Goal: Task Accomplishment & Management: Manage account settings

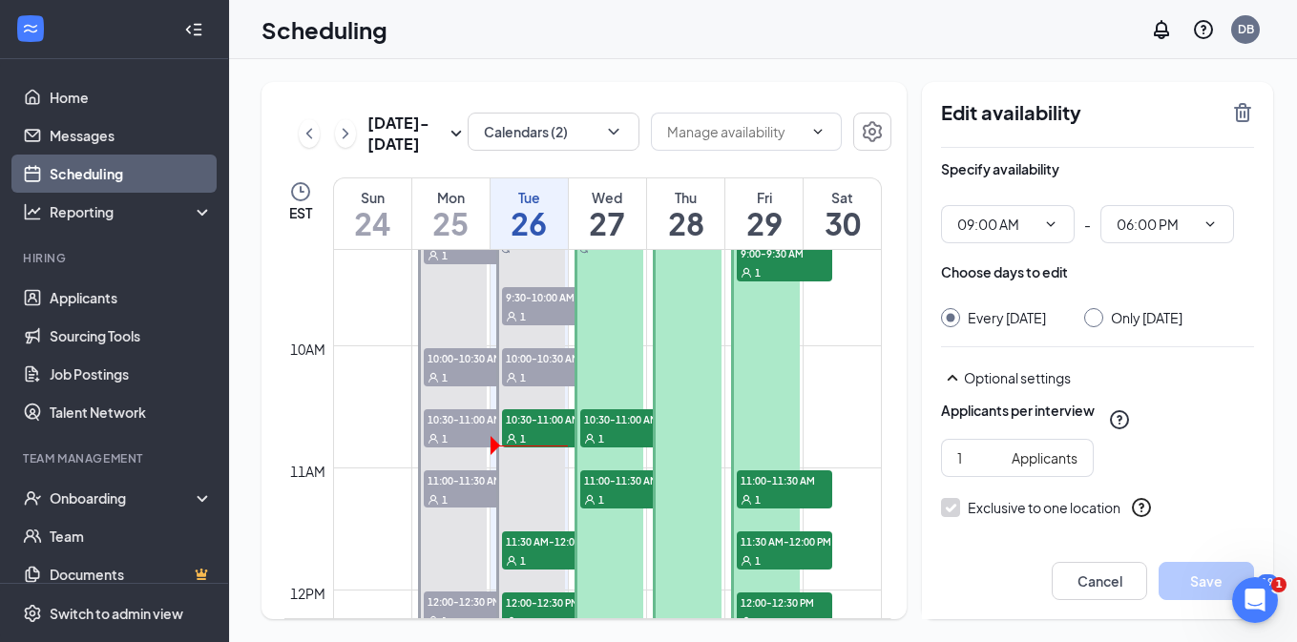
scroll to position [1018, 0]
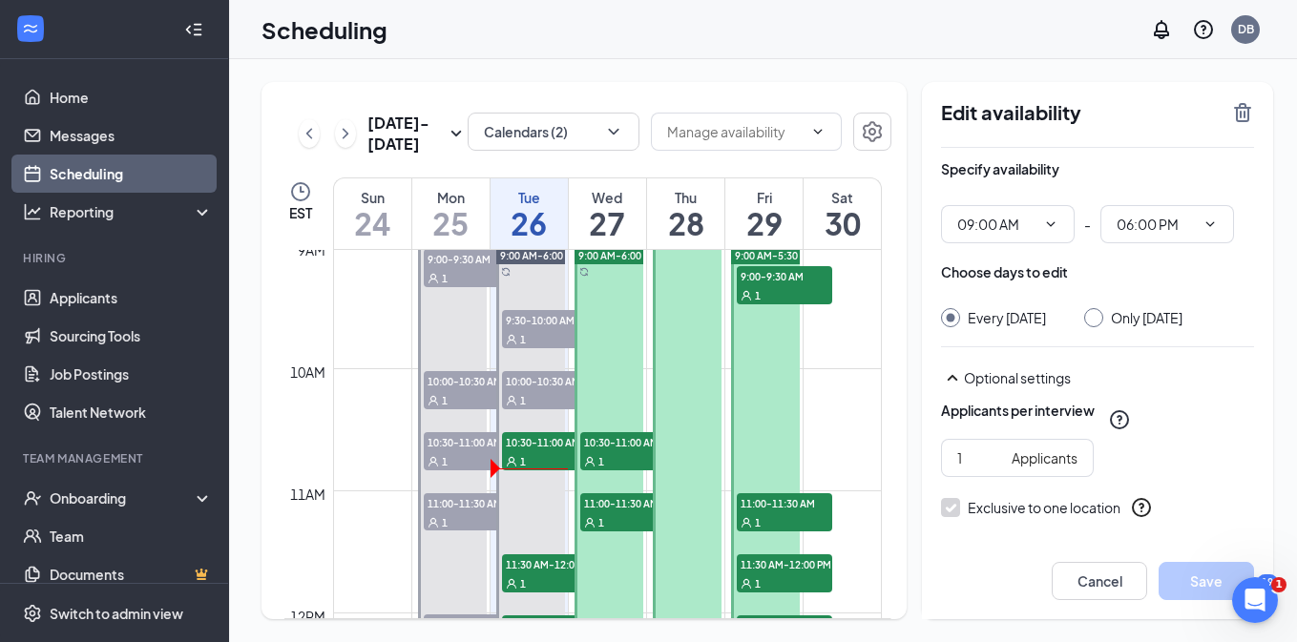
scroll to position [1108, 0]
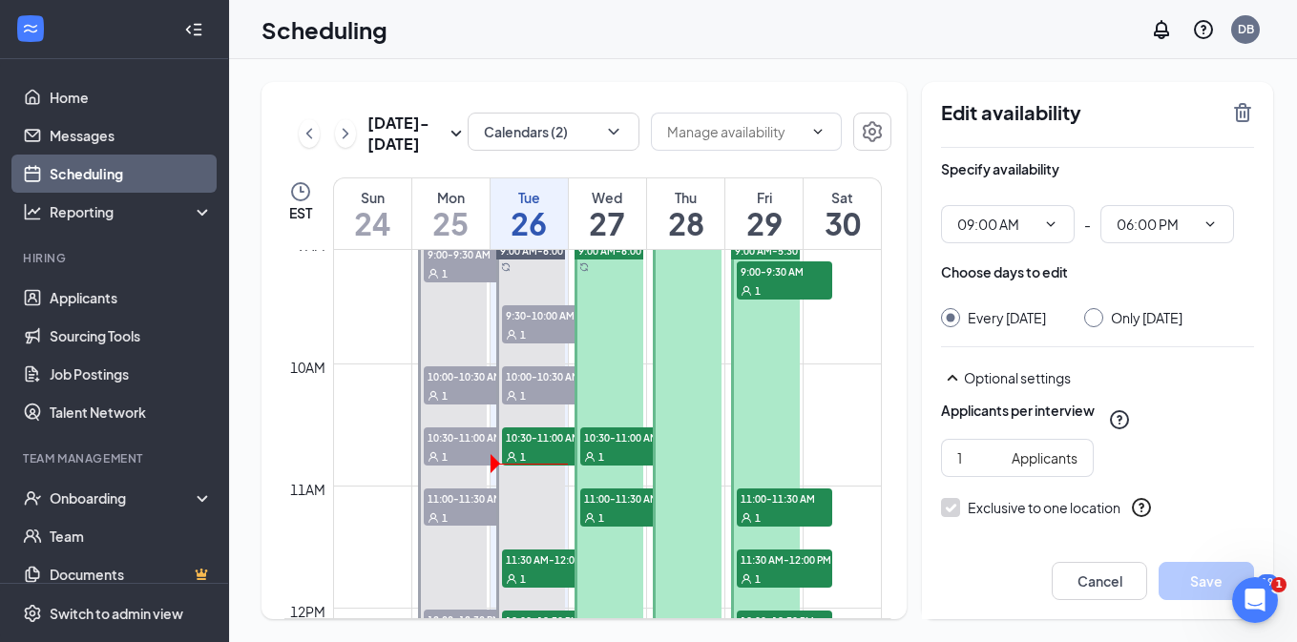
click at [1145, 319] on div "Only [DATE]" at bounding box center [1147, 317] width 72 height 19
click at [1097, 319] on input "Only [DATE]" at bounding box center [1090, 314] width 13 height 13
radio input "true"
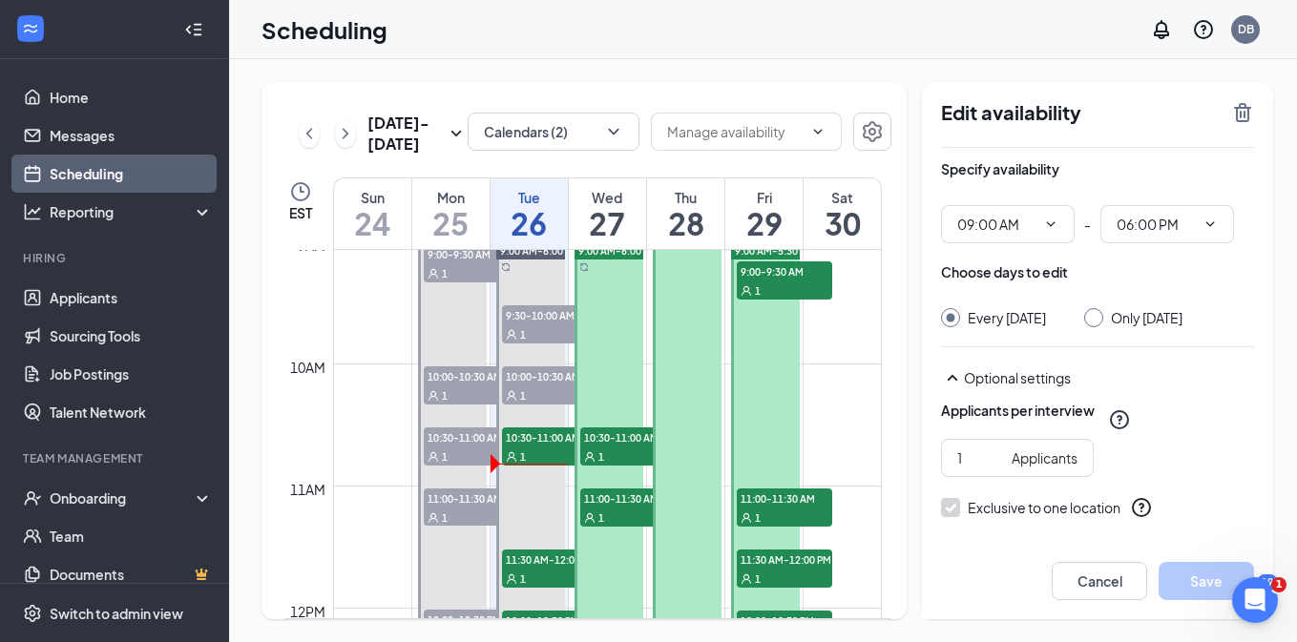
radio input "false"
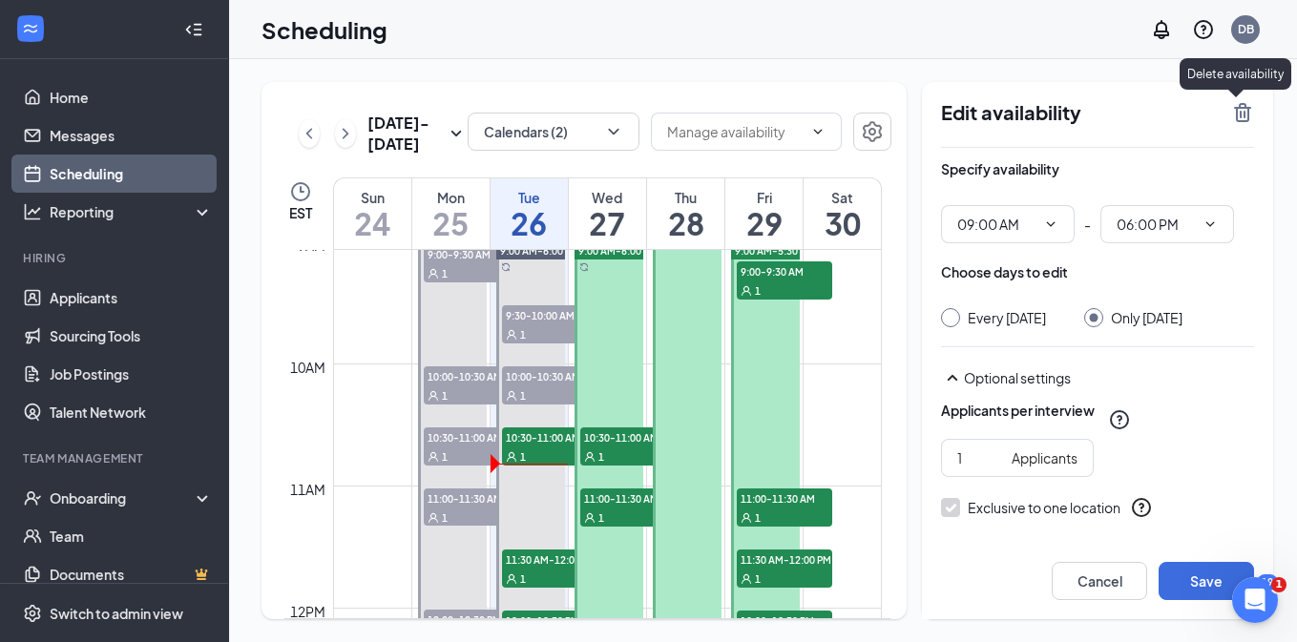
click at [1234, 114] on icon "TrashOutline" at bounding box center [1242, 112] width 23 height 23
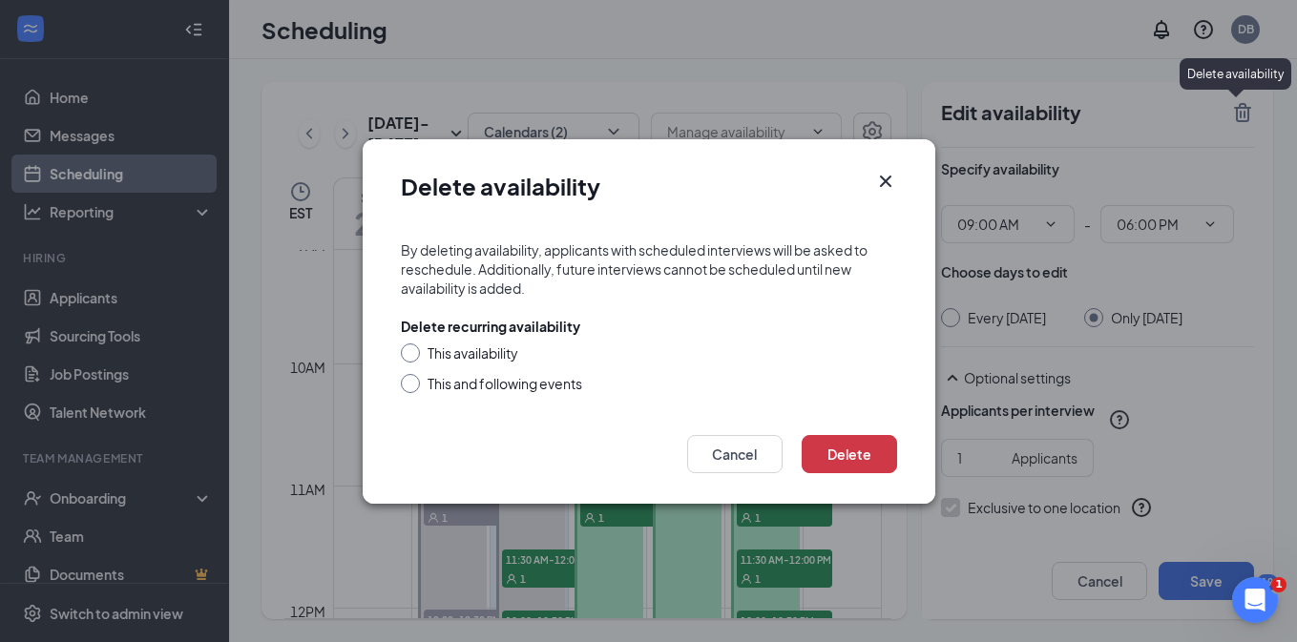
click at [463, 339] on div "Delete recurring availability This availability This and following events" at bounding box center [649, 355] width 496 height 76
click at [450, 353] on div "This availability" at bounding box center [472, 353] width 91 height 19
click at [414, 353] on input "This availability" at bounding box center [407, 350] width 13 height 13
radio input "true"
click at [854, 443] on button "Delete" at bounding box center [849, 454] width 95 height 38
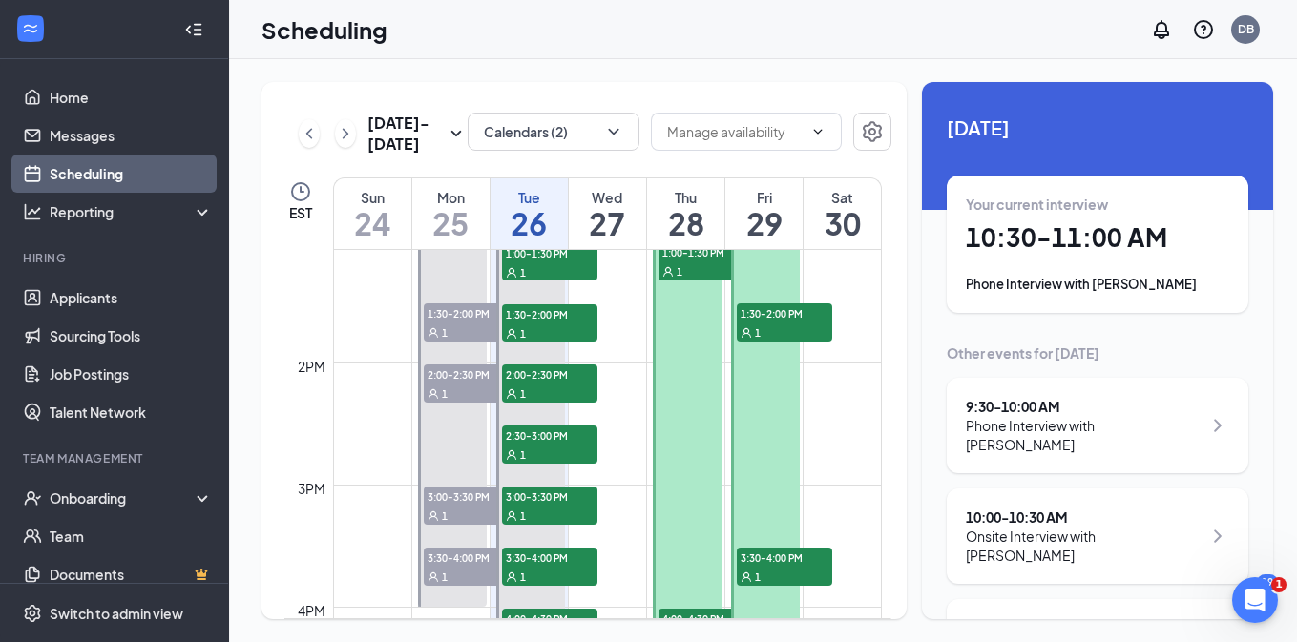
scroll to position [1726, 0]
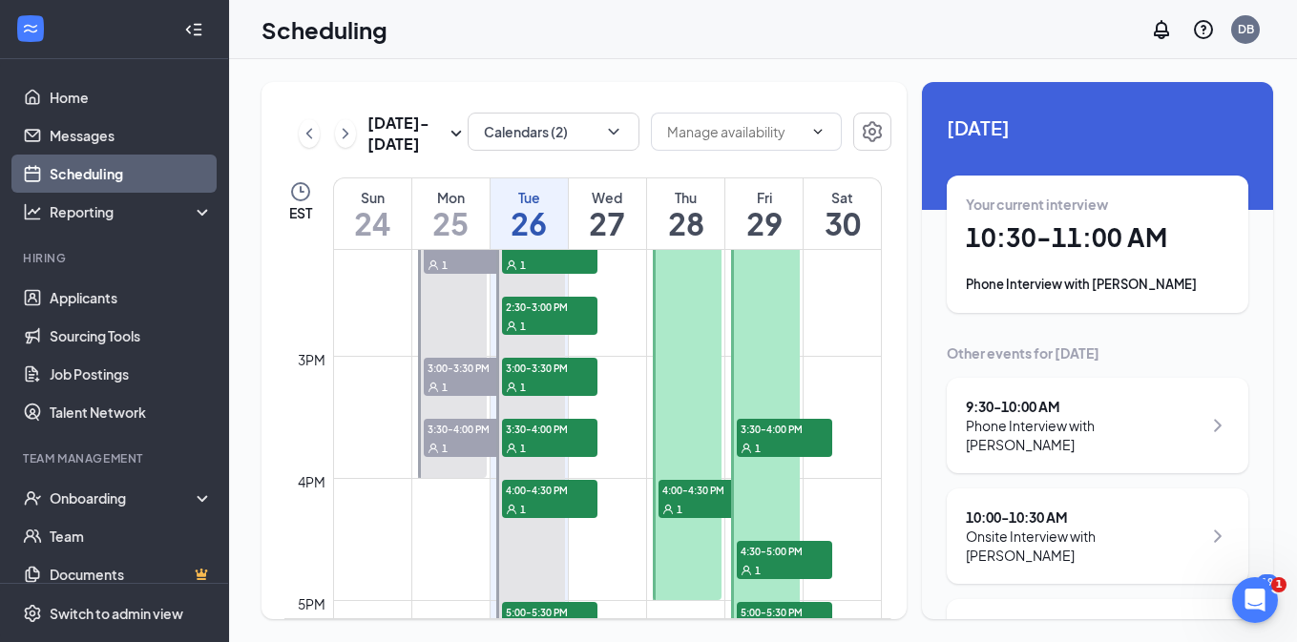
click at [684, 419] on div at bounding box center [687, 51] width 69 height 1098
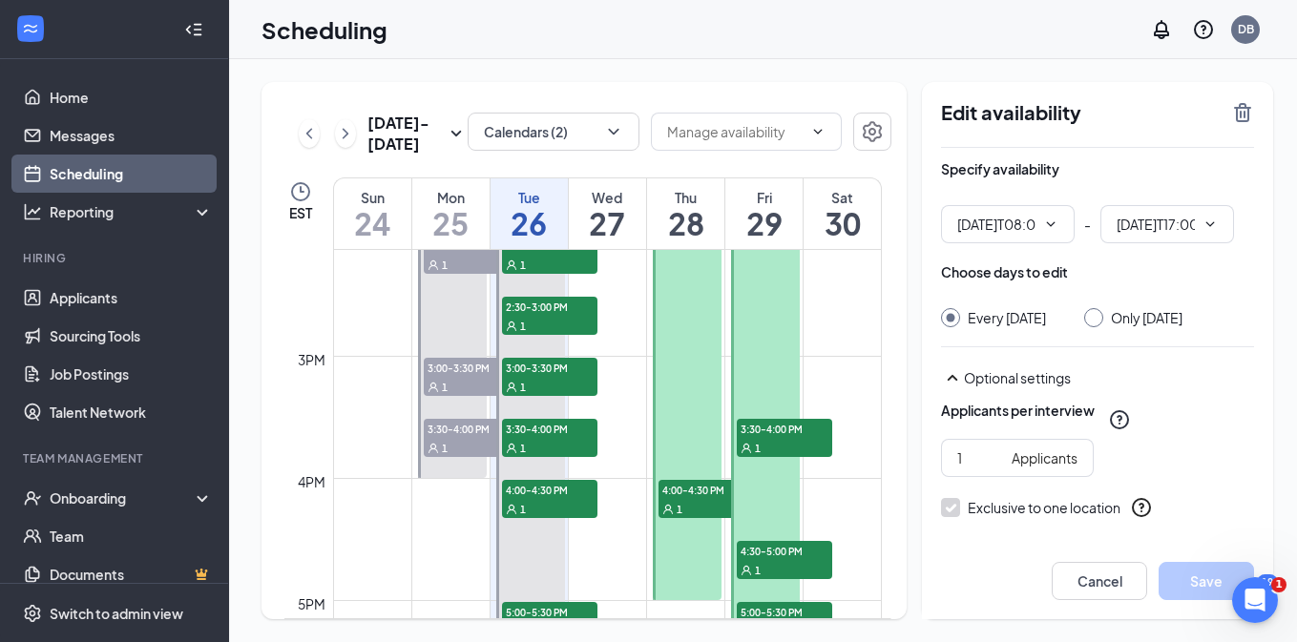
type input "08:00 AM"
type input "05:00 PM"
click at [692, 394] on div at bounding box center [687, 51] width 69 height 1098
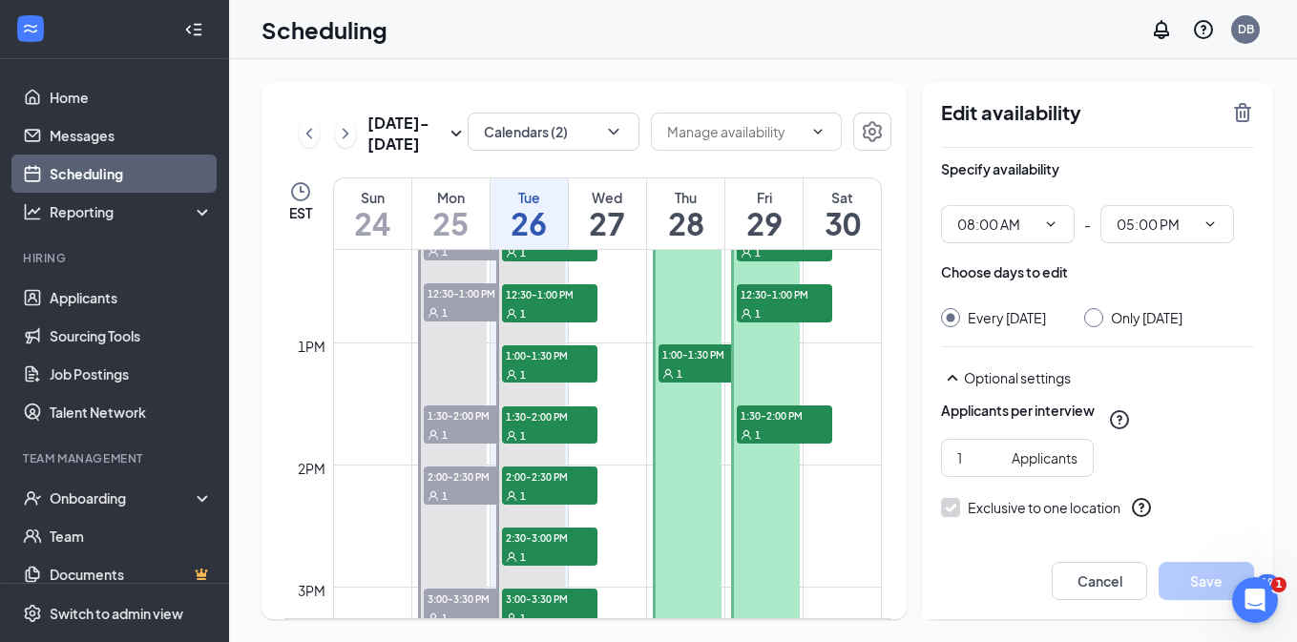
scroll to position [1486, 0]
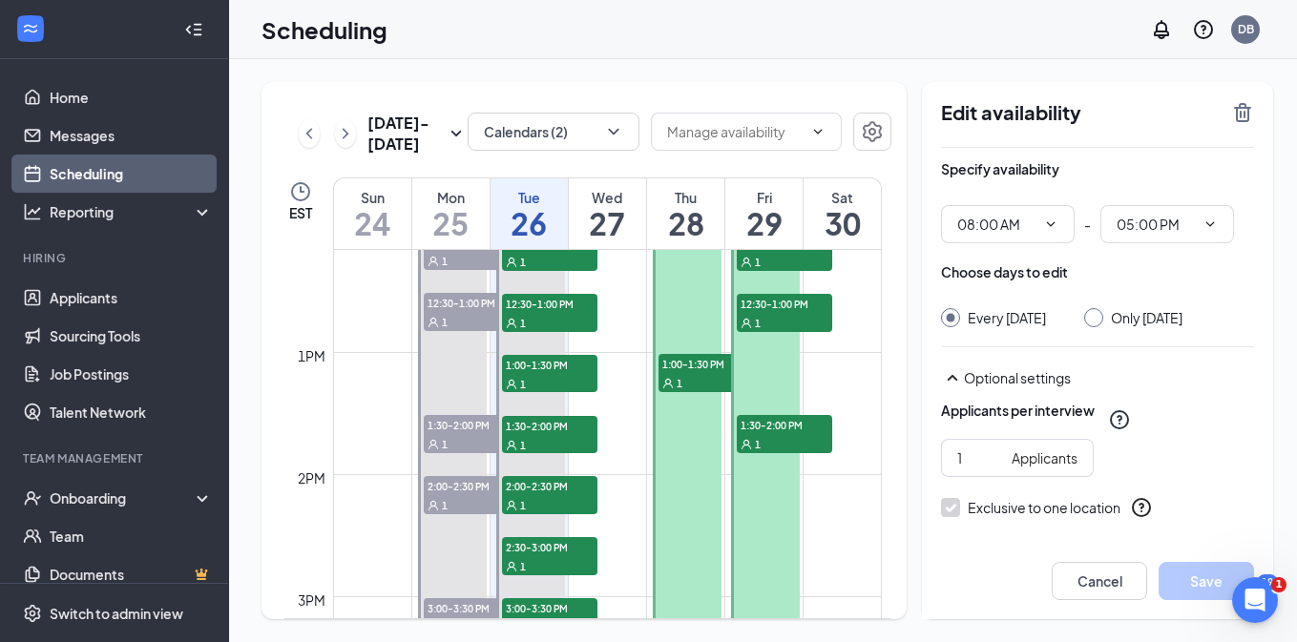
click at [706, 381] on div "1" at bounding box center [705, 382] width 95 height 19
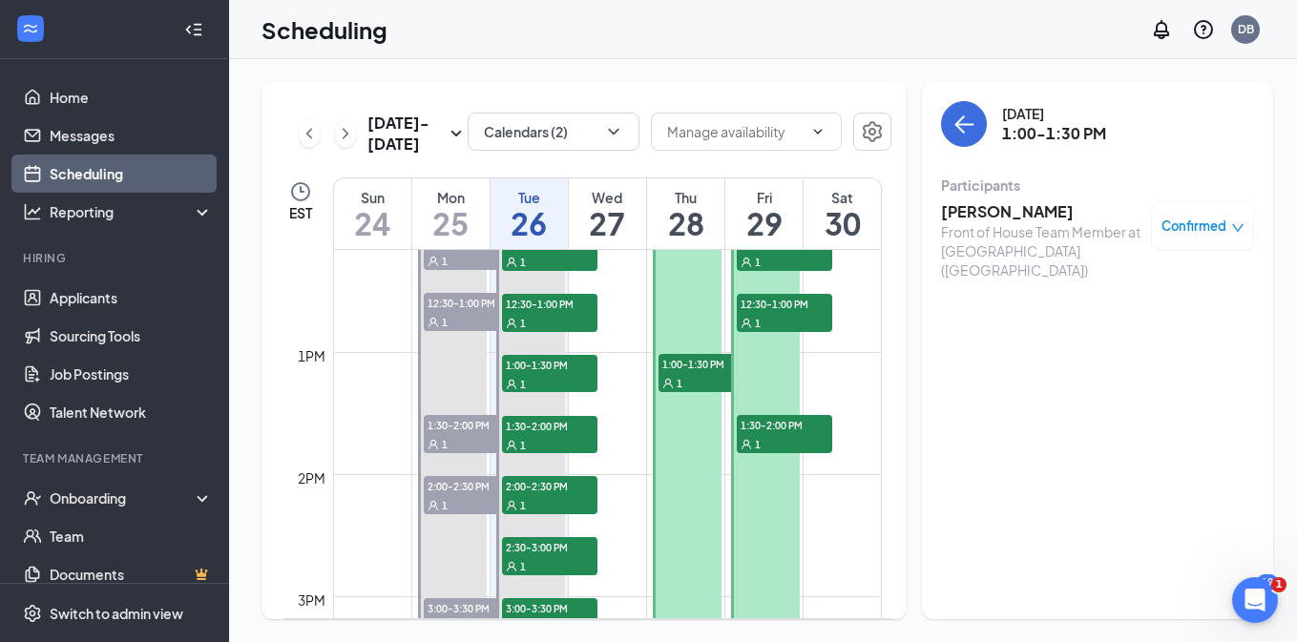
click at [991, 214] on h3 "[PERSON_NAME]" at bounding box center [1041, 211] width 200 height 21
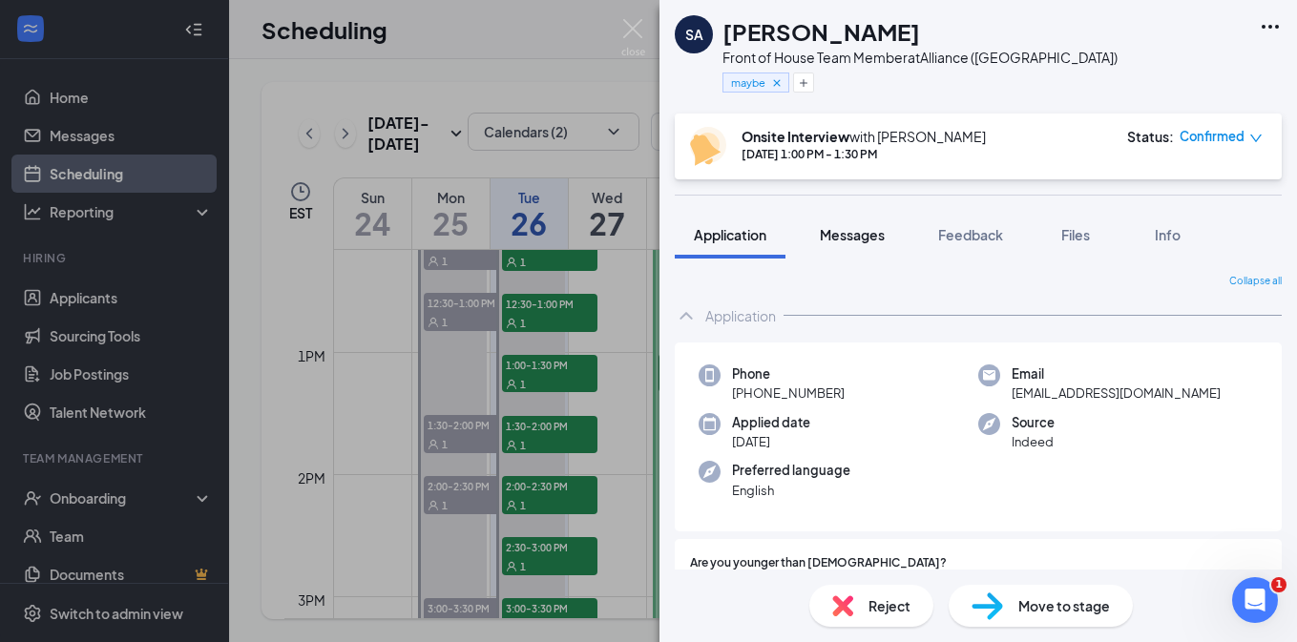
click at [854, 247] on button "Messages" at bounding box center [852, 235] width 103 height 48
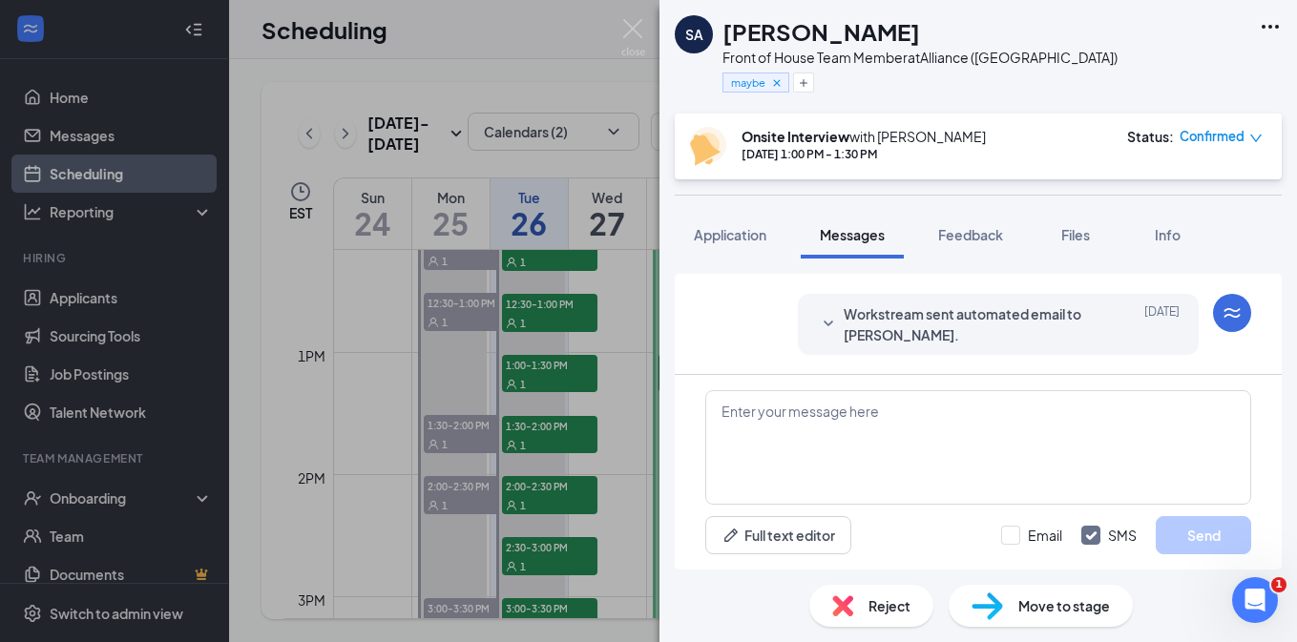
click at [888, 323] on span "Workstream sent automated email to [PERSON_NAME]." at bounding box center [968, 324] width 250 height 42
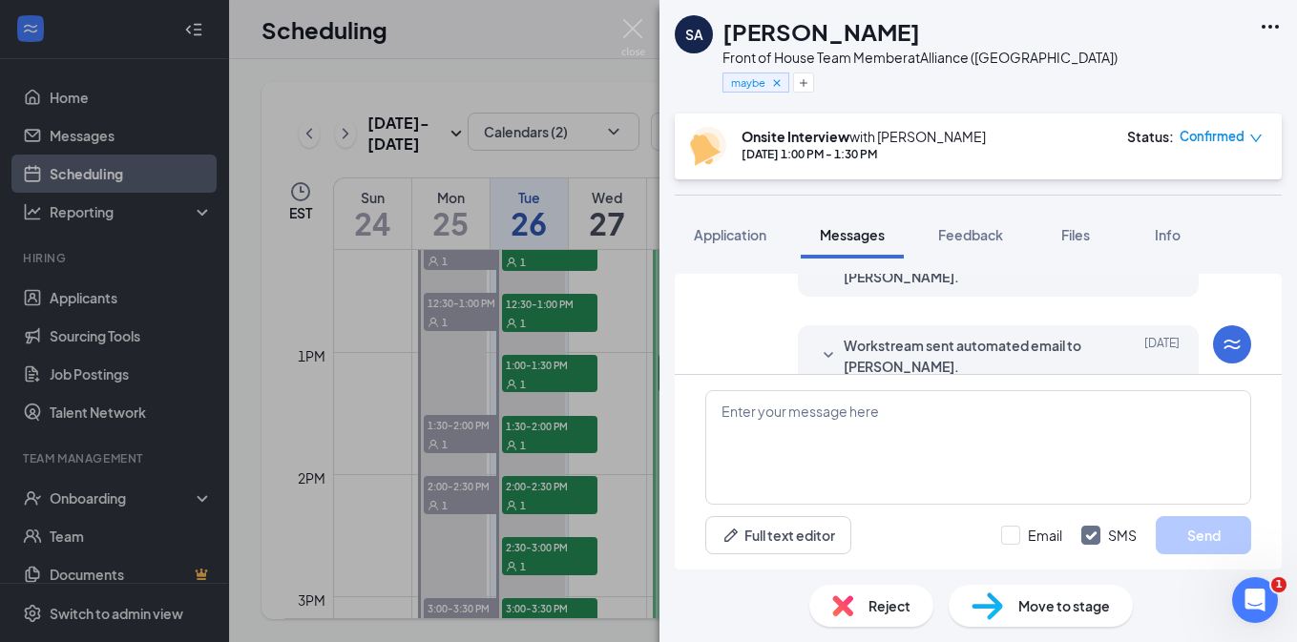
click at [889, 357] on span "Workstream sent automated email to [PERSON_NAME]." at bounding box center [968, 356] width 250 height 42
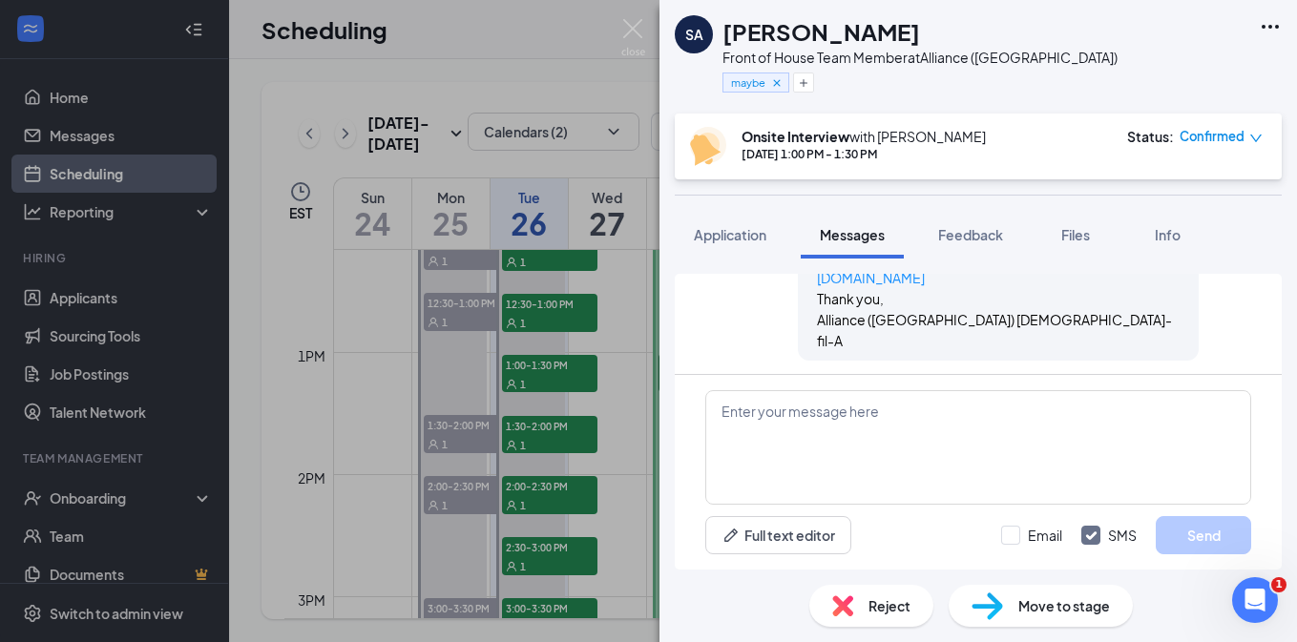
scroll to position [832, 0]
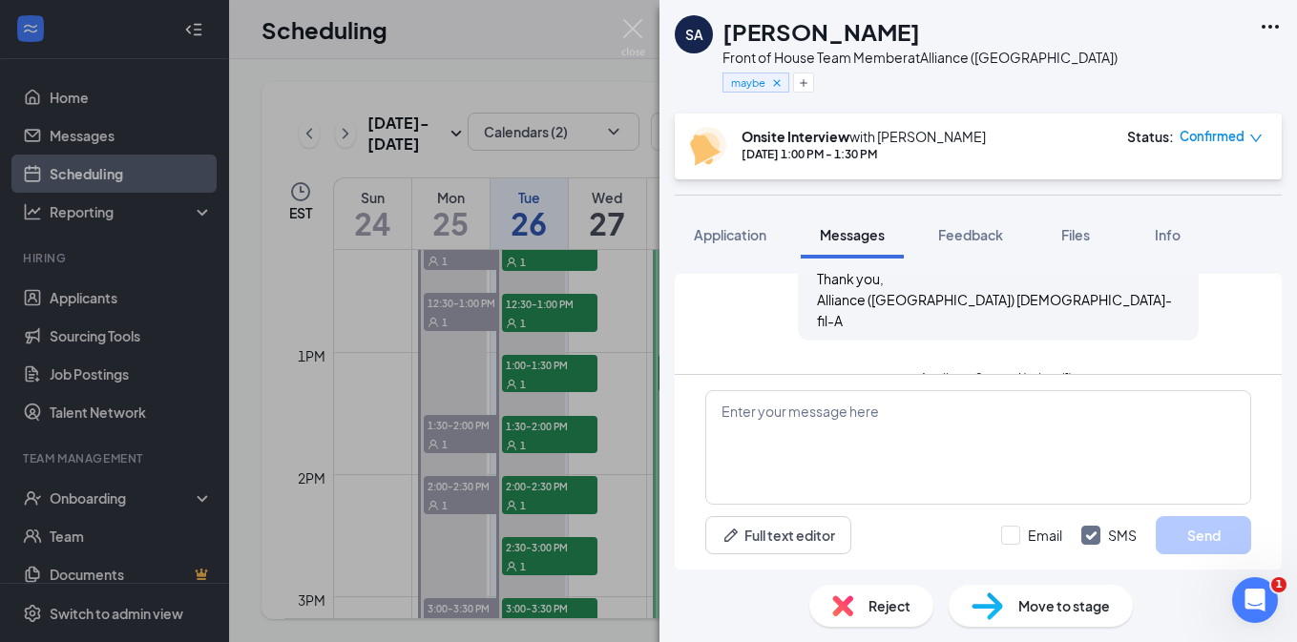
click at [915, 369] on button "Applicant System Update (1)" at bounding box center [979, 380] width 188 height 23
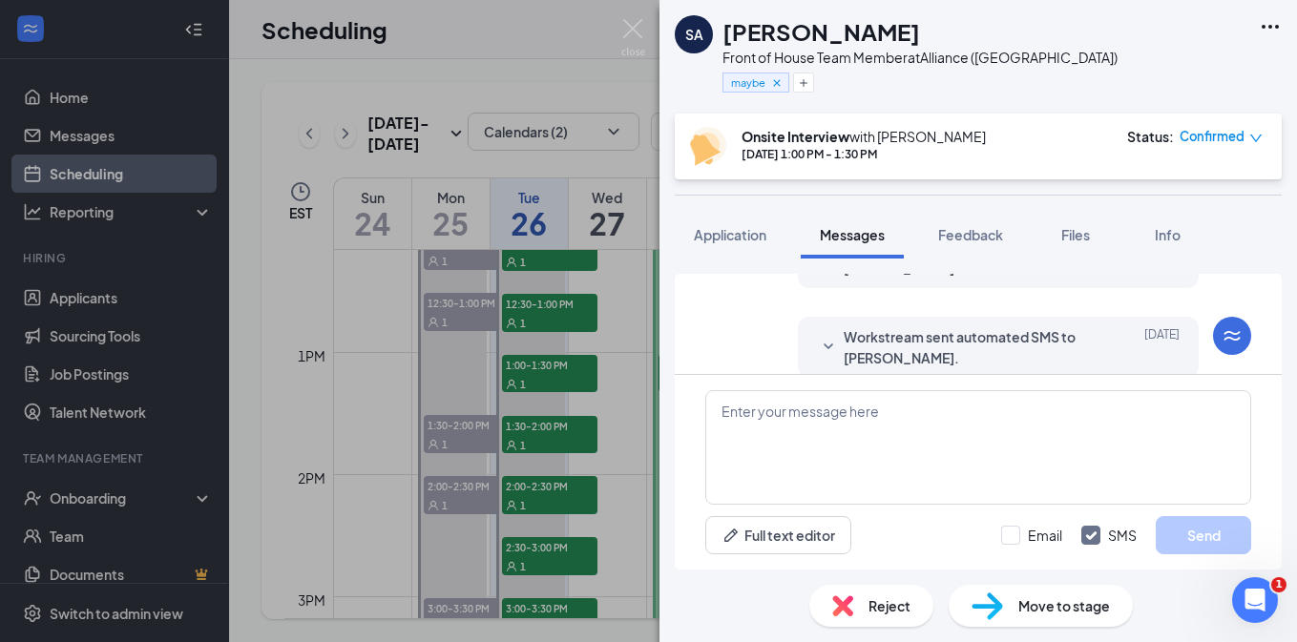
click at [860, 337] on span "Workstream sent automated SMS to [PERSON_NAME]." at bounding box center [968, 347] width 250 height 42
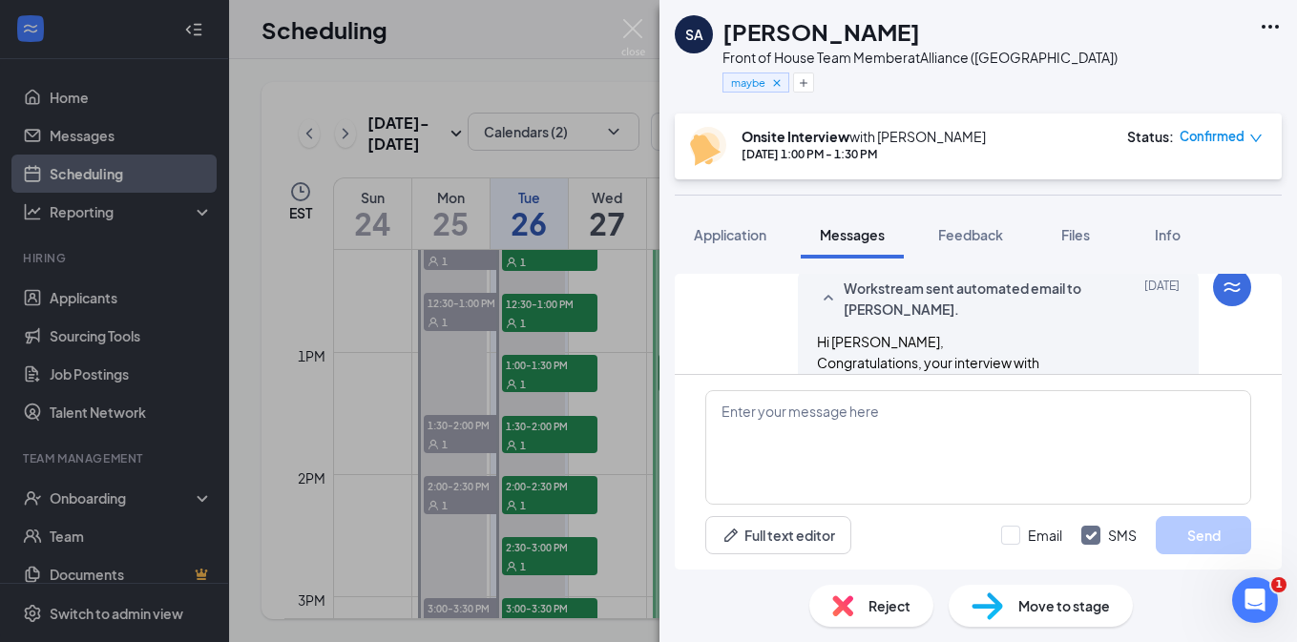
scroll to position [1543, 0]
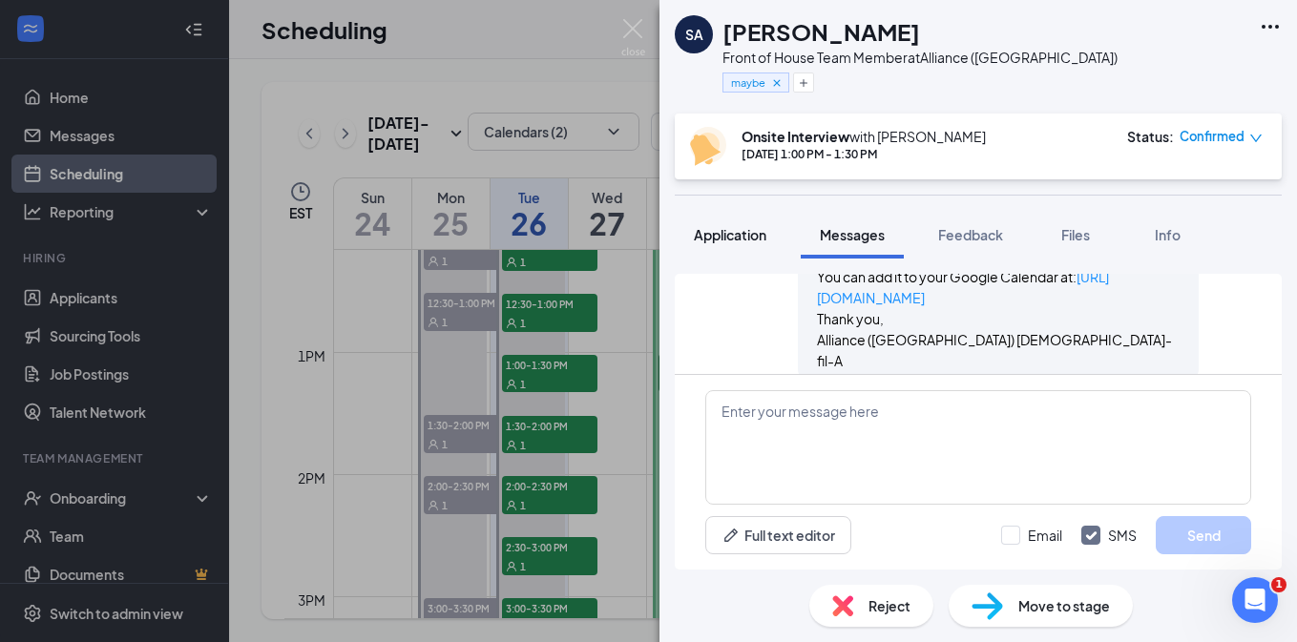
click at [741, 232] on span "Application" at bounding box center [730, 234] width 73 height 17
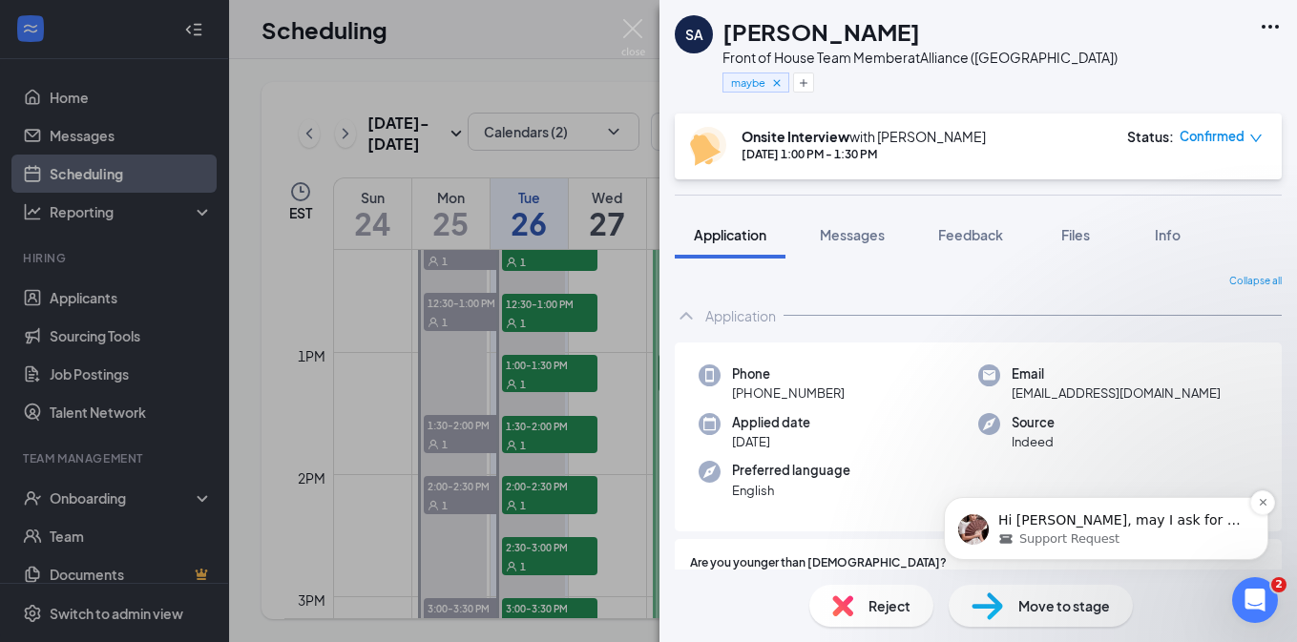
click at [1112, 513] on p "Hi [PERSON_NAME], may I ask for a screenshot of the error that you see on your …" at bounding box center [1121, 520] width 246 height 19
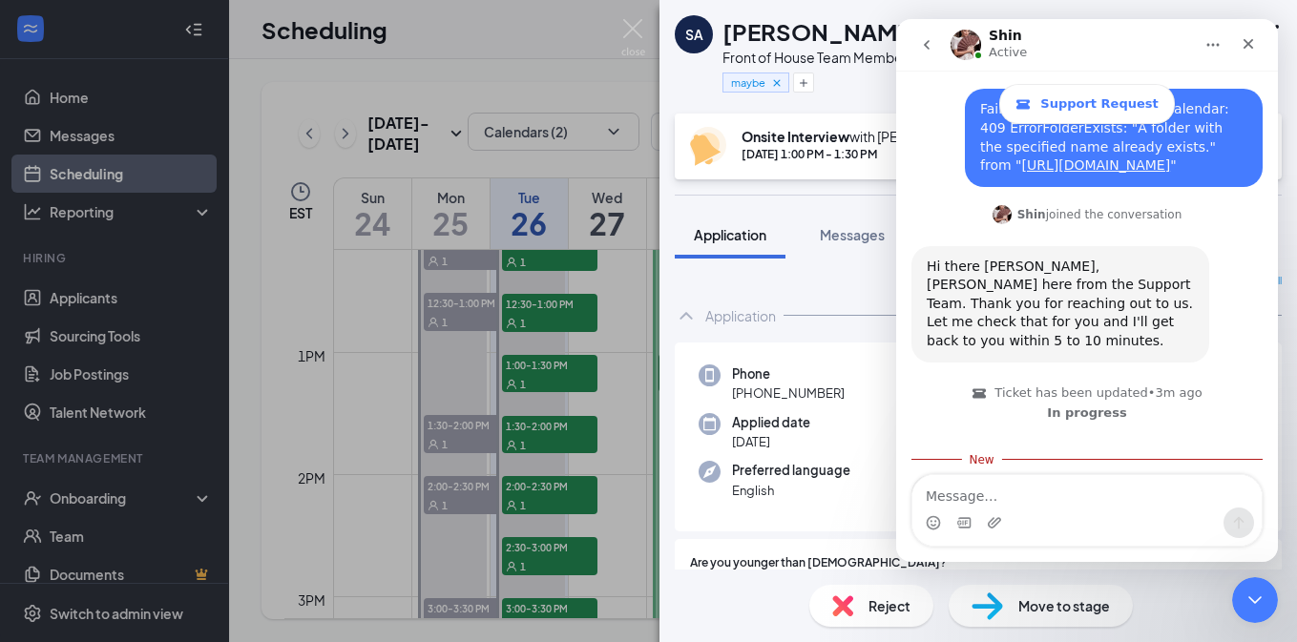
scroll to position [566, 0]
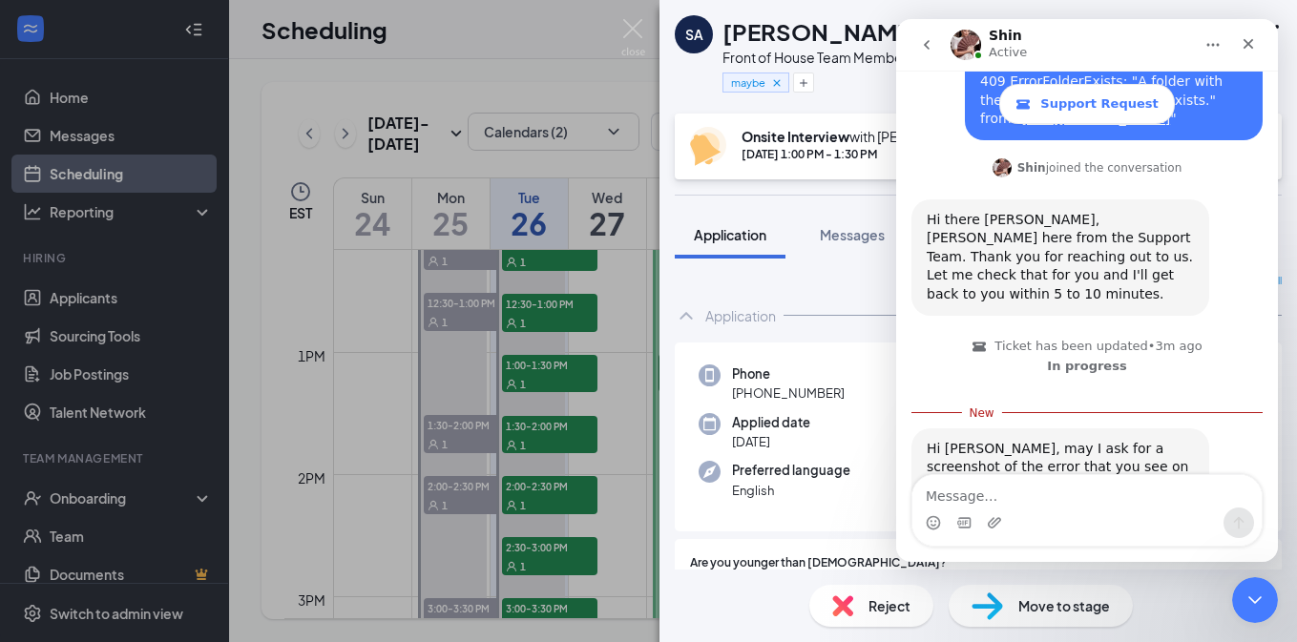
click at [805, 313] on div "Application" at bounding box center [978, 316] width 607 height 38
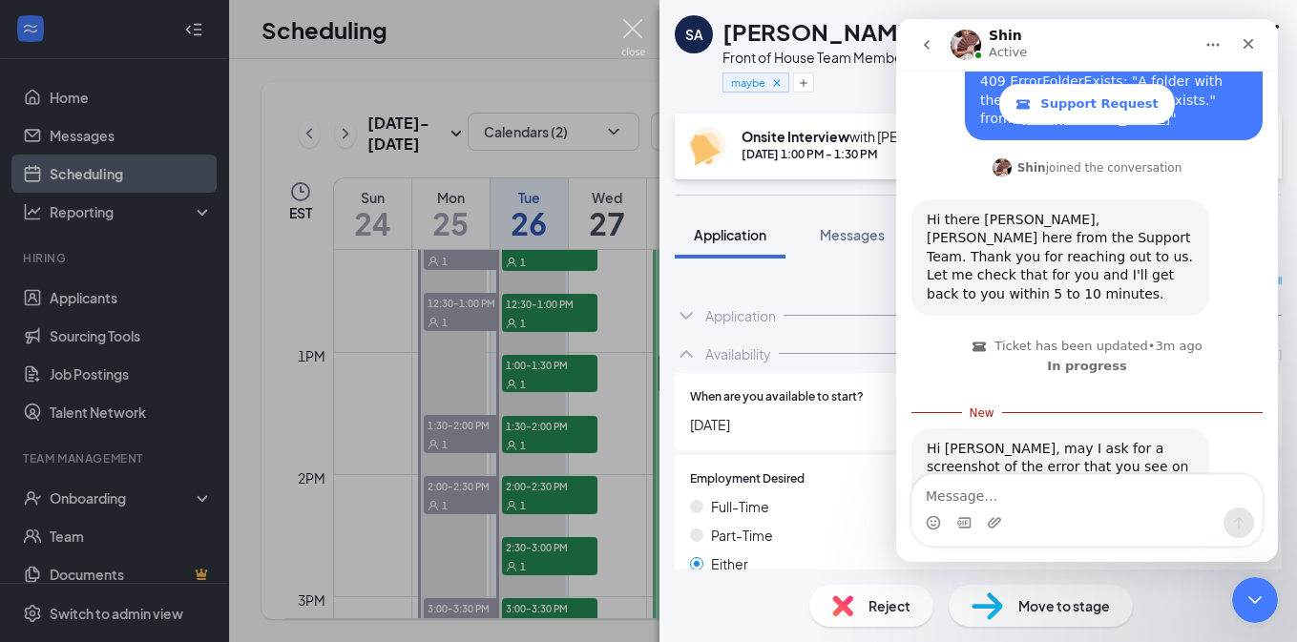
click at [628, 29] on img at bounding box center [633, 37] width 24 height 37
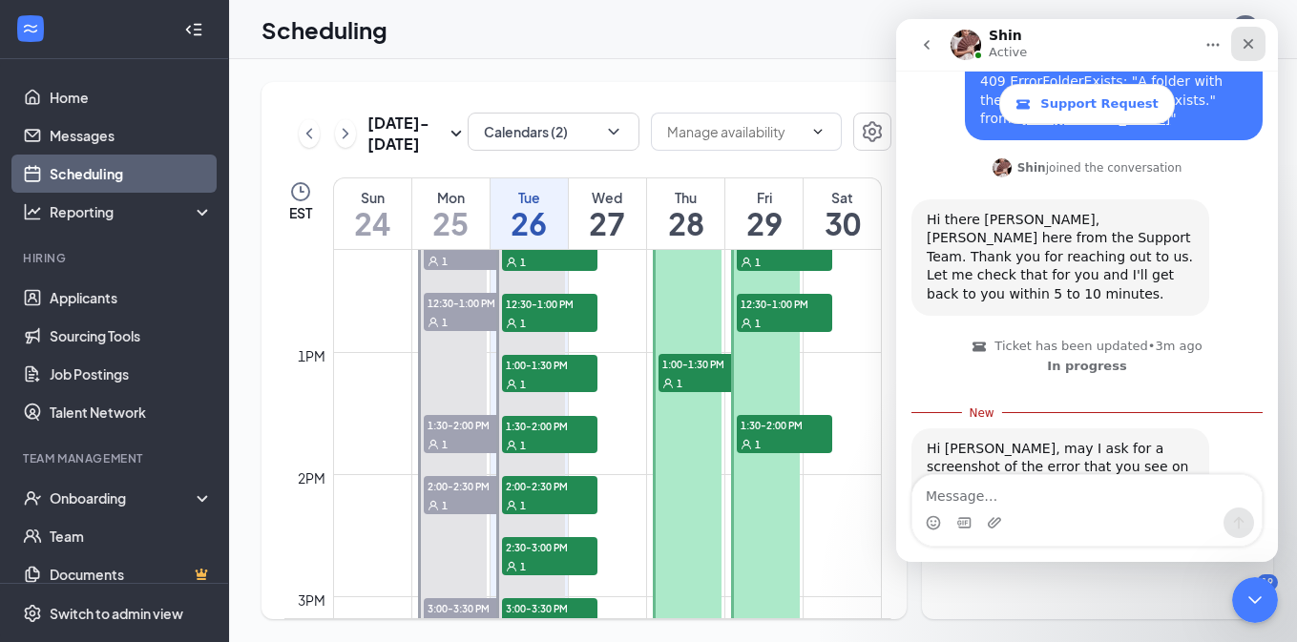
click at [1254, 41] on icon "Close" at bounding box center [1247, 43] width 15 height 15
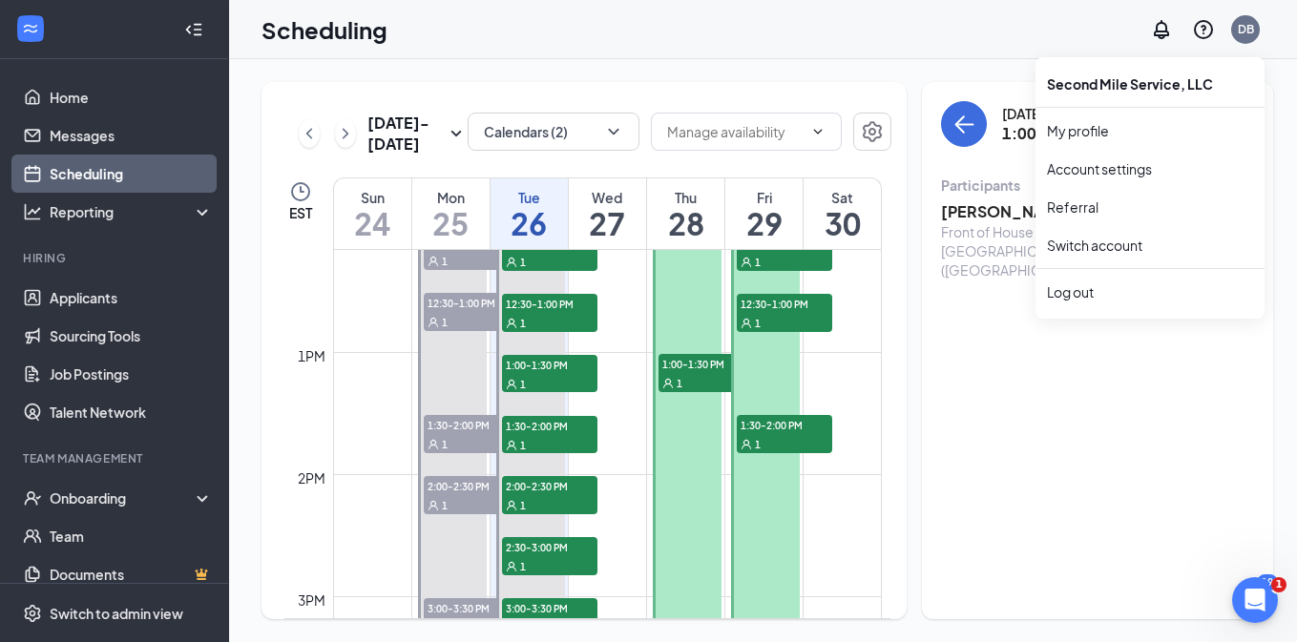
scroll to position [534, 0]
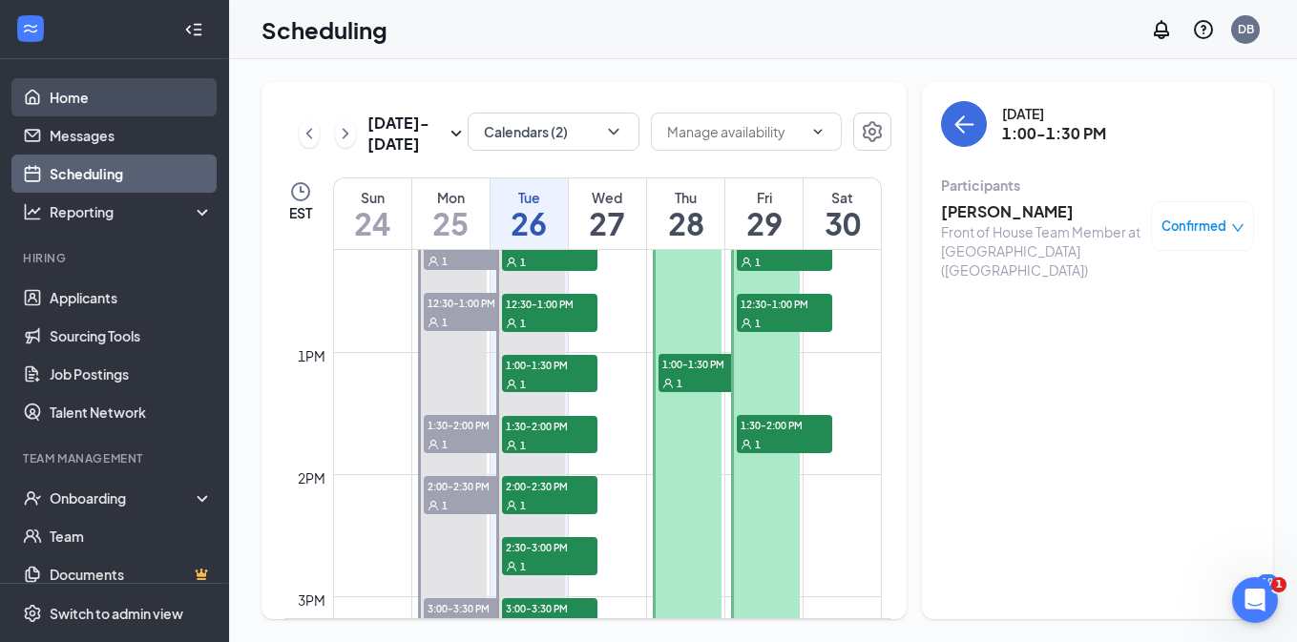
click at [169, 101] on link "Home" at bounding box center [131, 97] width 163 height 38
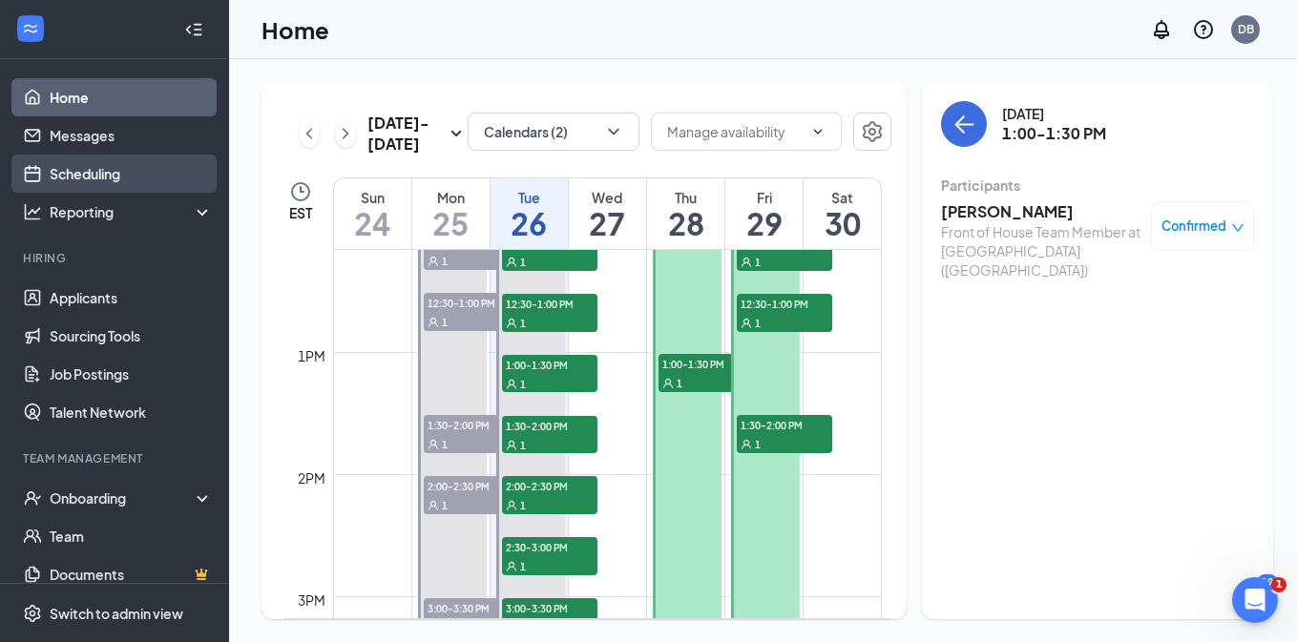
click at [159, 176] on link "Scheduling" at bounding box center [131, 174] width 163 height 38
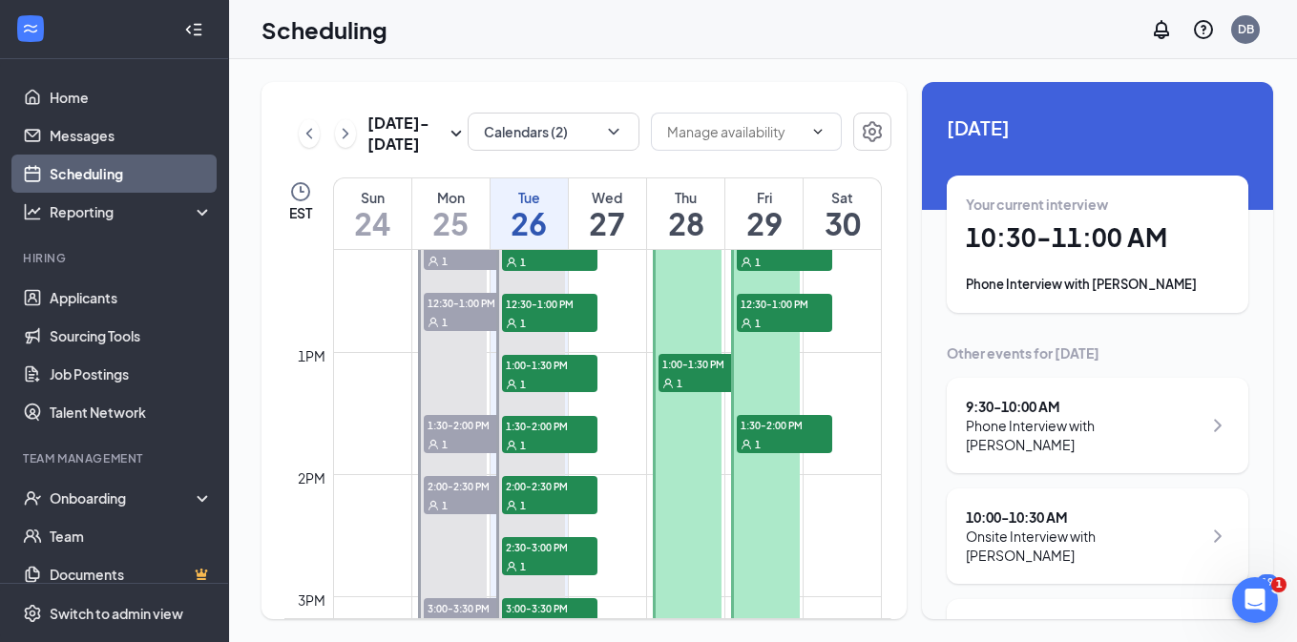
click at [159, 173] on link "Scheduling" at bounding box center [131, 174] width 163 height 38
click at [863, 129] on icon "Settings" at bounding box center [872, 131] width 19 height 21
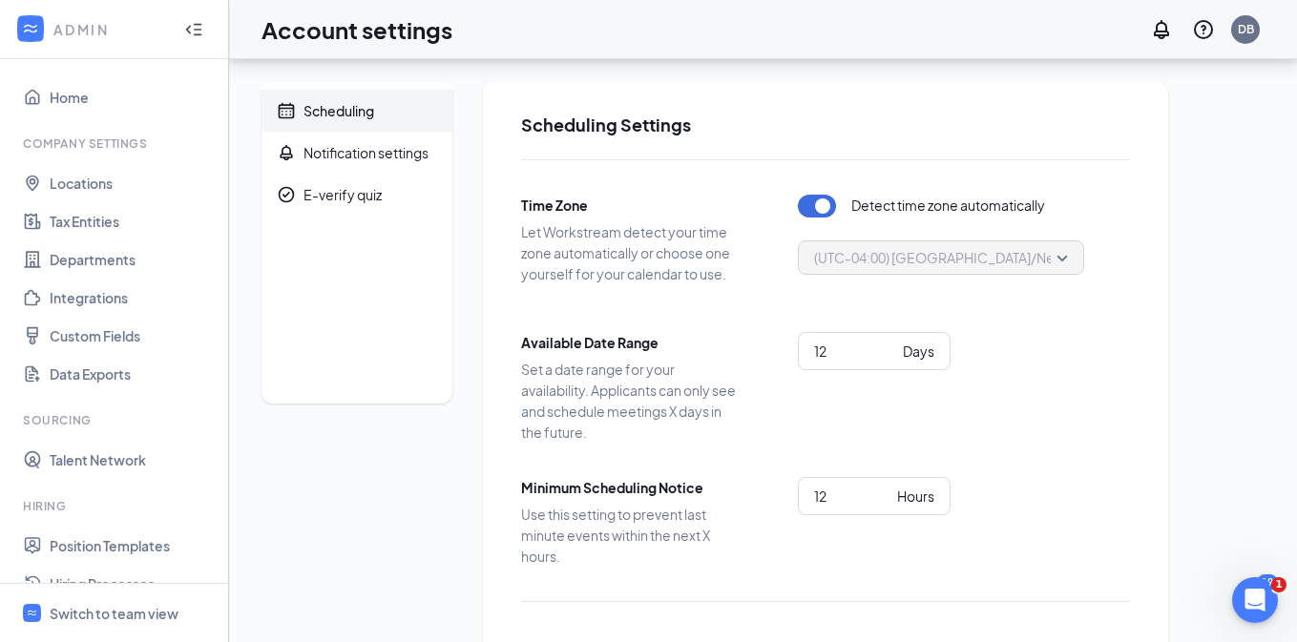
scroll to position [836, 0]
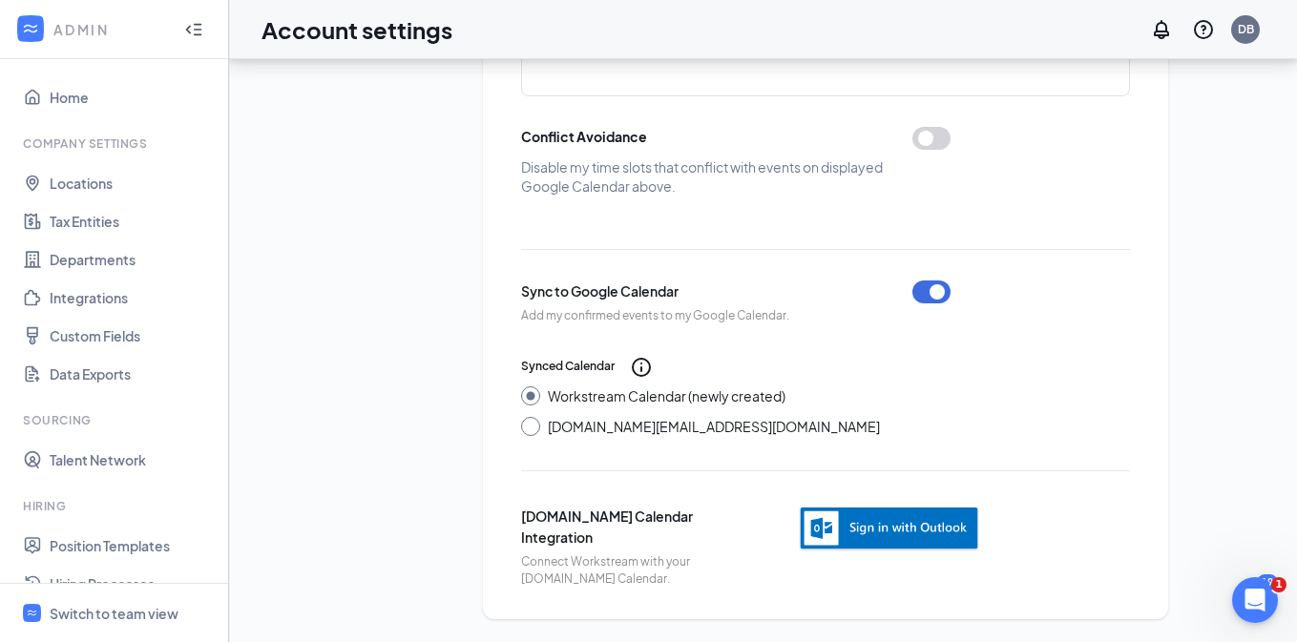
click at [938, 549] on img "button" at bounding box center [889, 529] width 182 height 47
click at [882, 546] on img "button" at bounding box center [889, 529] width 182 height 47
click at [858, 509] on img "button" at bounding box center [889, 529] width 182 height 47
click at [925, 538] on img "button" at bounding box center [889, 529] width 182 height 47
click at [89, 620] on div "Switch to team view" at bounding box center [114, 613] width 129 height 19
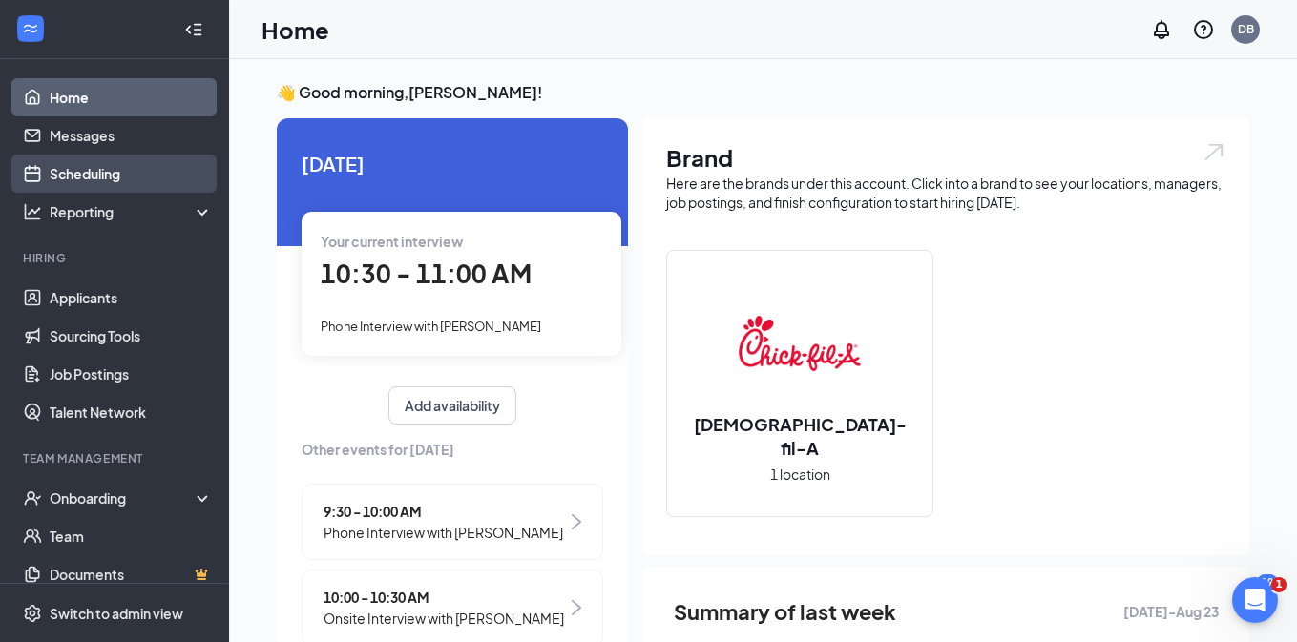
click at [147, 184] on link "Scheduling" at bounding box center [131, 174] width 163 height 38
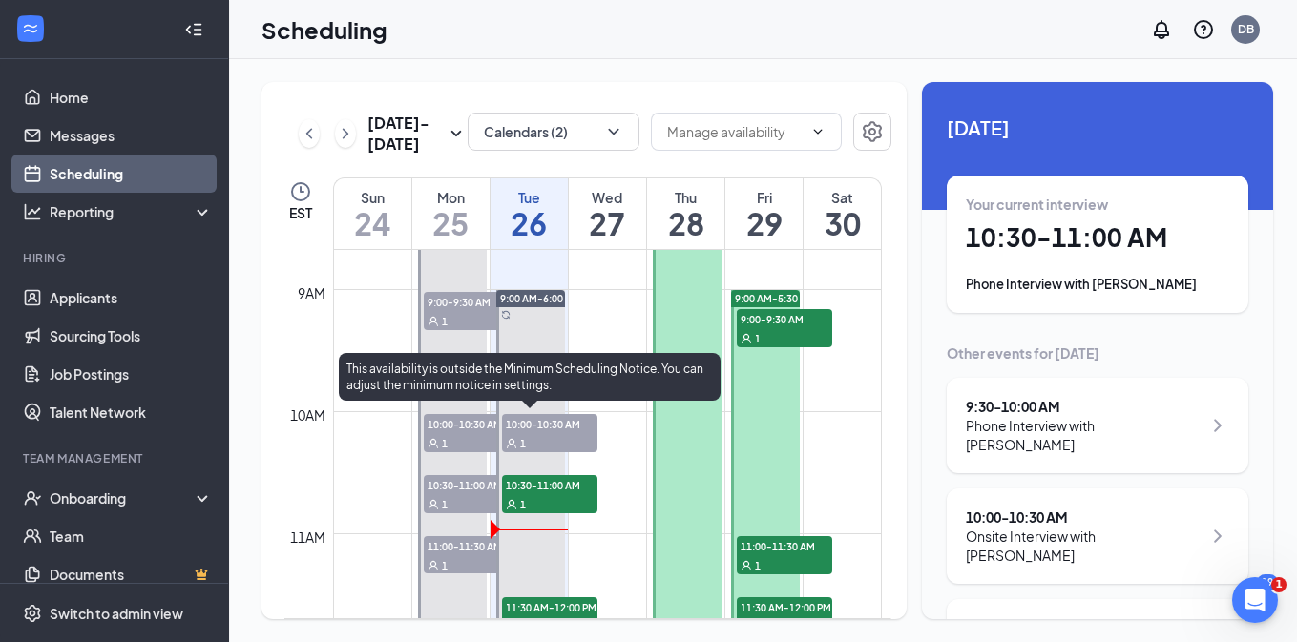
scroll to position [1073, 0]
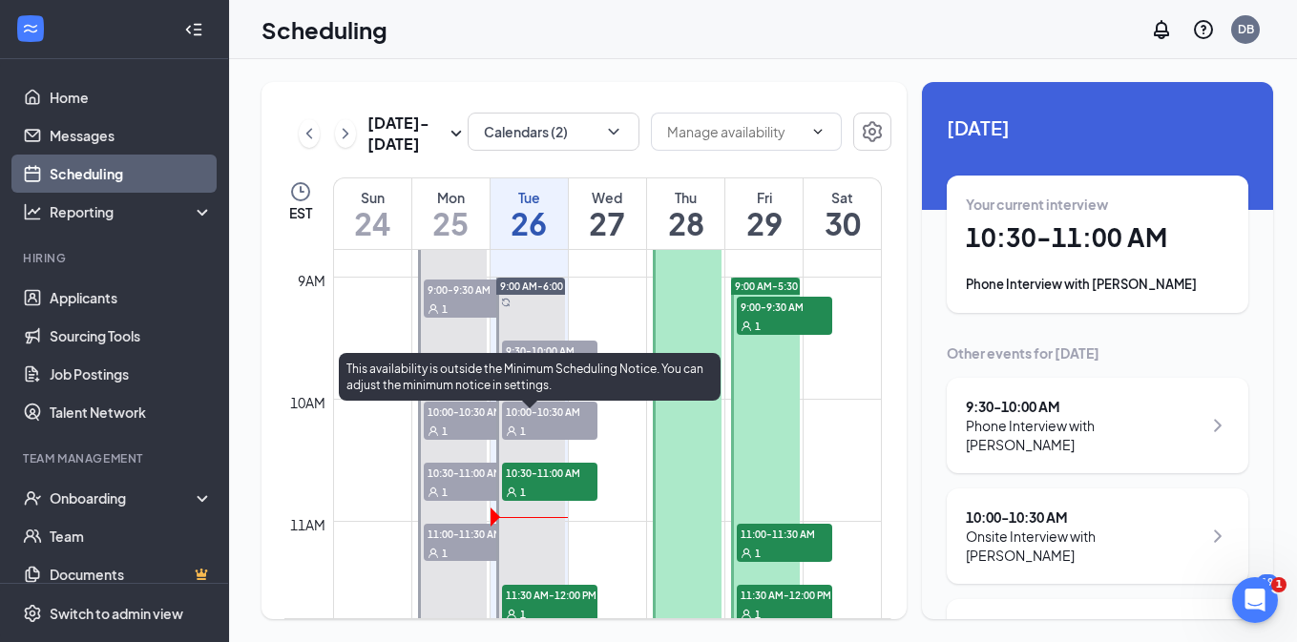
click at [568, 485] on div "1" at bounding box center [549, 491] width 95 height 19
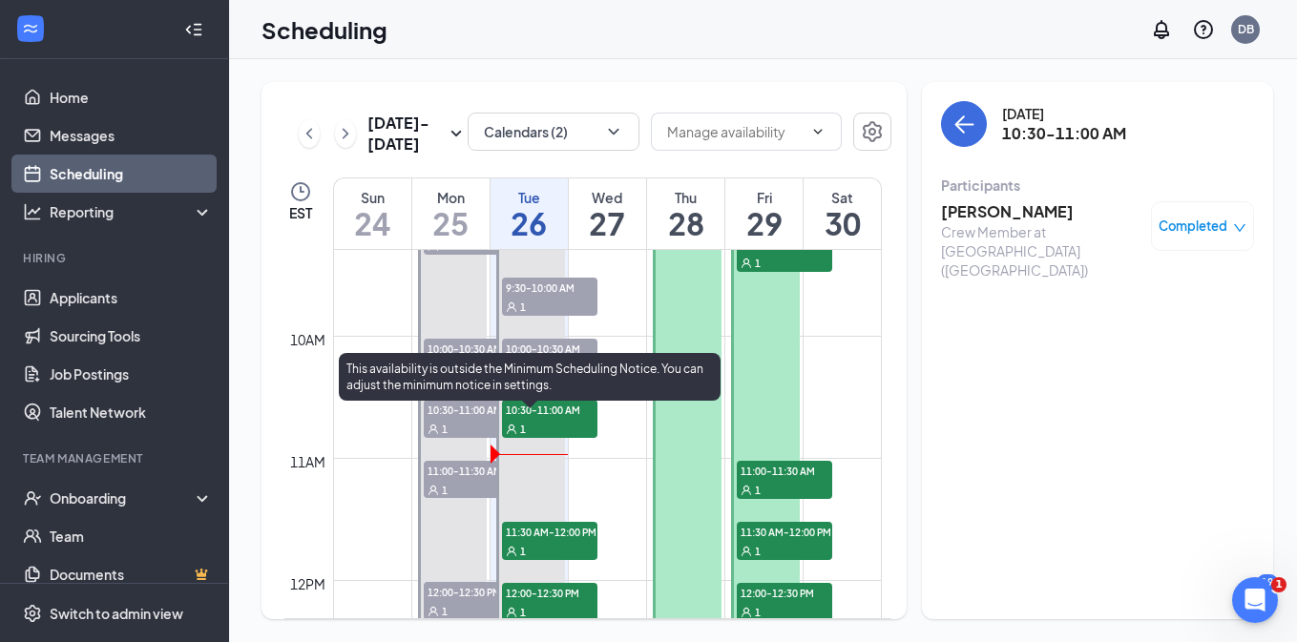
scroll to position [1142, 0]
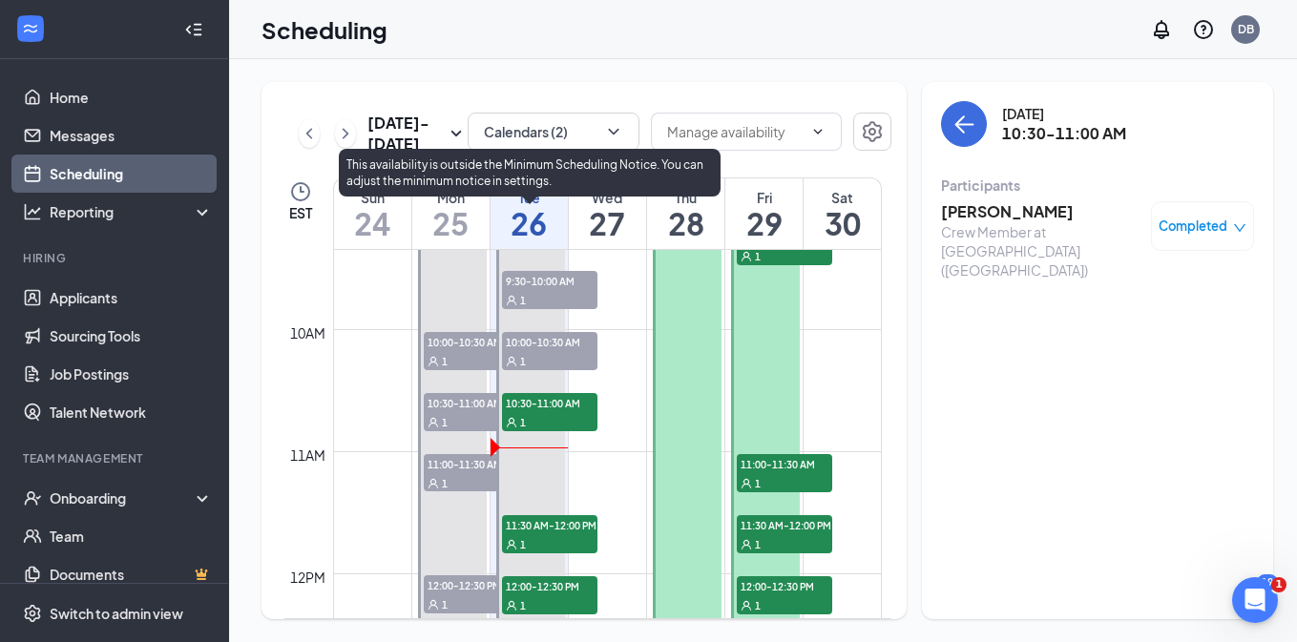
click at [554, 531] on span "11:30 AM-12:00 PM" at bounding box center [549, 524] width 95 height 19
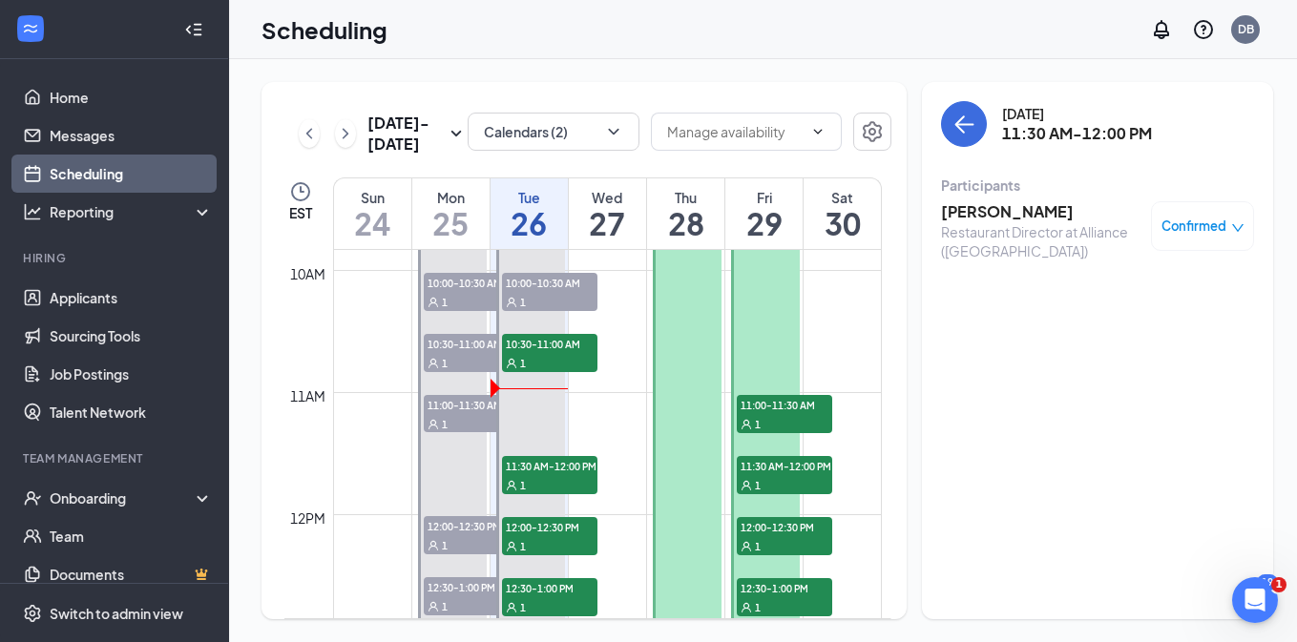
click at [1027, 203] on h3 "[PERSON_NAME]" at bounding box center [1041, 211] width 200 height 21
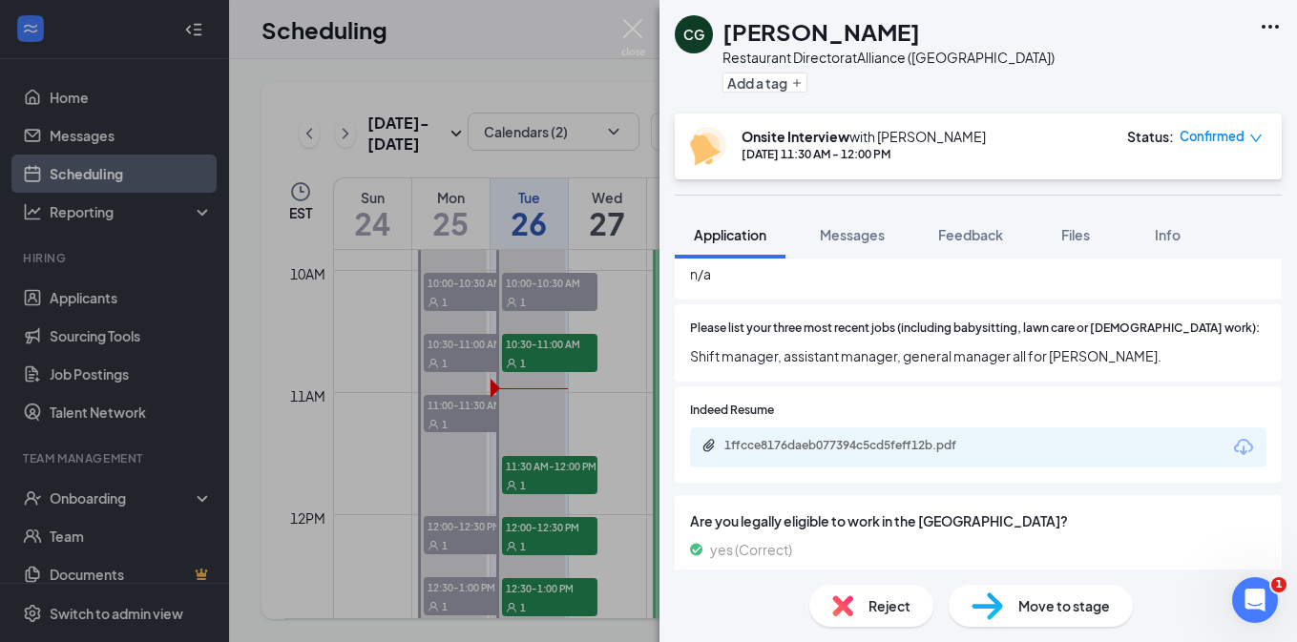
scroll to position [801, 0]
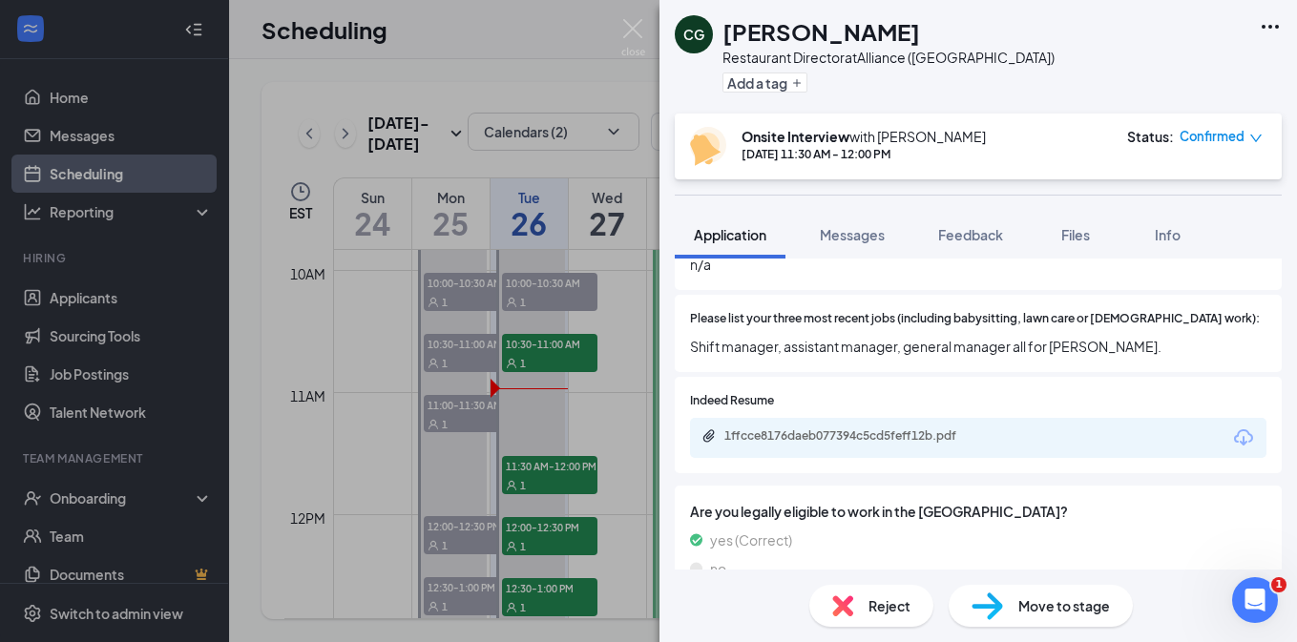
click at [602, 418] on div "CG [PERSON_NAME] Restaurant Director at Alliance ([GEOGRAPHIC_DATA]) Add a tag …" at bounding box center [648, 321] width 1297 height 642
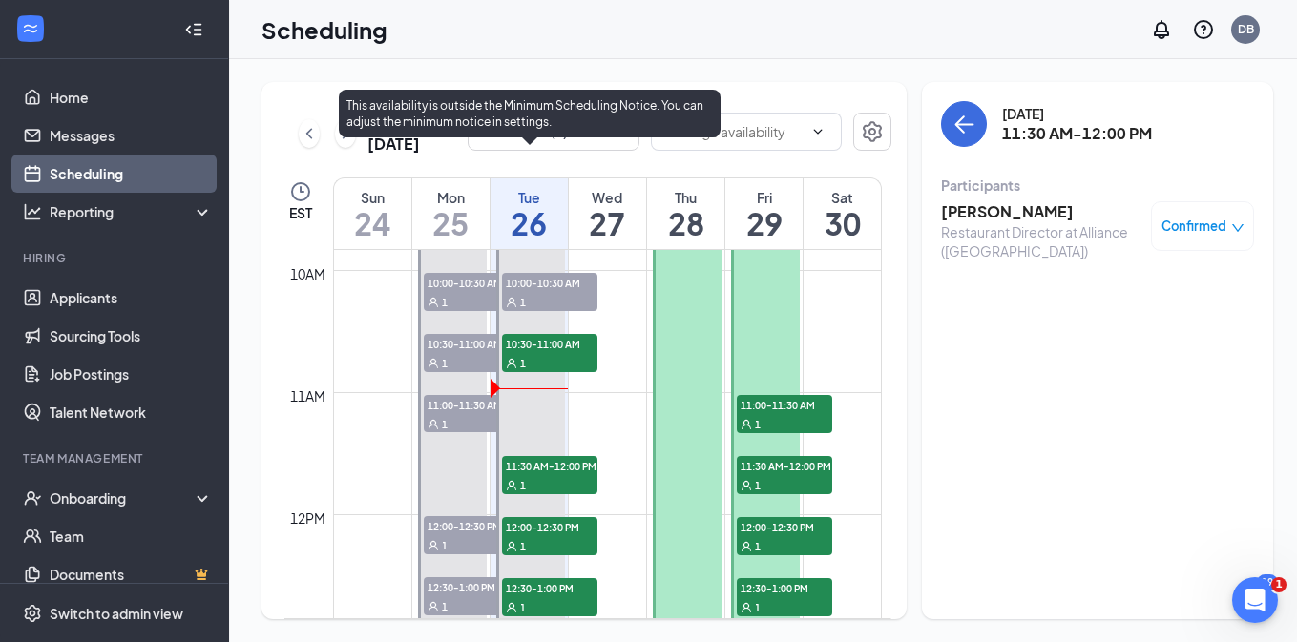
click at [553, 532] on span "12:00-12:30 PM" at bounding box center [549, 526] width 95 height 19
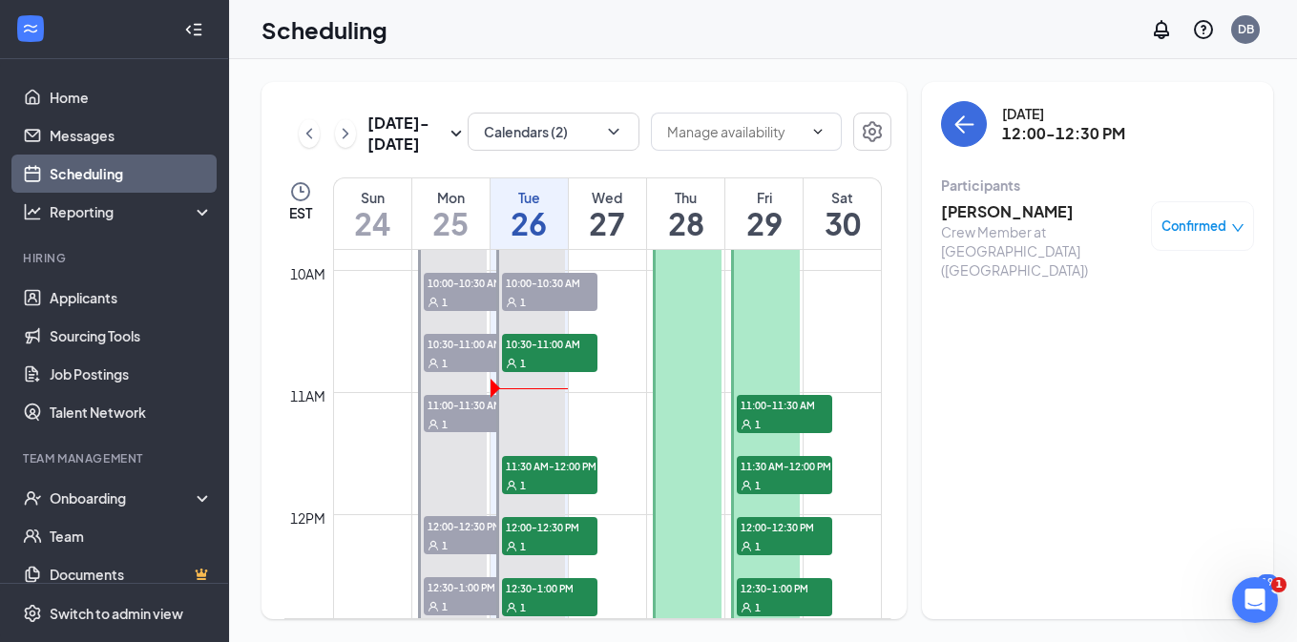
click at [1008, 214] on h3 "[PERSON_NAME]" at bounding box center [1041, 211] width 200 height 21
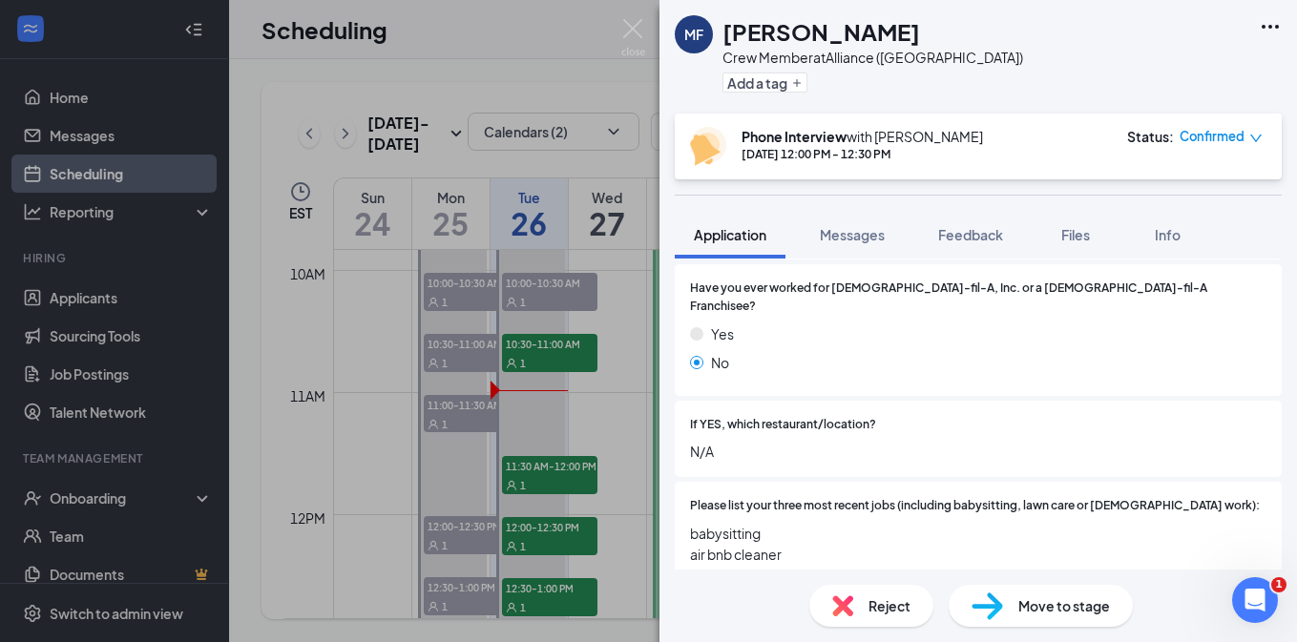
scroll to position [510, 0]
click at [635, 32] on img at bounding box center [633, 37] width 24 height 37
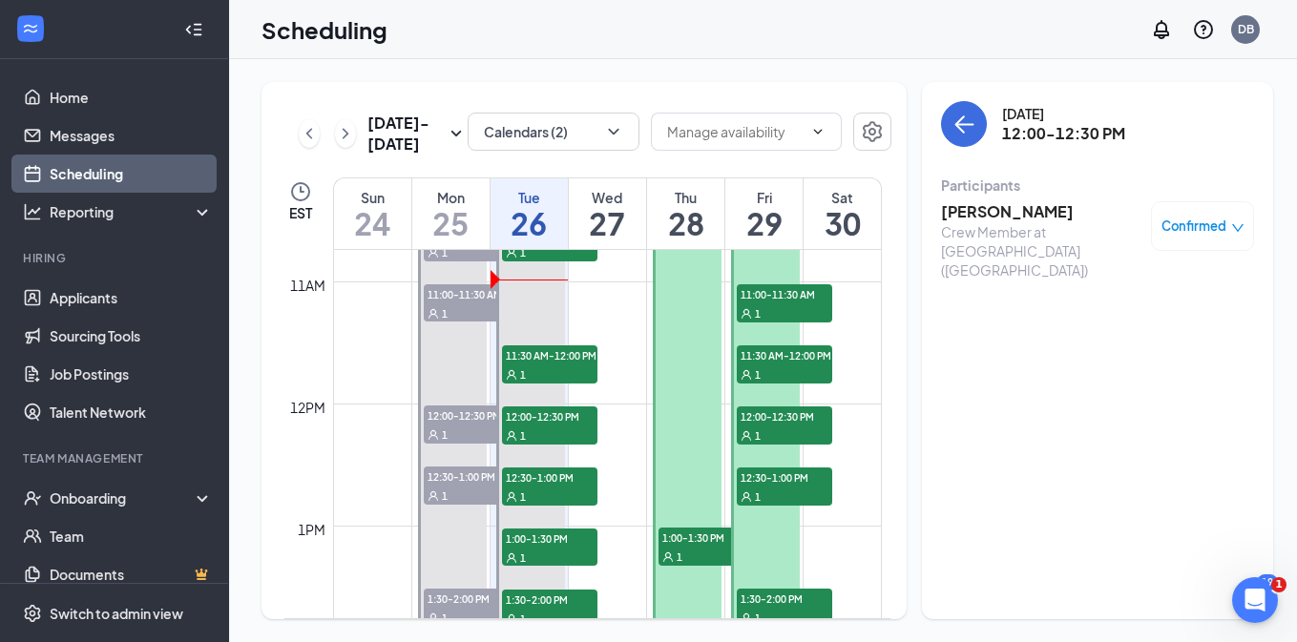
scroll to position [1329, 0]
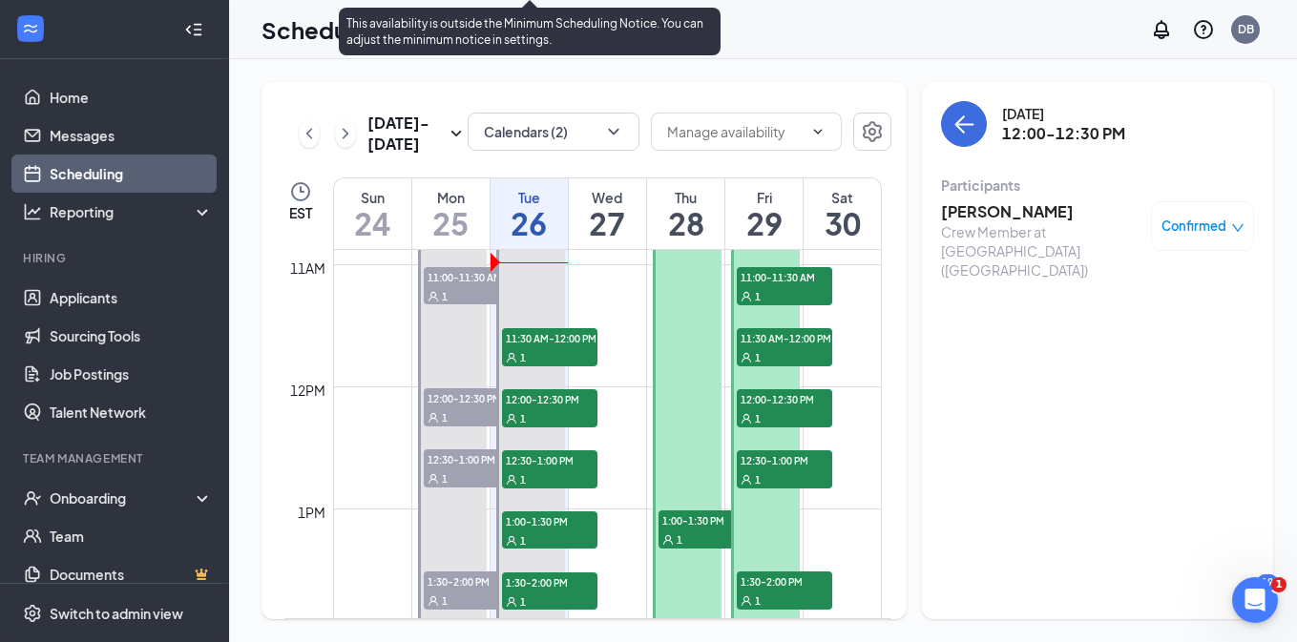
click at [562, 467] on span "12:30-1:00 PM" at bounding box center [549, 459] width 95 height 19
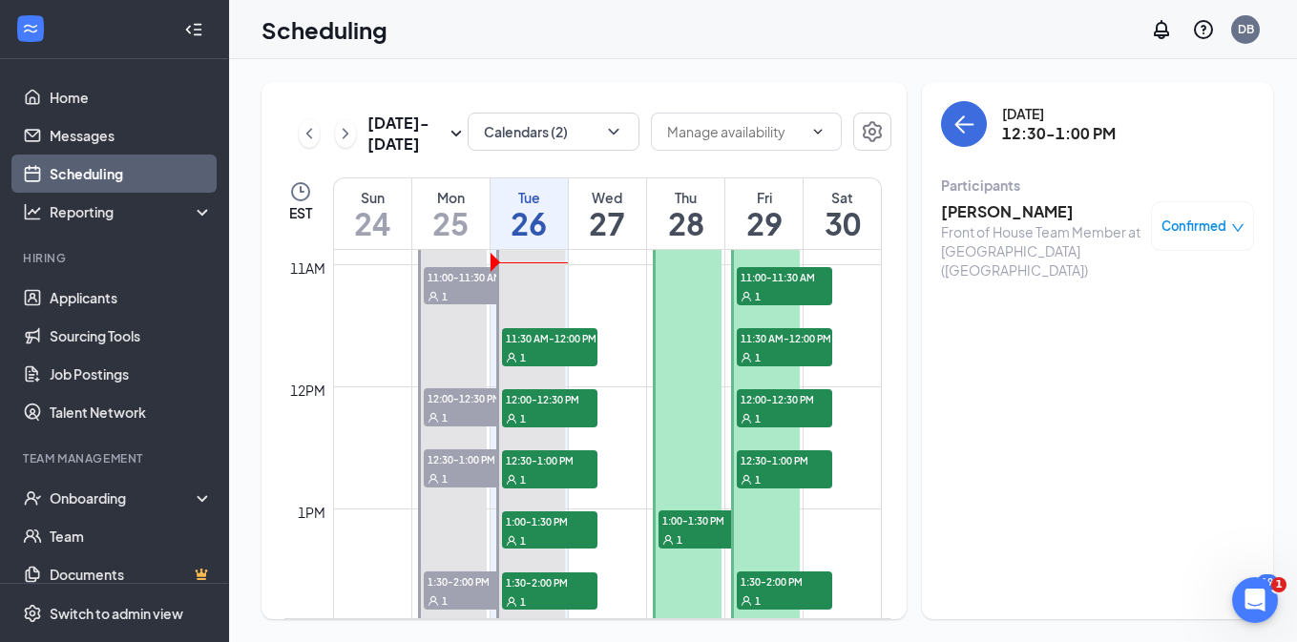
click at [1030, 204] on h3 "[PERSON_NAME]" at bounding box center [1041, 211] width 200 height 21
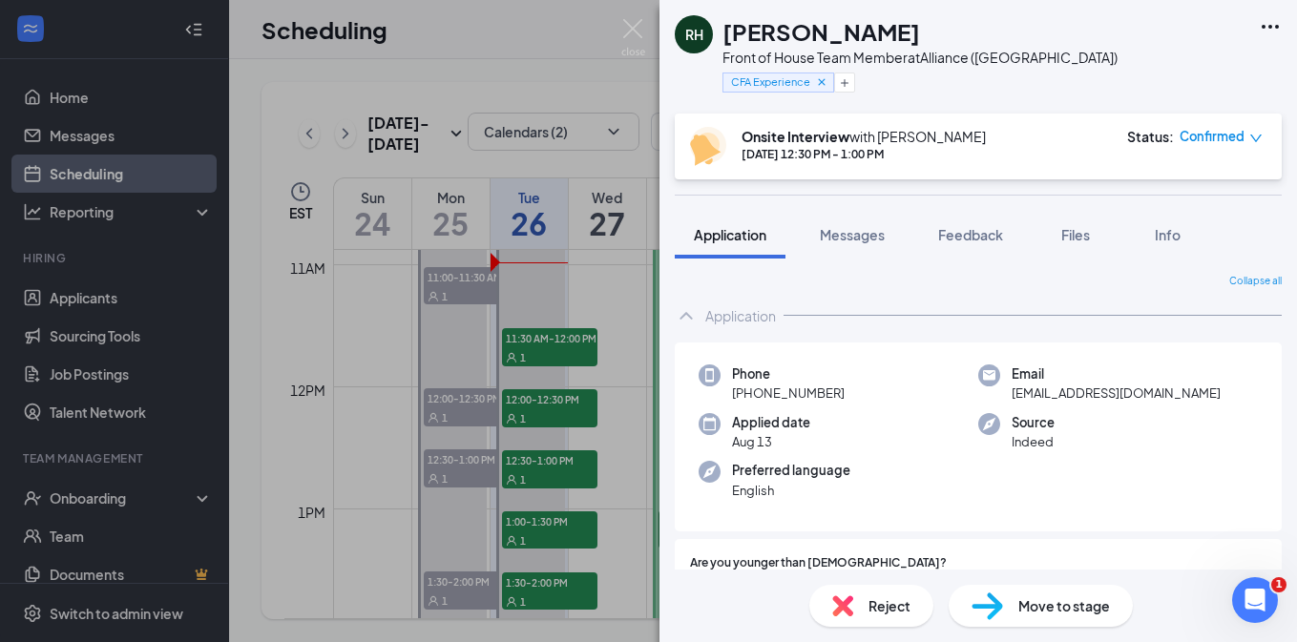
scroll to position [32, 0]
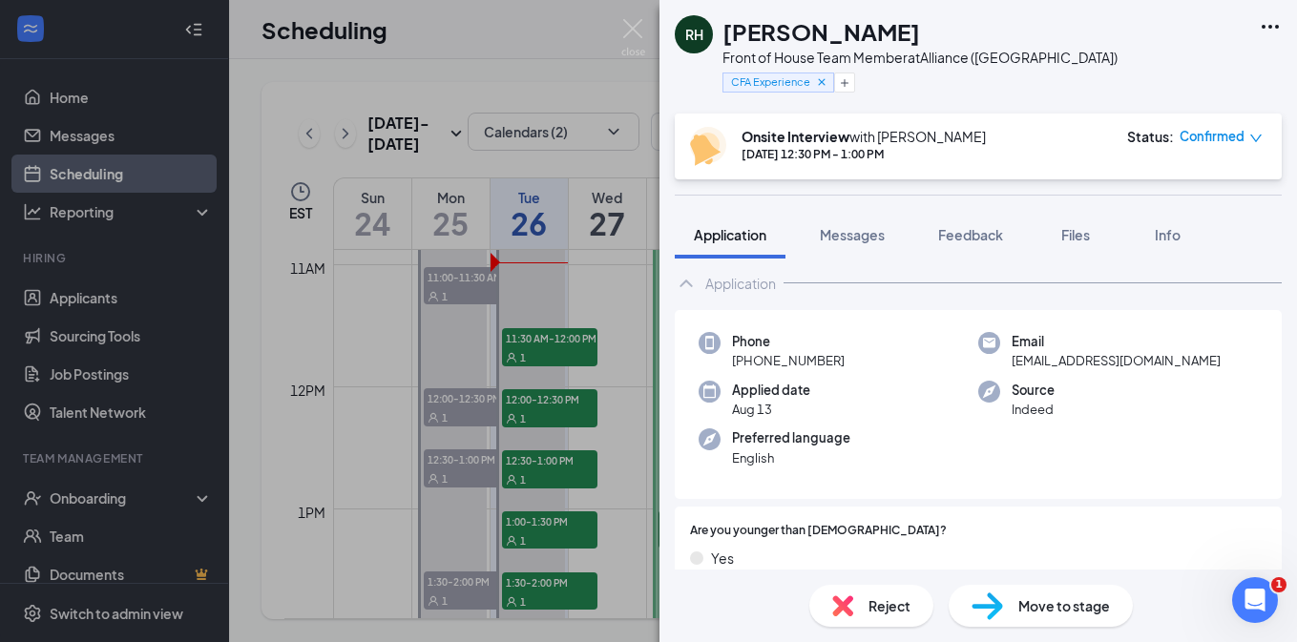
click at [623, 358] on div "RH [PERSON_NAME] Front of House Team Member at Alliance ([GEOGRAPHIC_DATA]) CFA…" at bounding box center [648, 321] width 1297 height 642
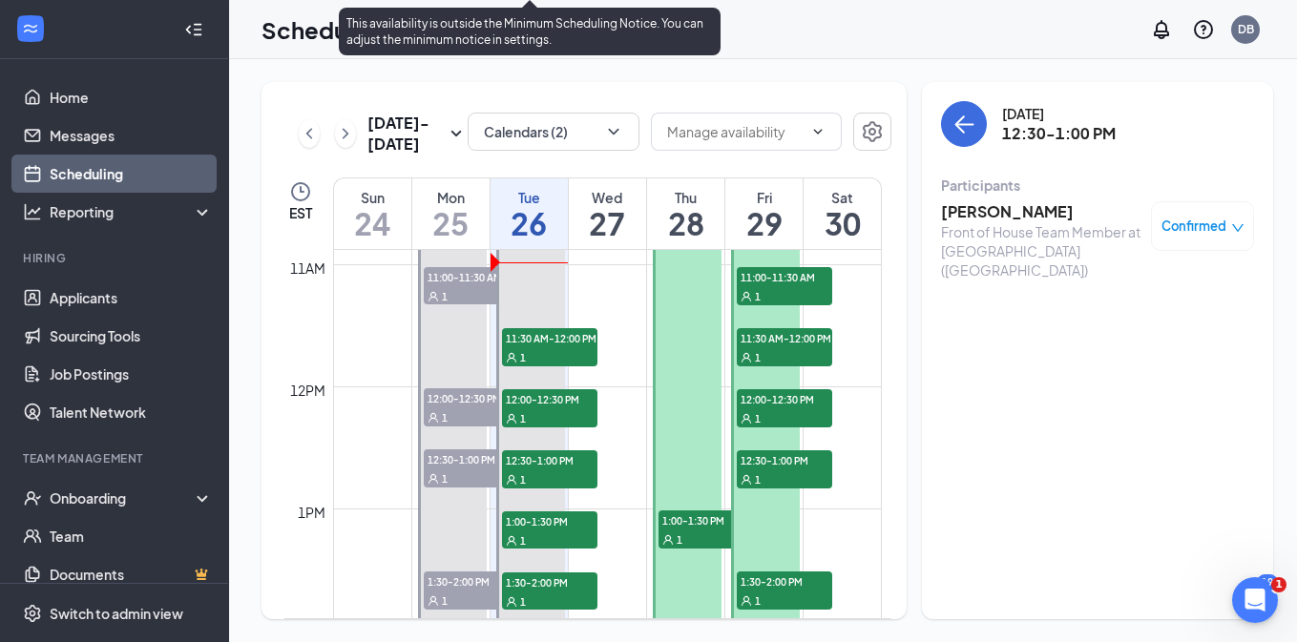
scroll to position [1401, 0]
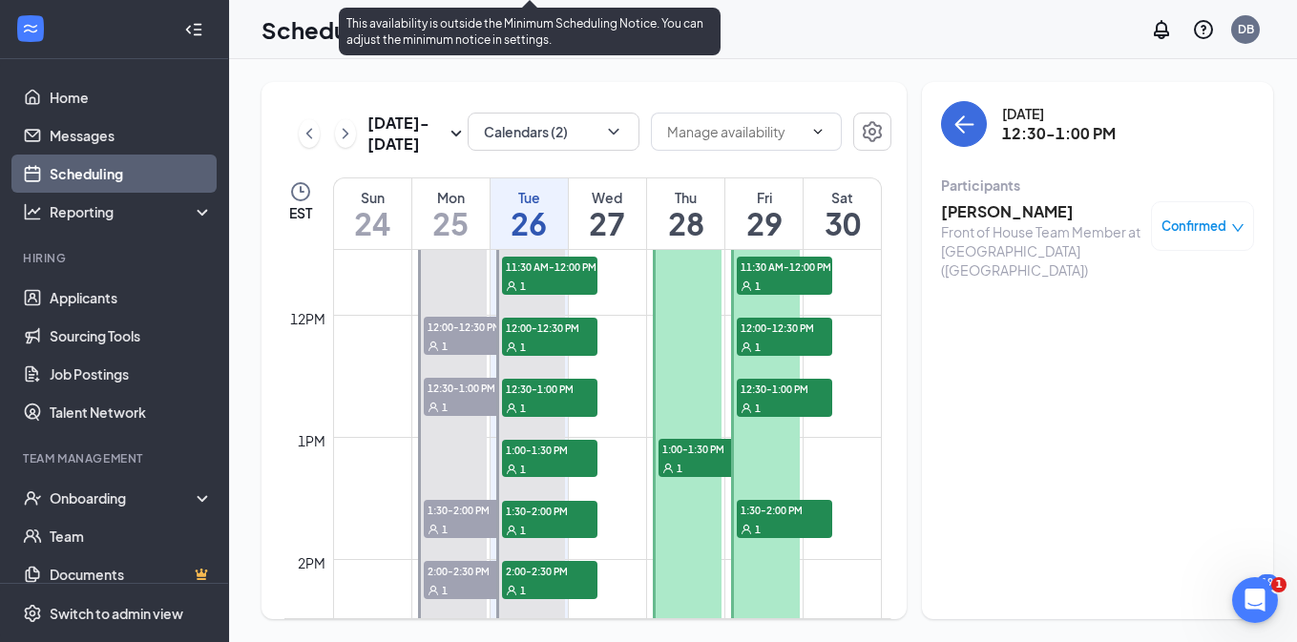
click at [548, 462] on div "1" at bounding box center [549, 468] width 95 height 19
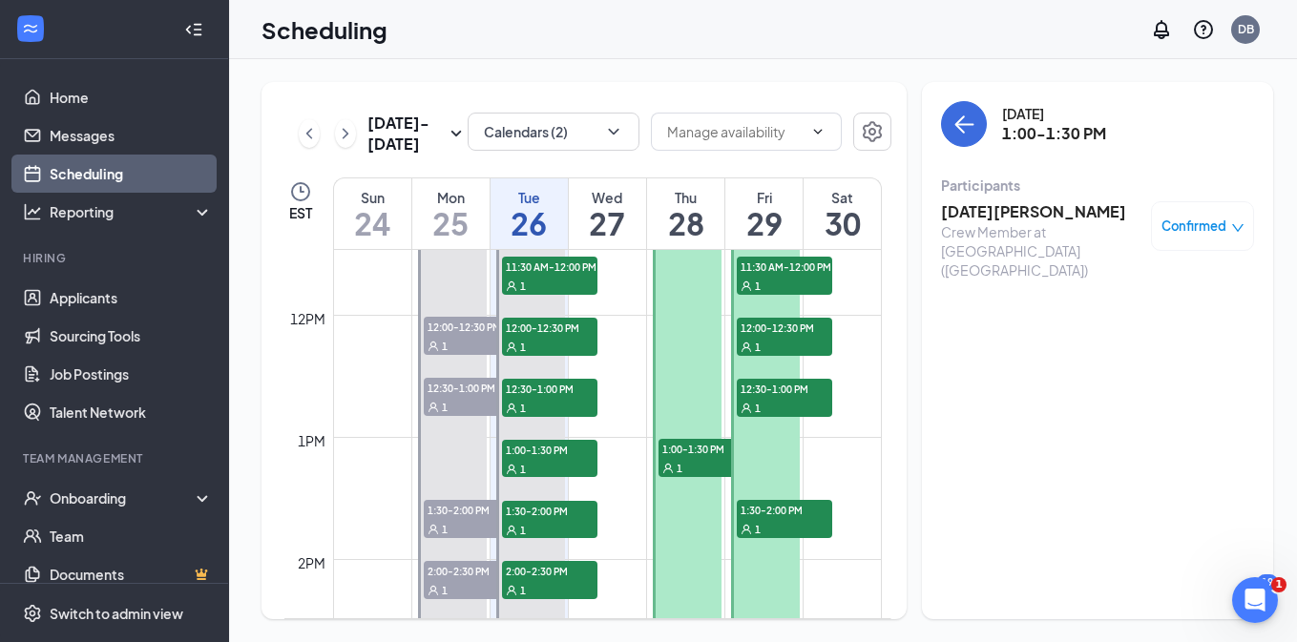
click at [991, 208] on h3 "[DATE][PERSON_NAME]" at bounding box center [1041, 211] width 200 height 21
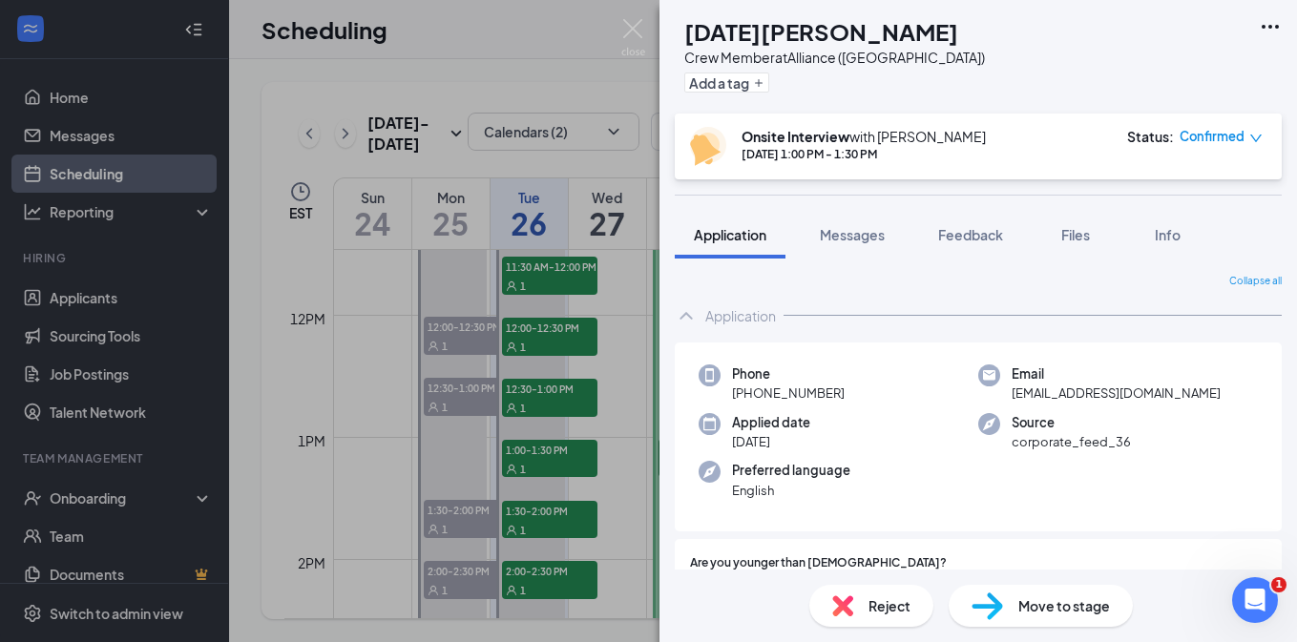
click at [608, 377] on div "NH [DATE][PERSON_NAME] Crew Member at Alliance ([GEOGRAPHIC_DATA]) Add a tag On…" at bounding box center [648, 321] width 1297 height 642
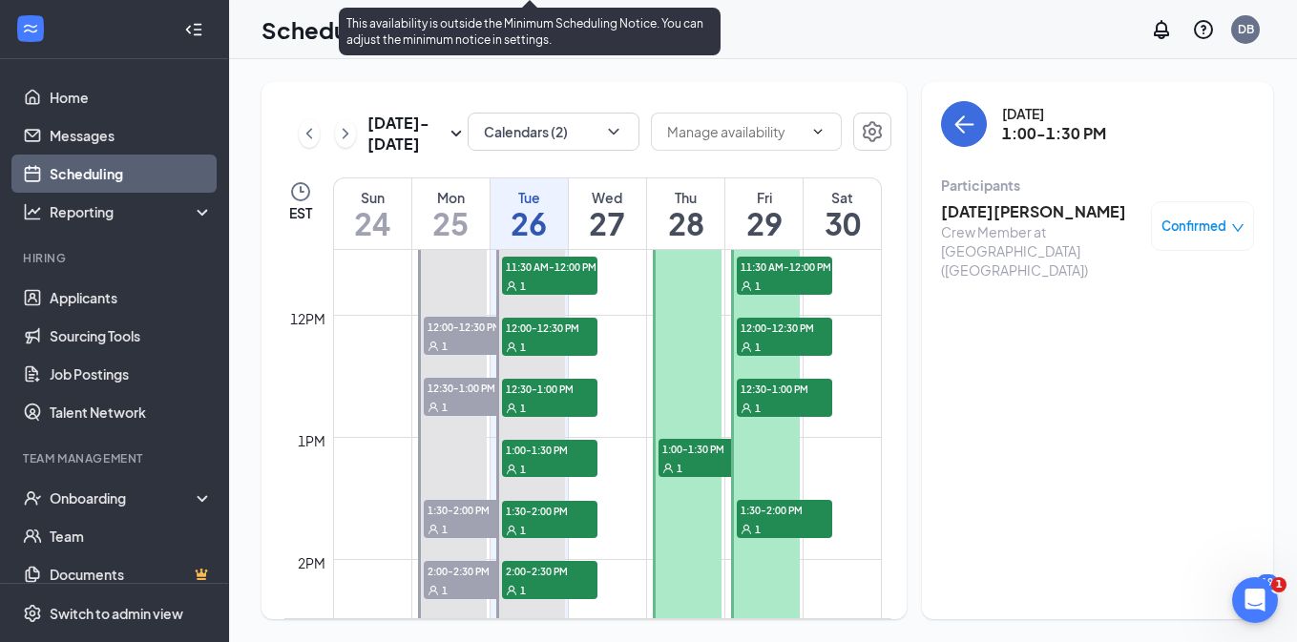
click at [579, 391] on span "12:30-1:00 PM" at bounding box center [549, 388] width 95 height 19
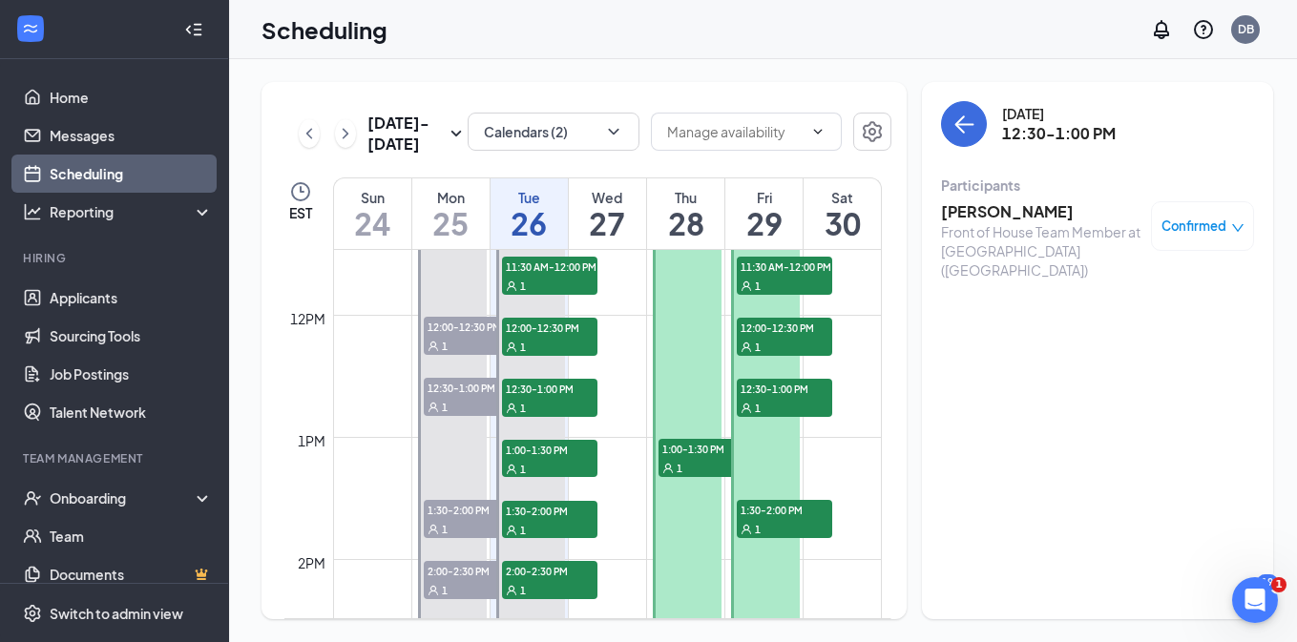
click at [1009, 215] on h3 "[PERSON_NAME]" at bounding box center [1041, 211] width 200 height 21
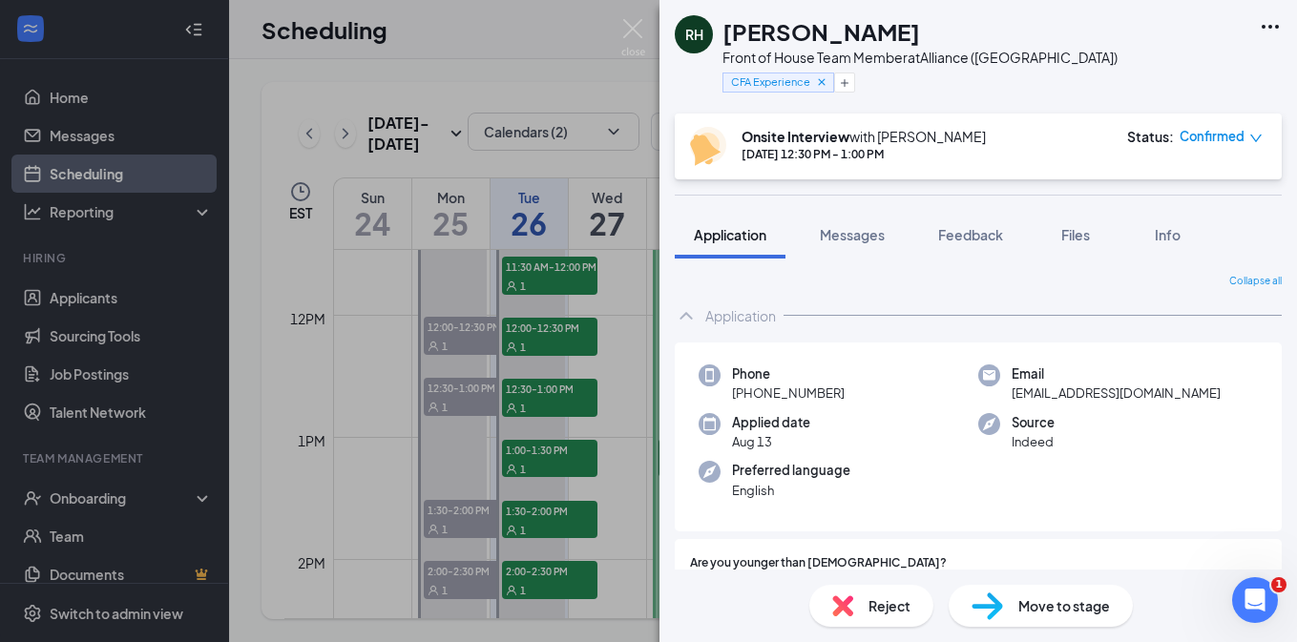
click at [1094, 72] on div "RH [PERSON_NAME] Front of House Team Member at [GEOGRAPHIC_DATA] ([GEOGRAPHIC_D…" at bounding box center [977, 57] width 637 height 114
click at [549, 79] on div "RH [PERSON_NAME] Front of House Team Member at Alliance ([GEOGRAPHIC_DATA]) CFA…" at bounding box center [648, 321] width 1297 height 642
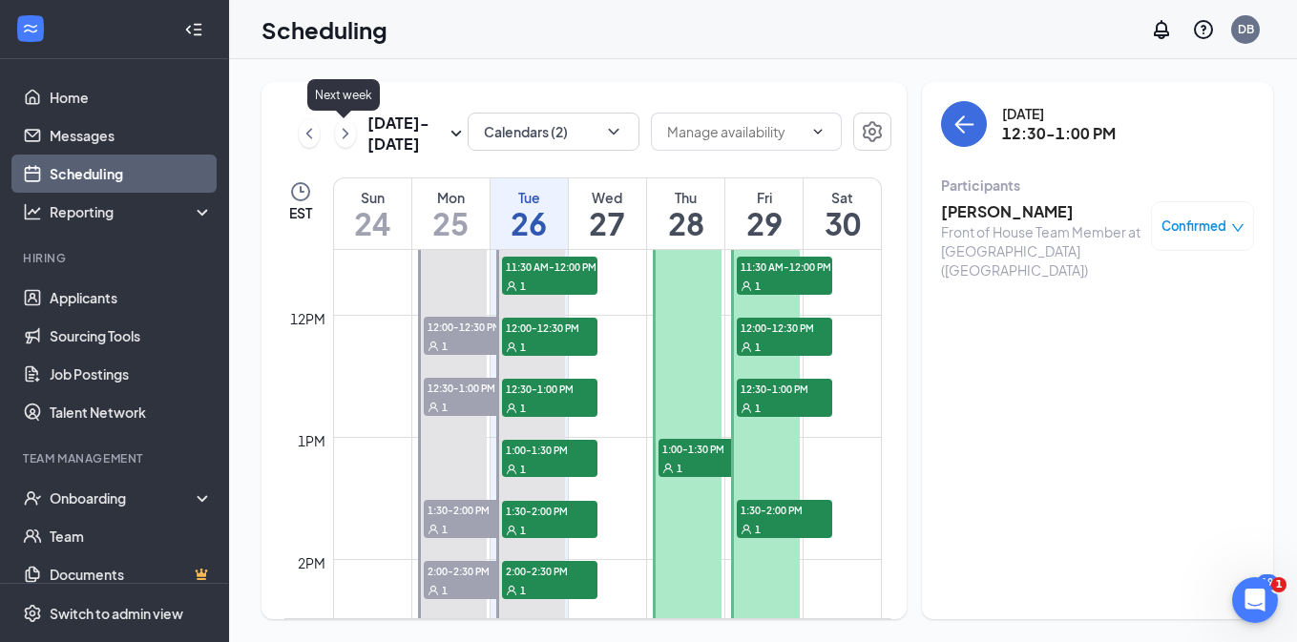
click at [347, 130] on icon "ChevronRight" at bounding box center [345, 133] width 19 height 23
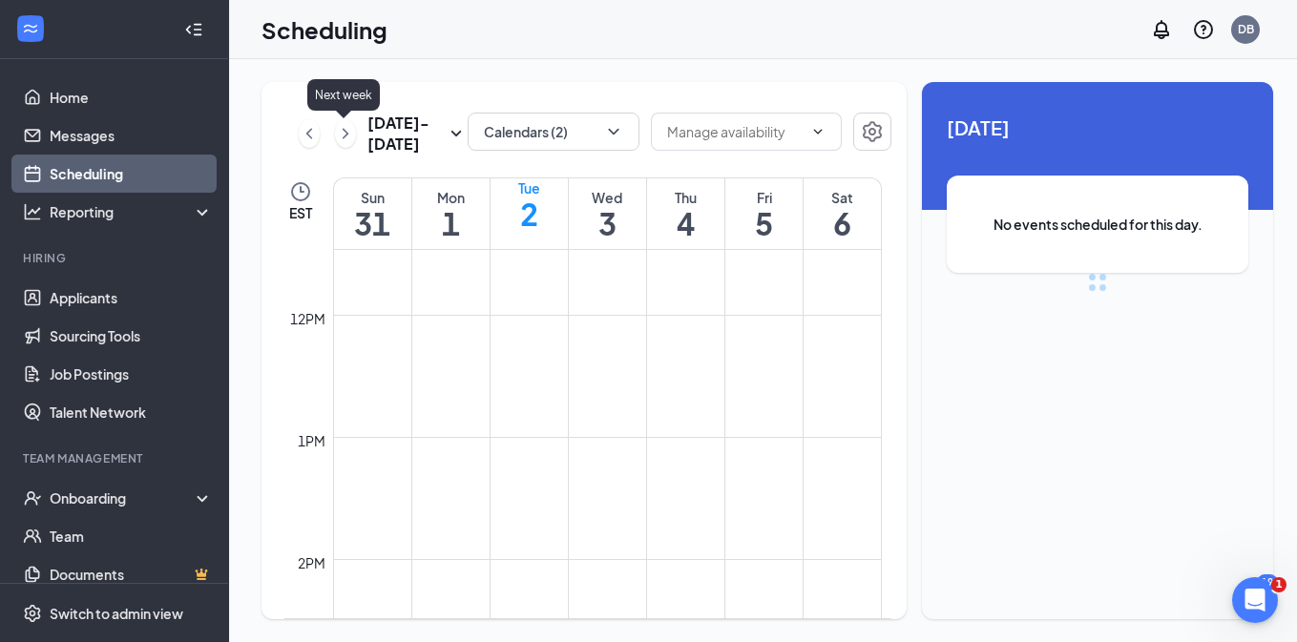
scroll to position [938, 0]
click at [658, 51] on div "Scheduling DB" at bounding box center [763, 29] width 1068 height 59
click at [656, 55] on div "Scheduling DB" at bounding box center [763, 29] width 1068 height 59
click at [669, 48] on div "Scheduling DB" at bounding box center [763, 29] width 1068 height 59
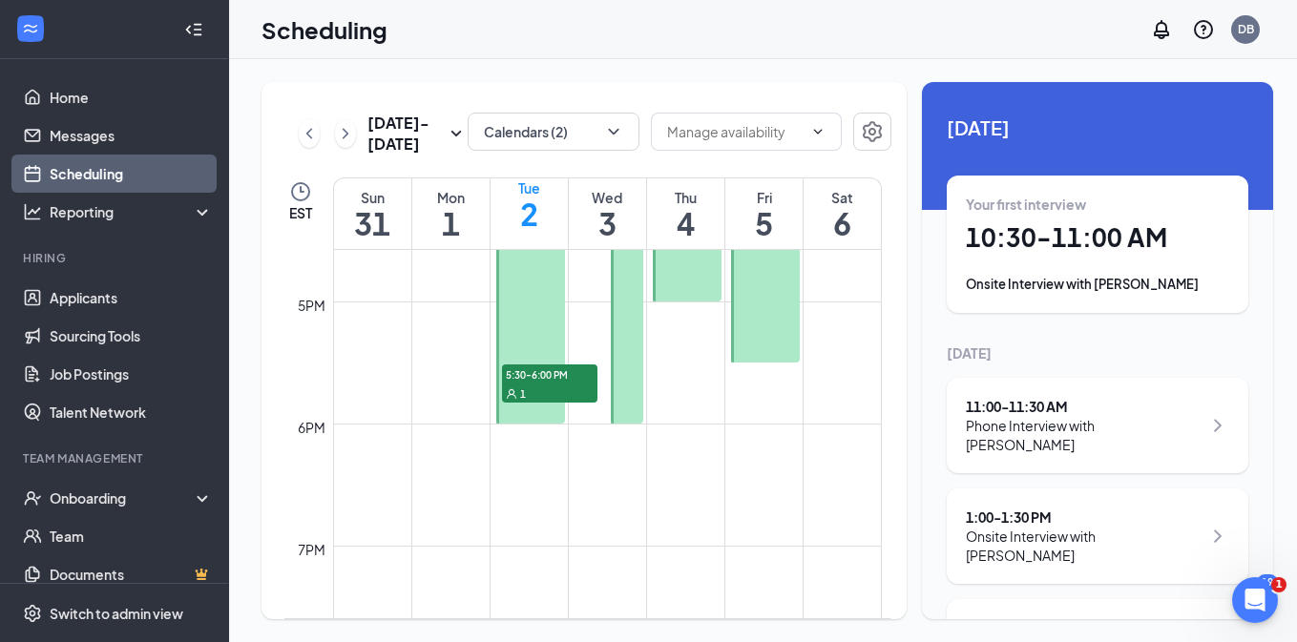
scroll to position [1962, 0]
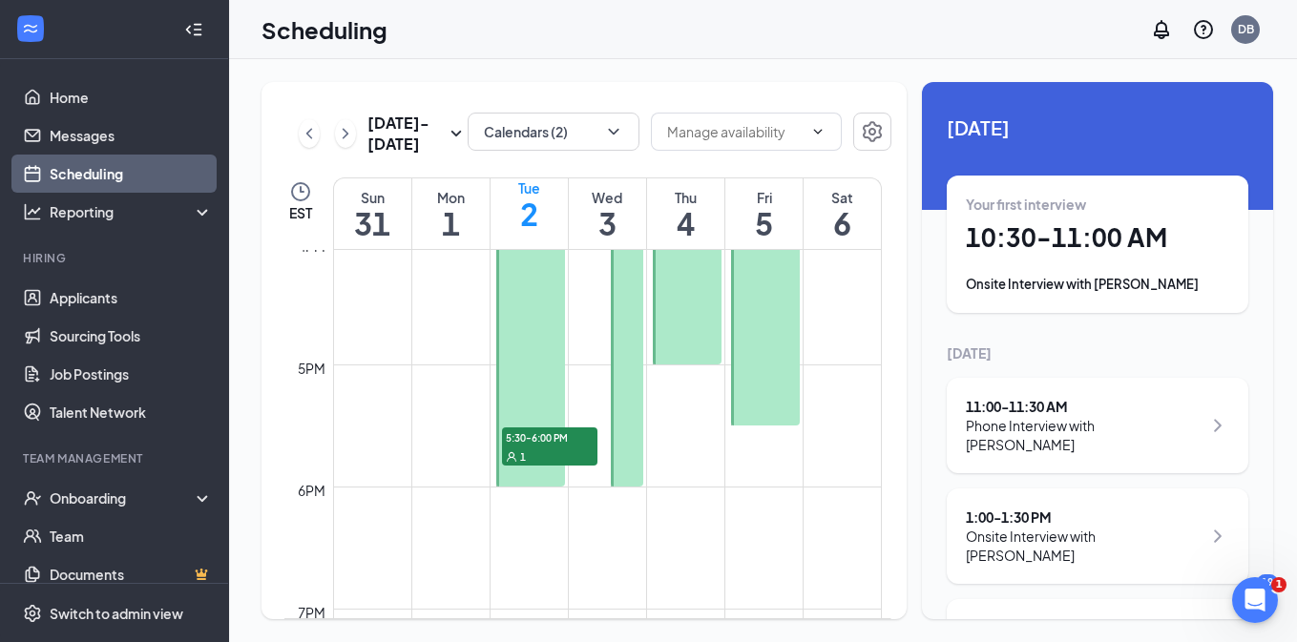
click at [530, 466] on div "5:30-6:00 PM 1" at bounding box center [549, 447] width 99 height 42
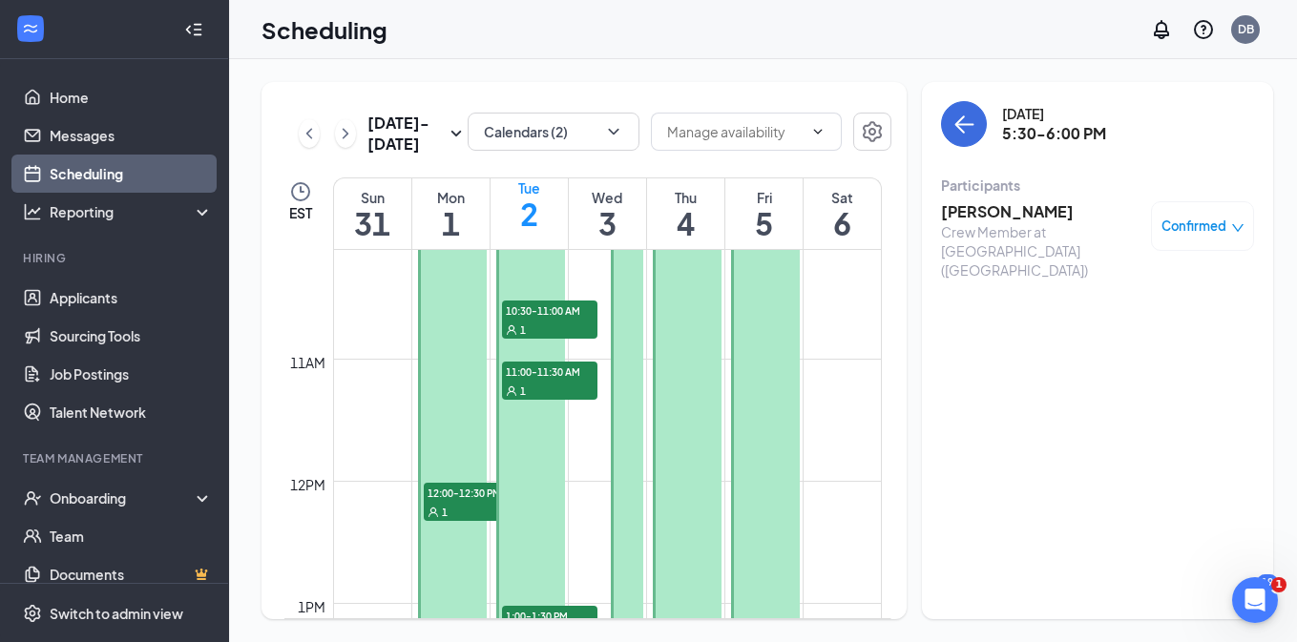
scroll to position [1236, 0]
click at [573, 312] on span "10:30-11:00 AM" at bounding box center [549, 309] width 95 height 19
click at [584, 374] on span "11:00-11:30 AM" at bounding box center [549, 370] width 95 height 19
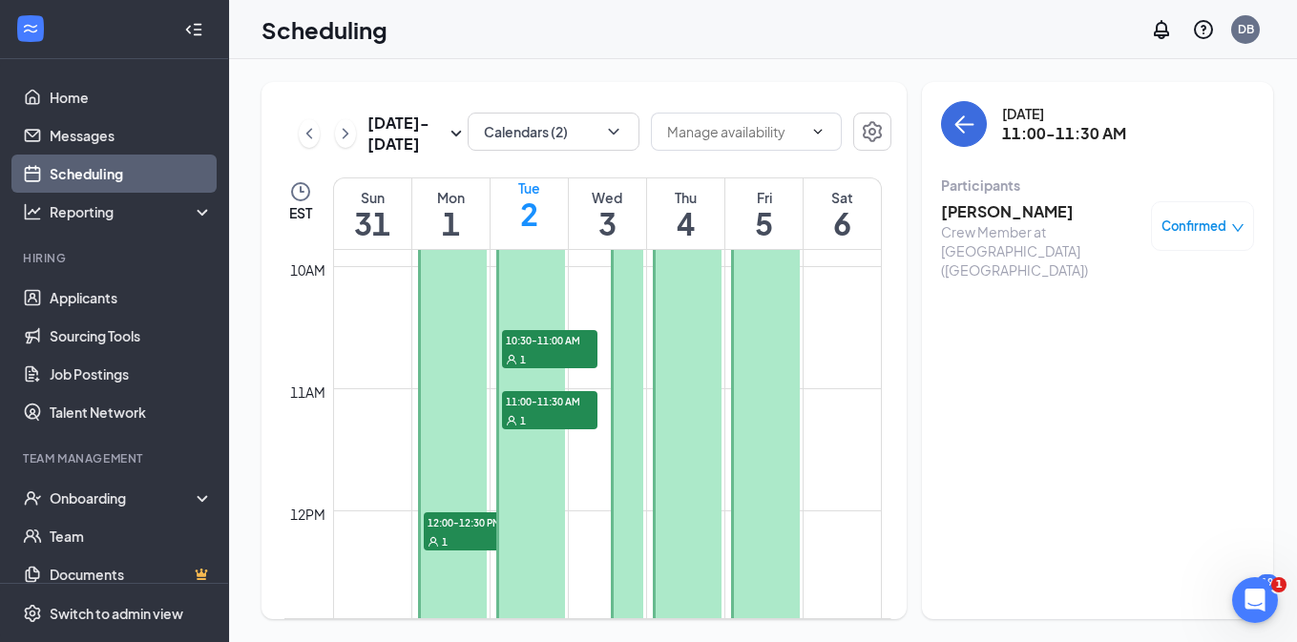
scroll to position [1204, 0]
click at [571, 343] on span "10:30-11:00 AM" at bounding box center [549, 340] width 95 height 19
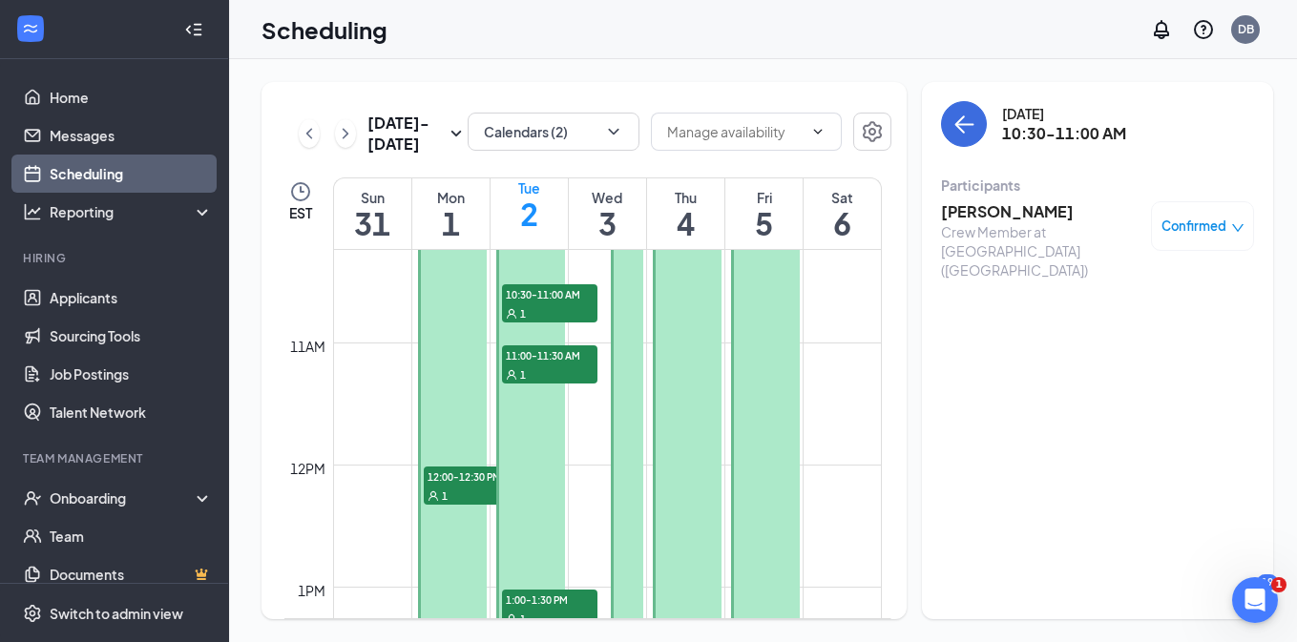
scroll to position [1245, 0]
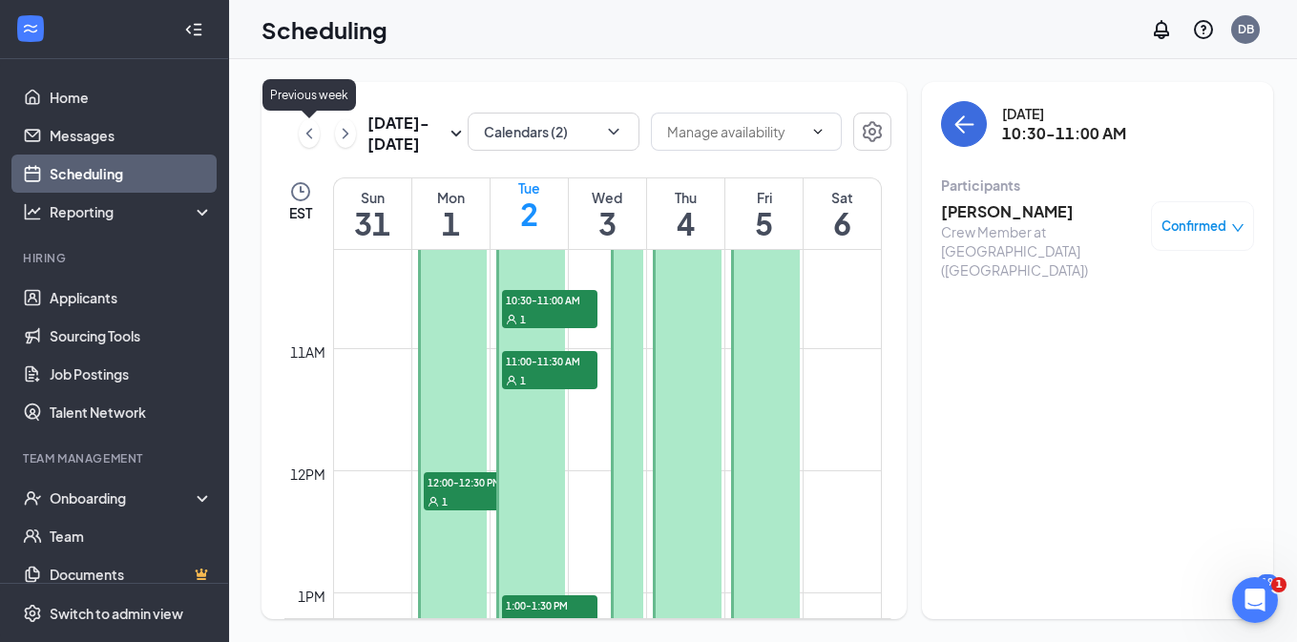
click at [308, 122] on icon "ChevronLeft" at bounding box center [309, 133] width 19 height 23
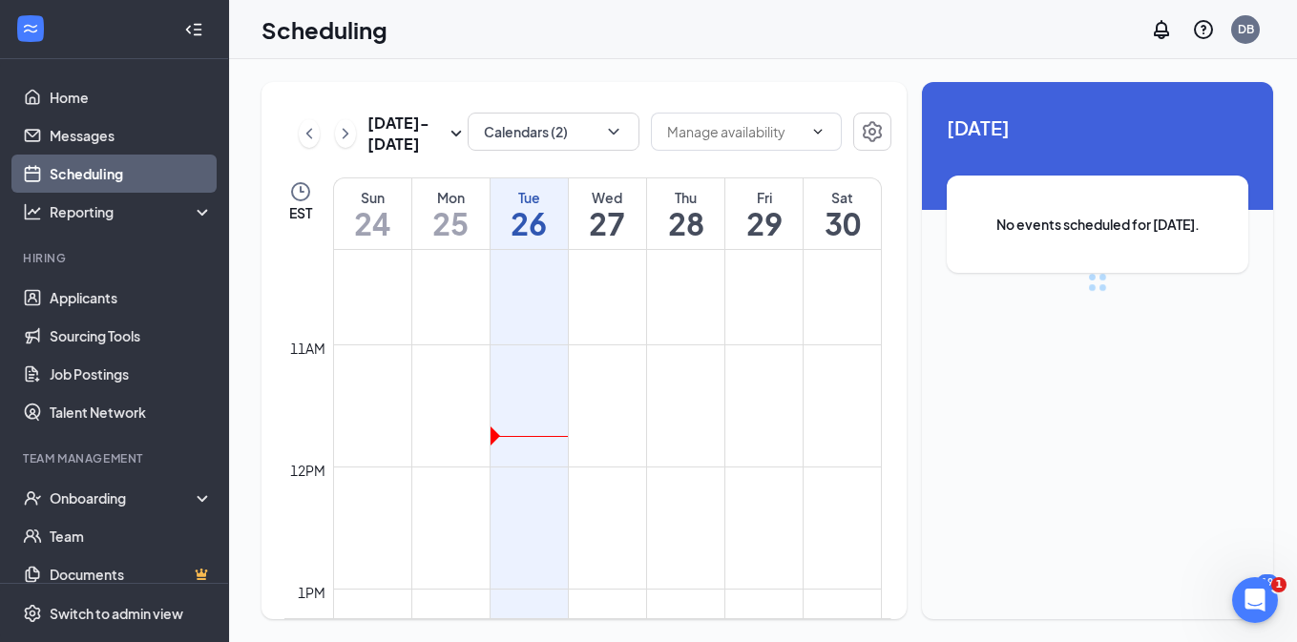
scroll to position [1248, 0]
click at [724, 34] on div "Scheduling DB" at bounding box center [763, 29] width 1068 height 59
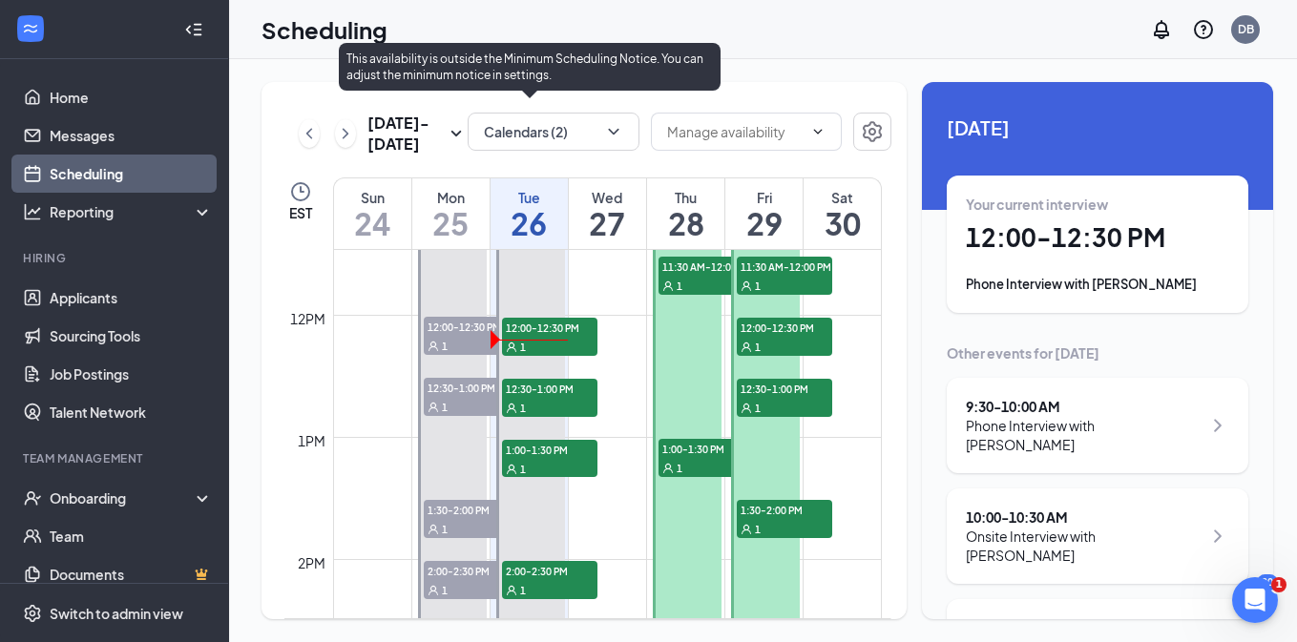
scroll to position [1426, 0]
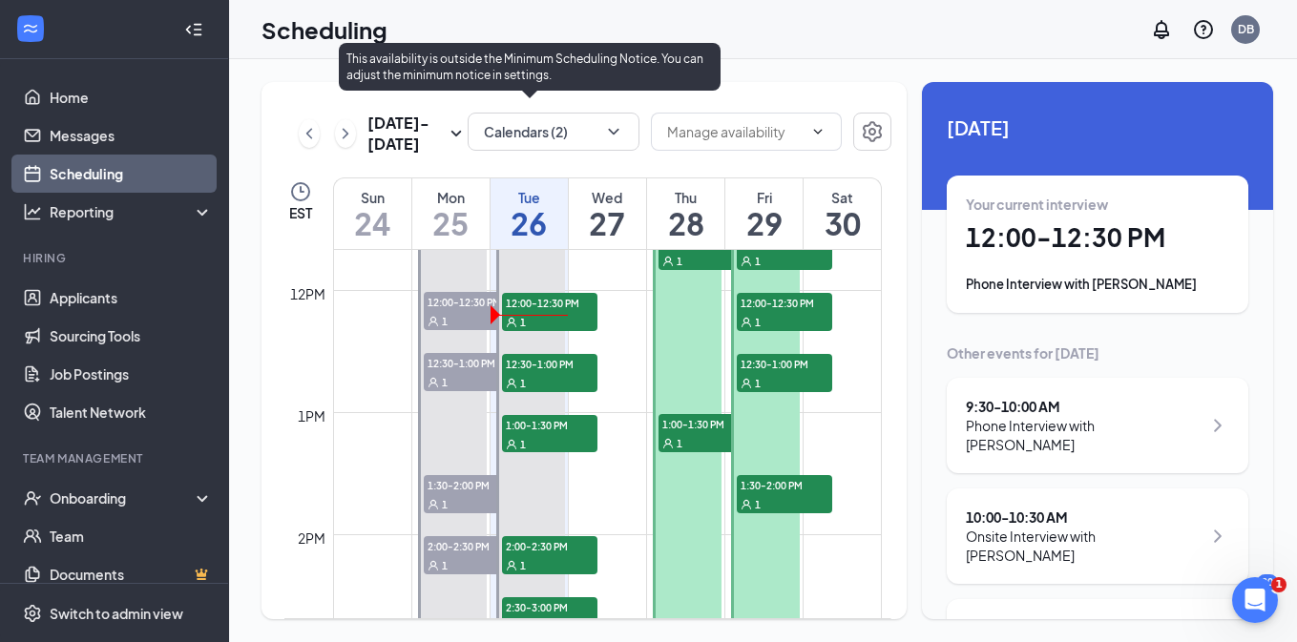
click at [541, 375] on div "1" at bounding box center [549, 382] width 95 height 19
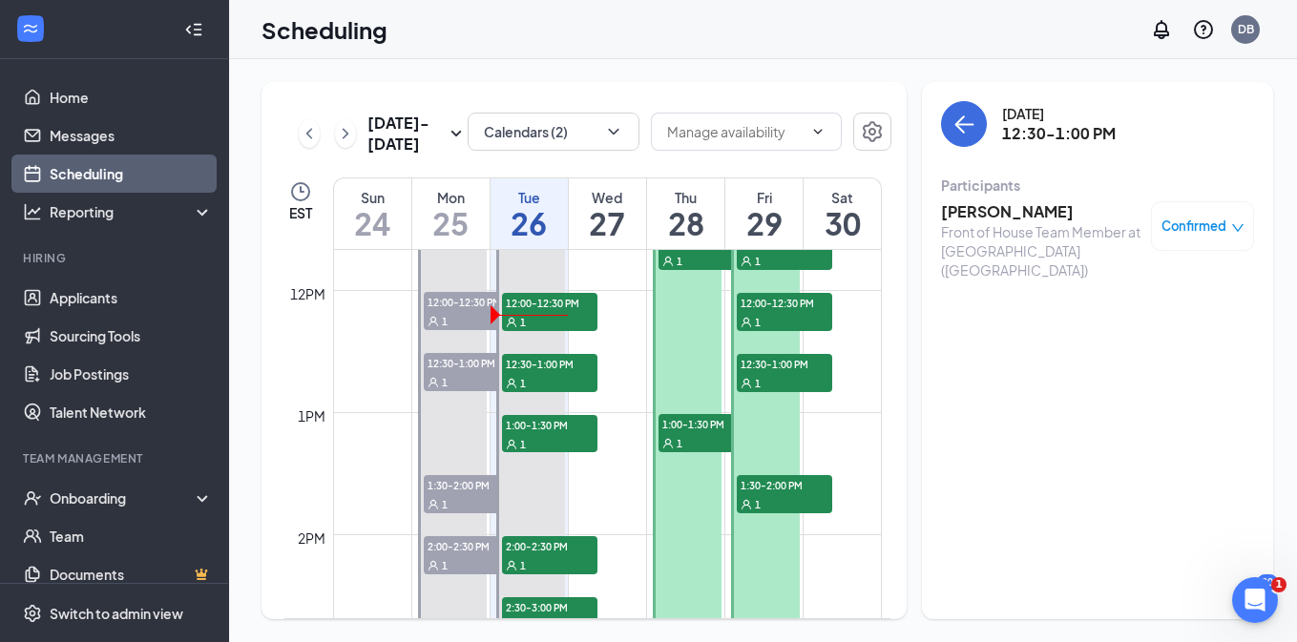
click at [986, 215] on h3 "[PERSON_NAME]" at bounding box center [1041, 211] width 200 height 21
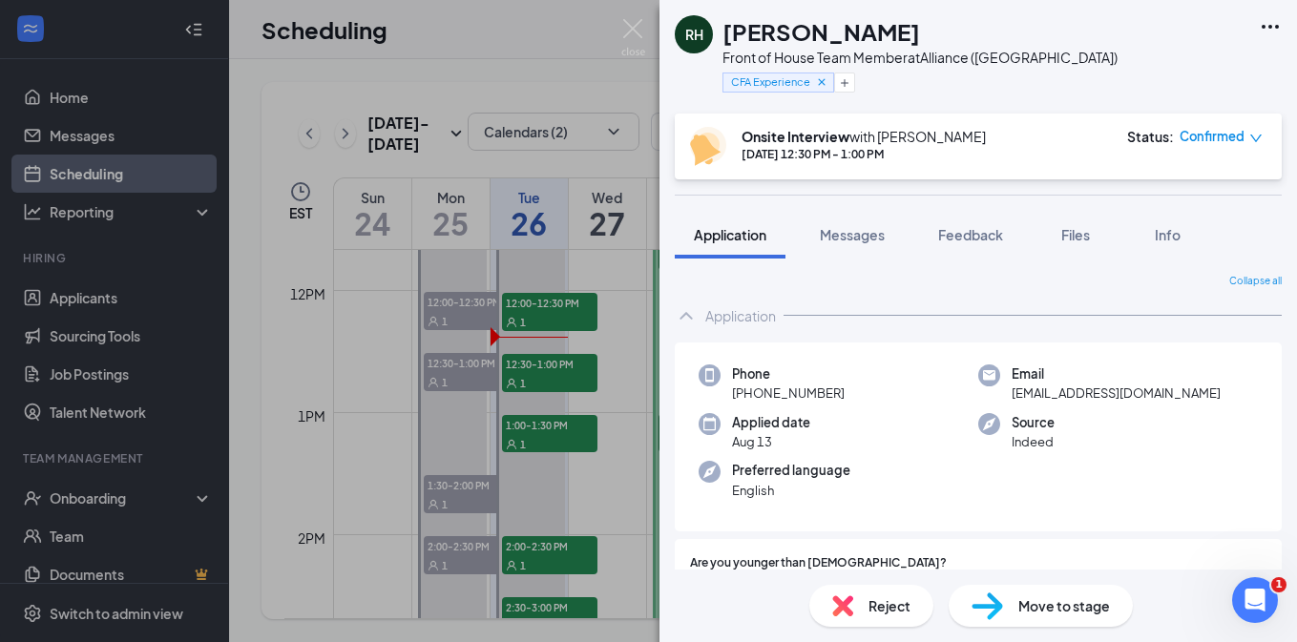
click at [601, 439] on div "RH [PERSON_NAME] Front of House Team Member at Alliance ([GEOGRAPHIC_DATA]) CFA…" at bounding box center [648, 321] width 1297 height 642
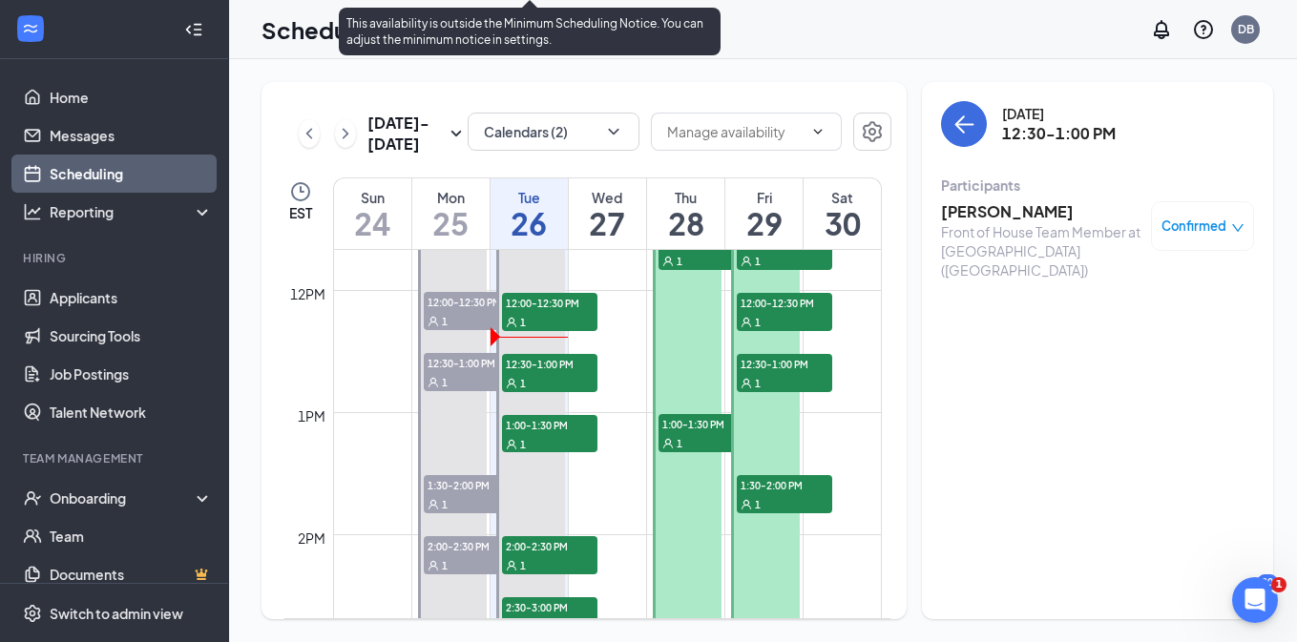
click at [545, 425] on span "1:00-1:30 PM" at bounding box center [549, 424] width 95 height 19
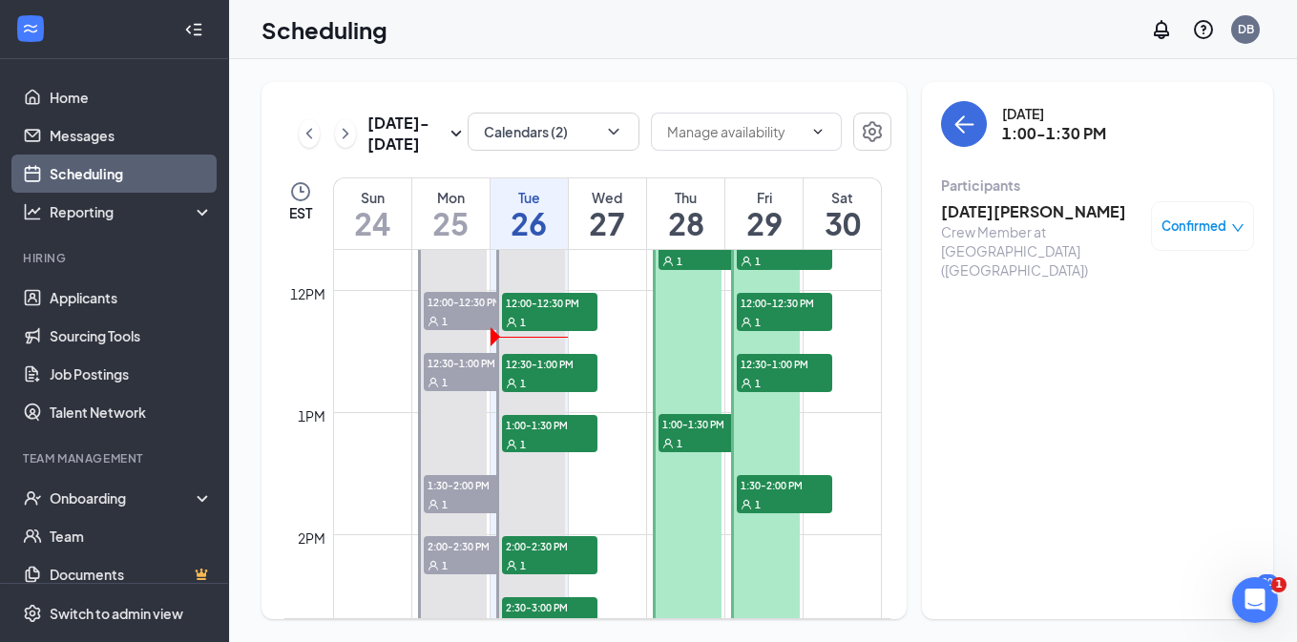
click at [1003, 215] on h3 "[DATE][PERSON_NAME]" at bounding box center [1041, 211] width 200 height 21
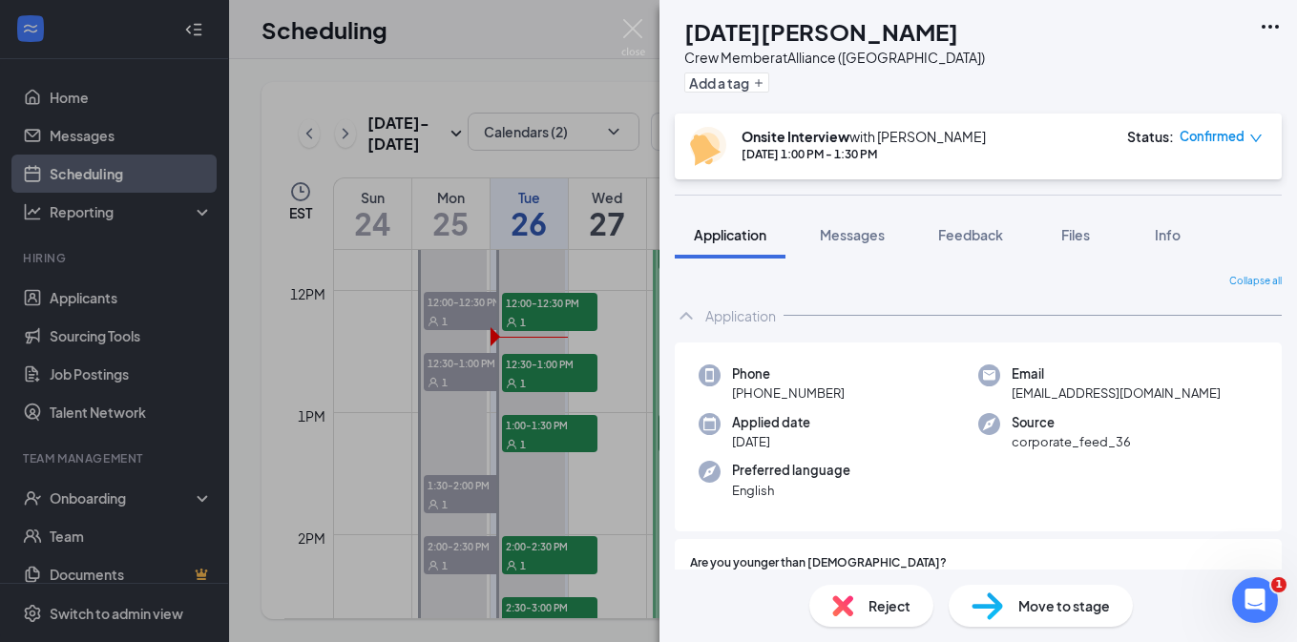
click at [604, 395] on div "NH [DATE][PERSON_NAME] Crew Member at Alliance ([GEOGRAPHIC_DATA]) Add a tag On…" at bounding box center [648, 321] width 1297 height 642
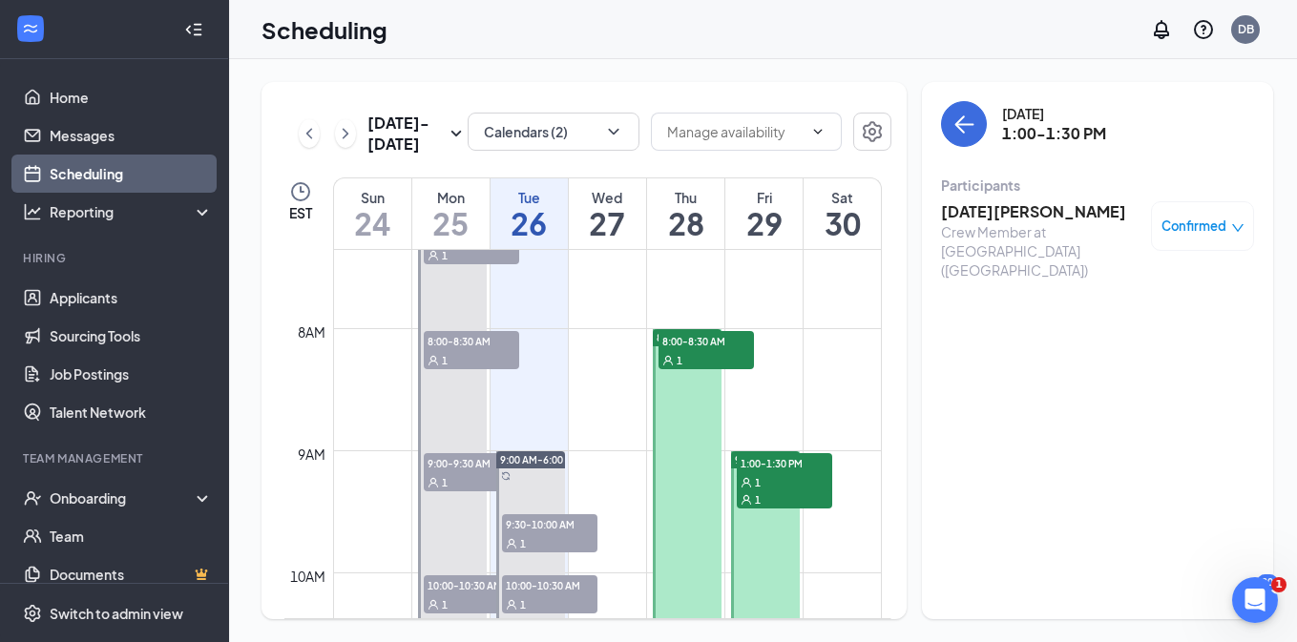
scroll to position [897, 0]
click at [711, 371] on div "1" at bounding box center [705, 361] width 95 height 19
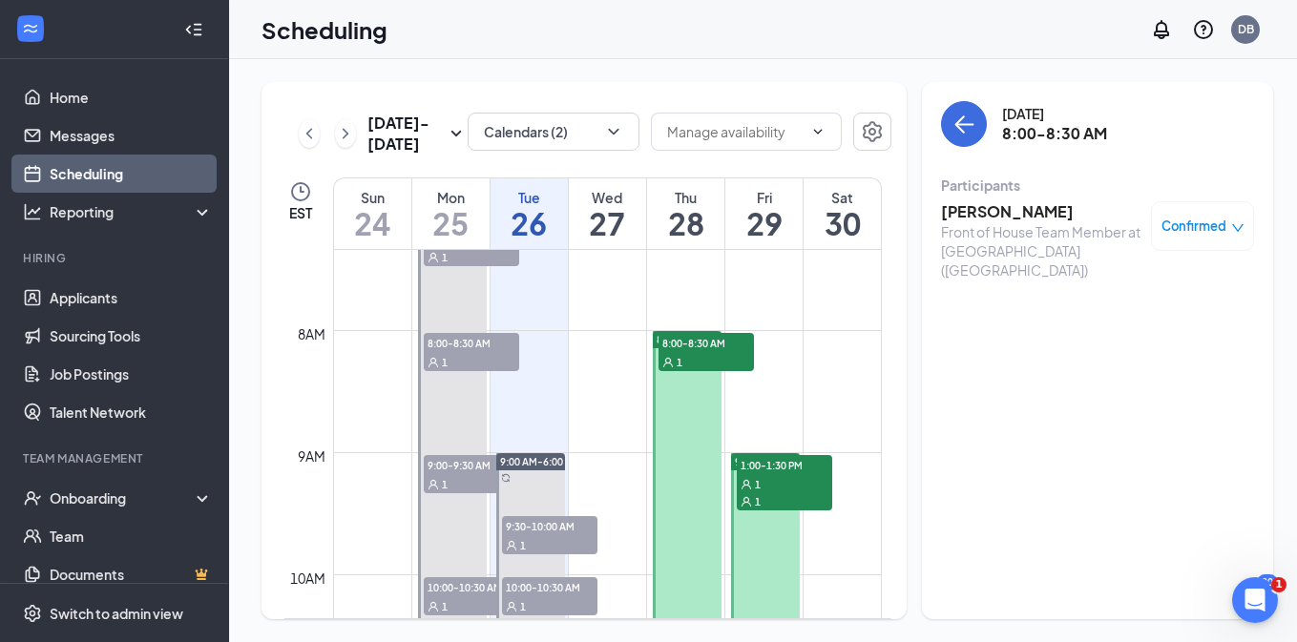
click at [962, 219] on h3 "[PERSON_NAME]" at bounding box center [1041, 211] width 200 height 21
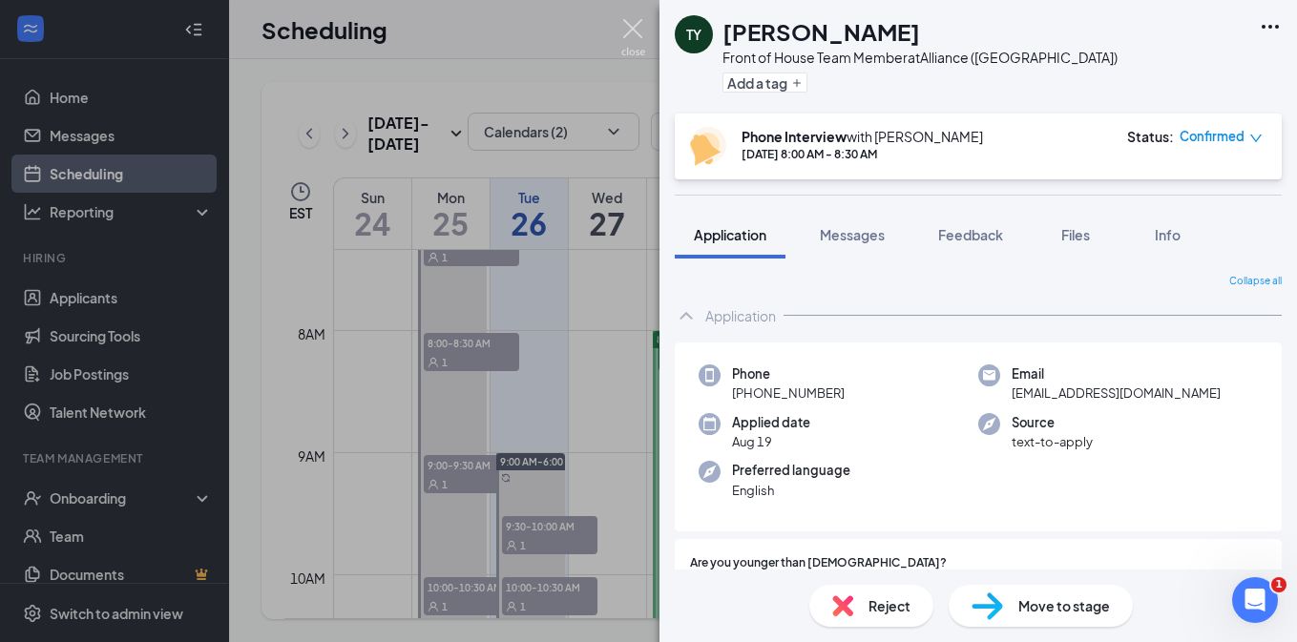
click at [636, 31] on img at bounding box center [633, 37] width 24 height 37
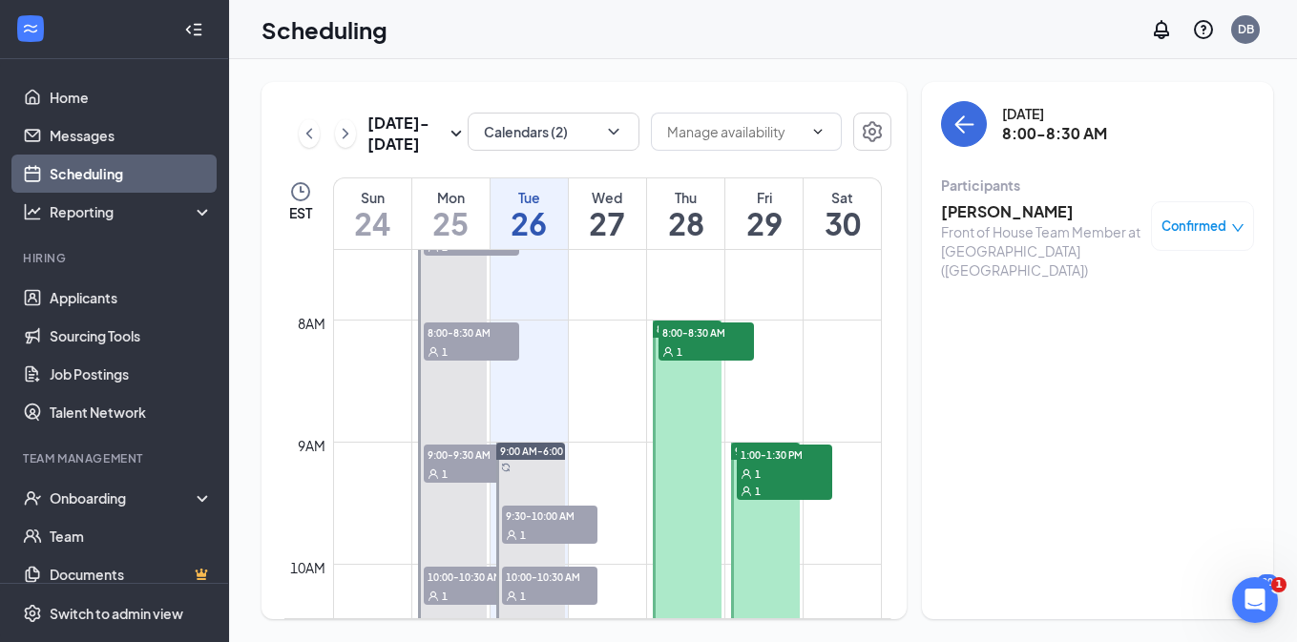
scroll to position [909, 0]
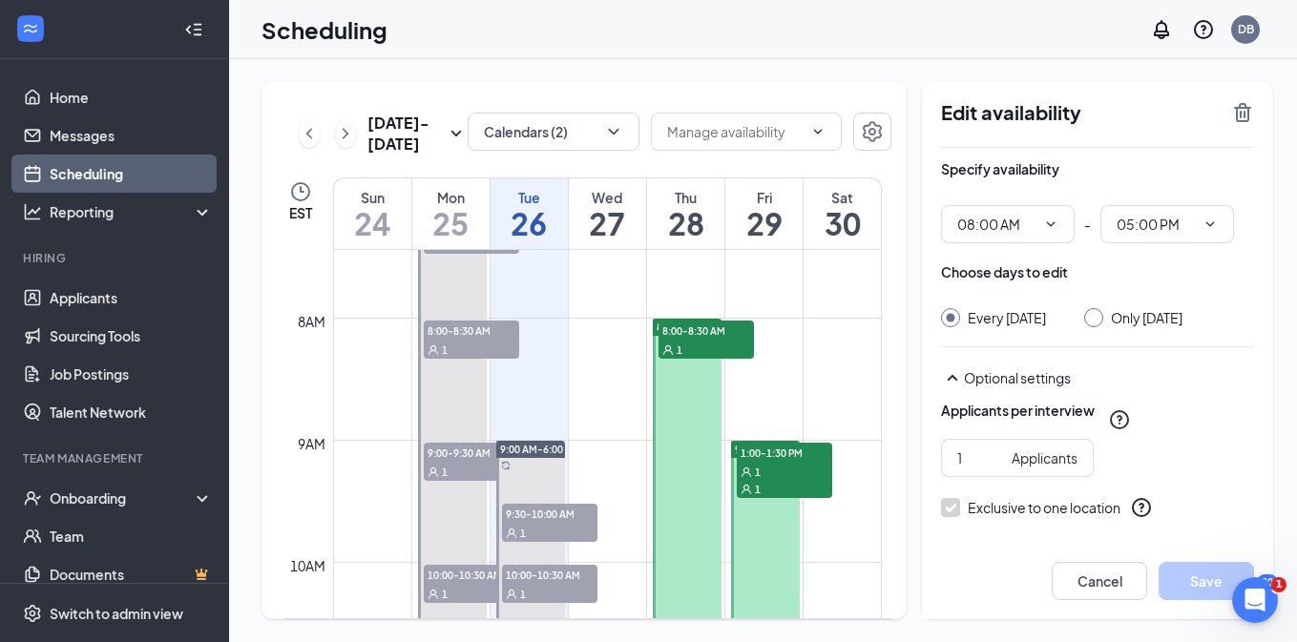
click at [1105, 575] on button "Cancel" at bounding box center [1099, 581] width 95 height 38
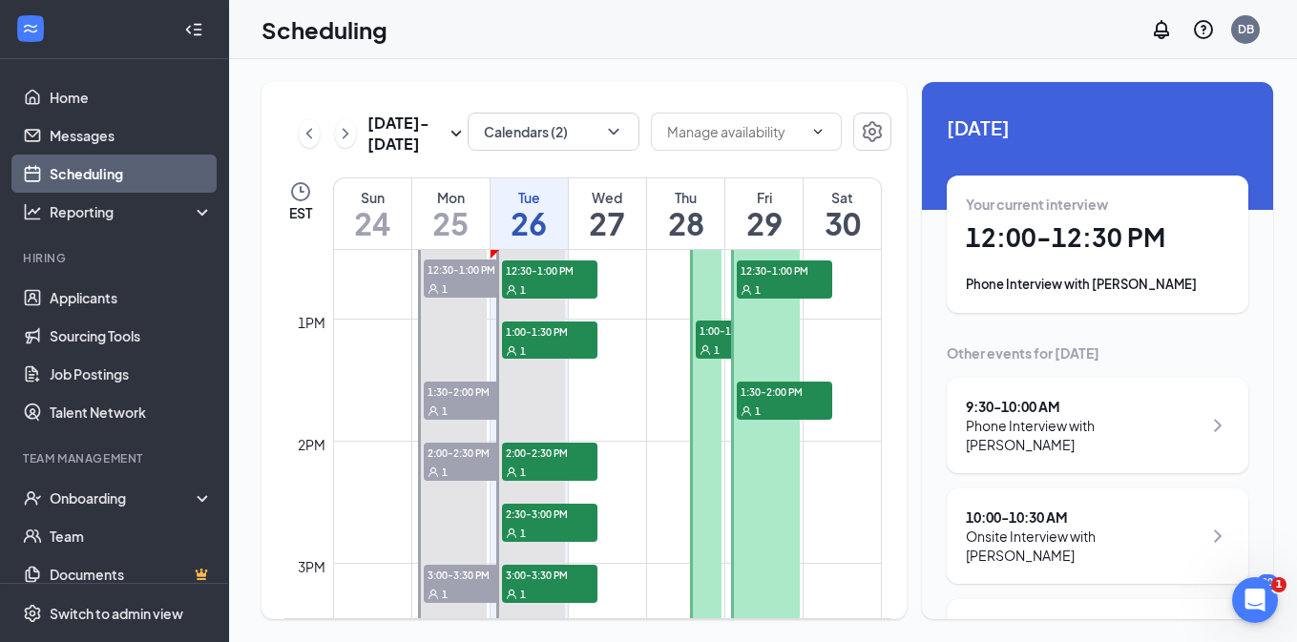
scroll to position [1520, 0]
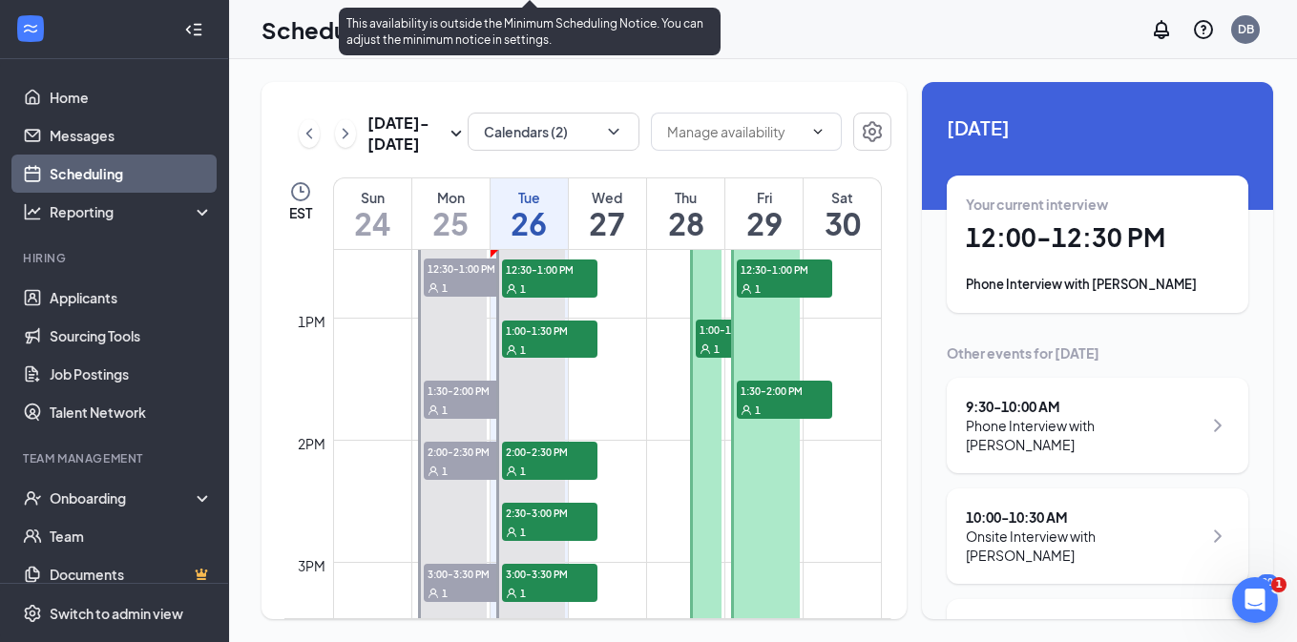
click at [556, 279] on div "1" at bounding box center [549, 288] width 95 height 19
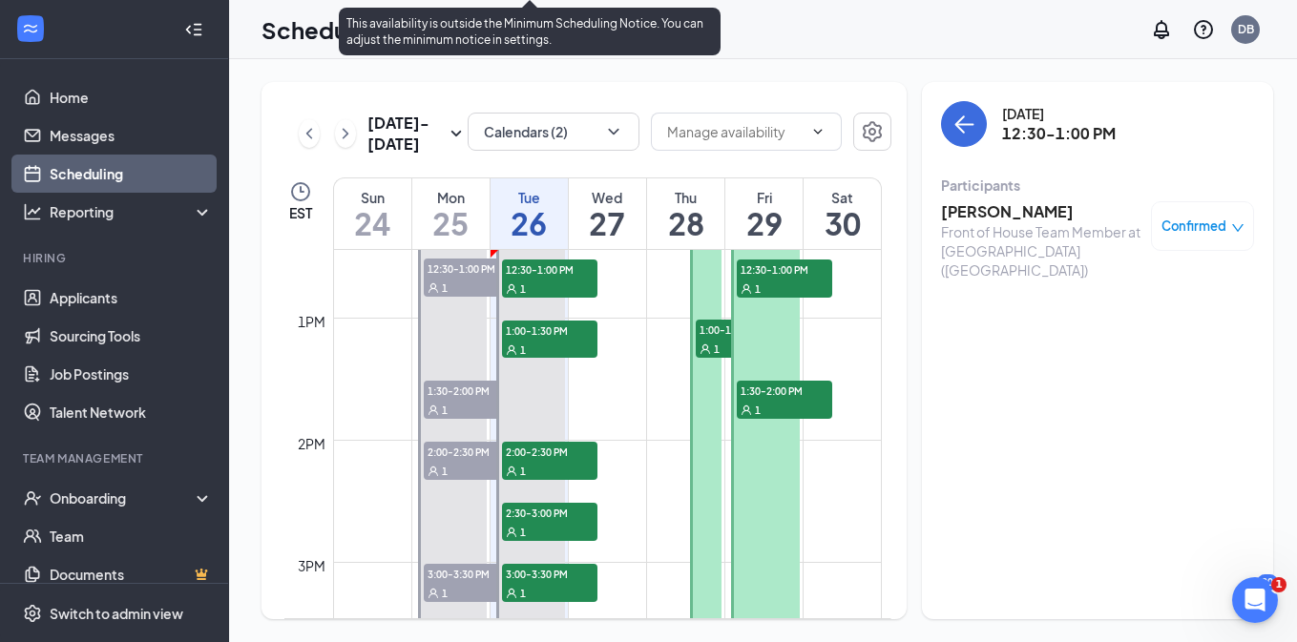
click at [560, 345] on div "1" at bounding box center [549, 349] width 95 height 19
click at [552, 269] on span "12:30-1:00 PM" at bounding box center [549, 269] width 95 height 19
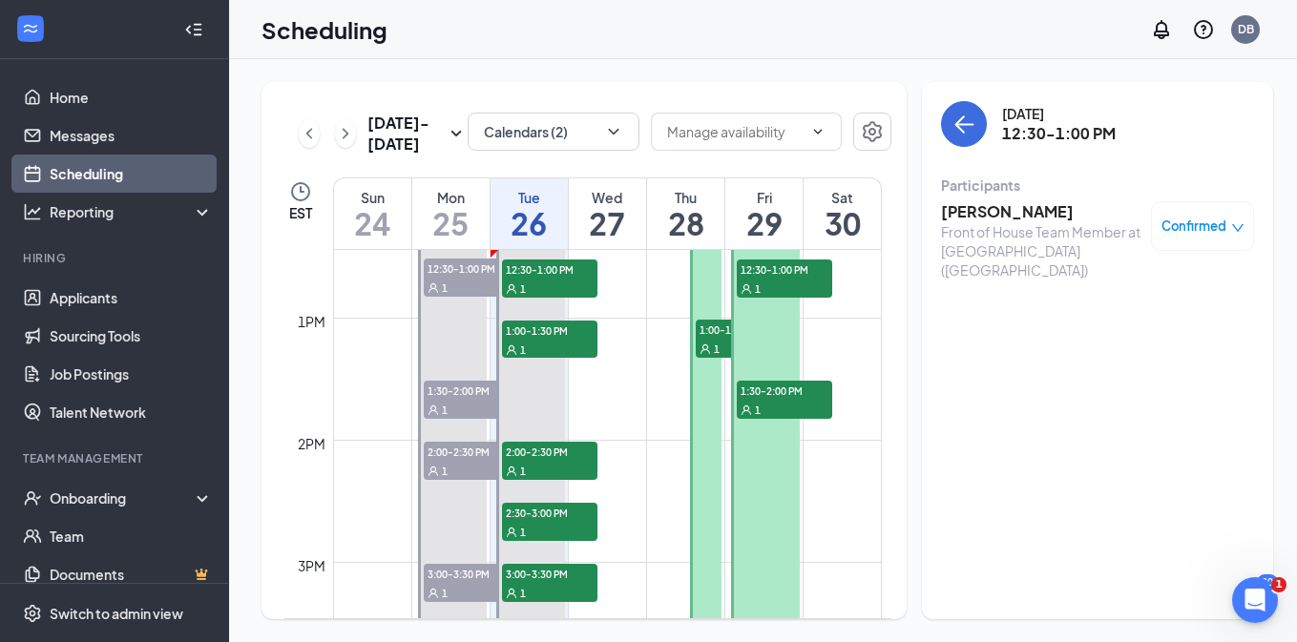
click at [1000, 209] on h3 "[PERSON_NAME]" at bounding box center [1041, 211] width 200 height 21
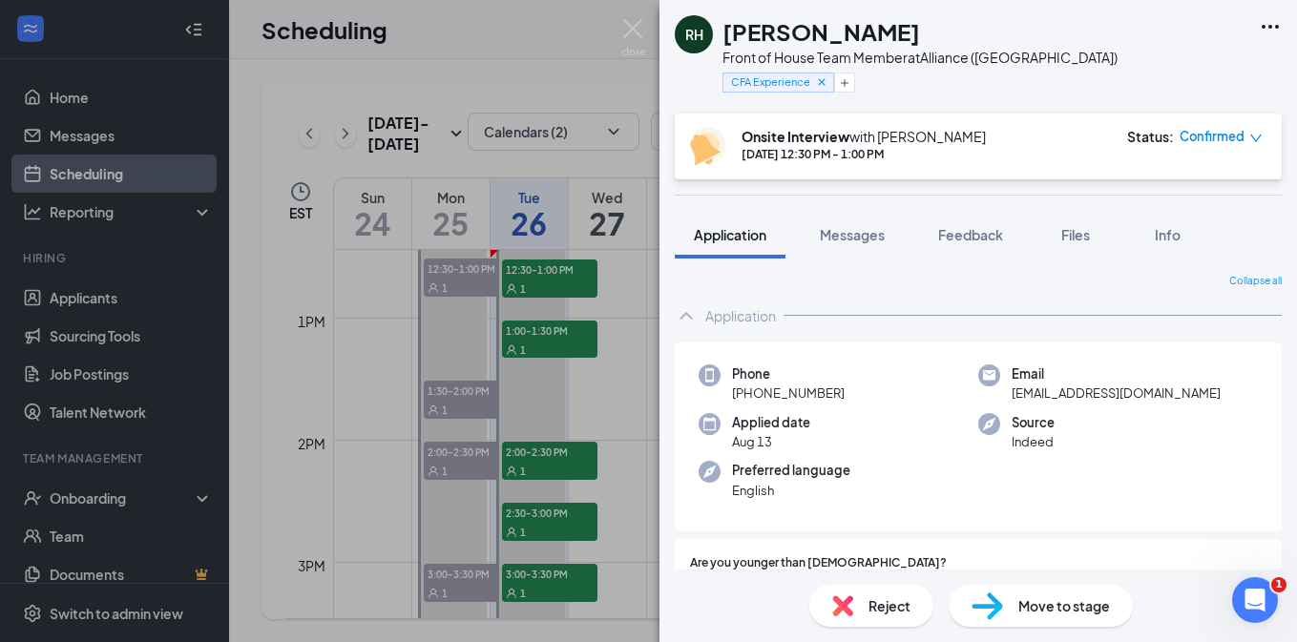
click at [567, 124] on div "RH [PERSON_NAME] Front of House Team Member at Alliance ([GEOGRAPHIC_DATA]) CFA…" at bounding box center [648, 321] width 1297 height 642
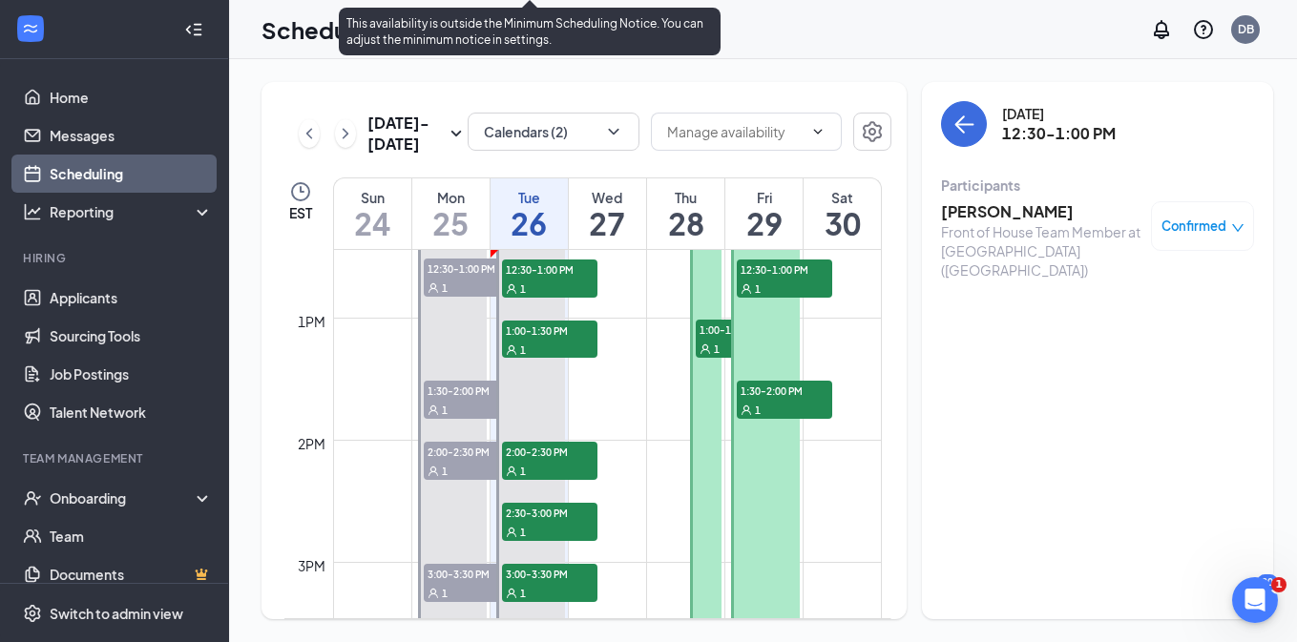
click at [568, 353] on div "1" at bounding box center [549, 349] width 95 height 19
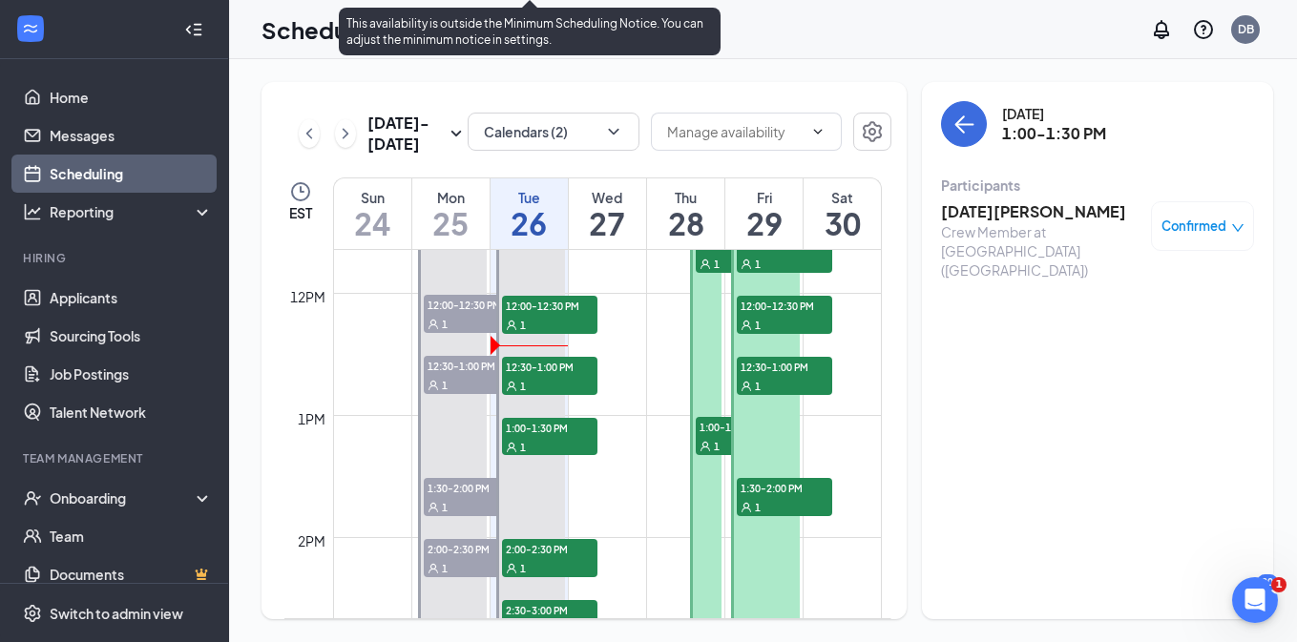
scroll to position [1420, 0]
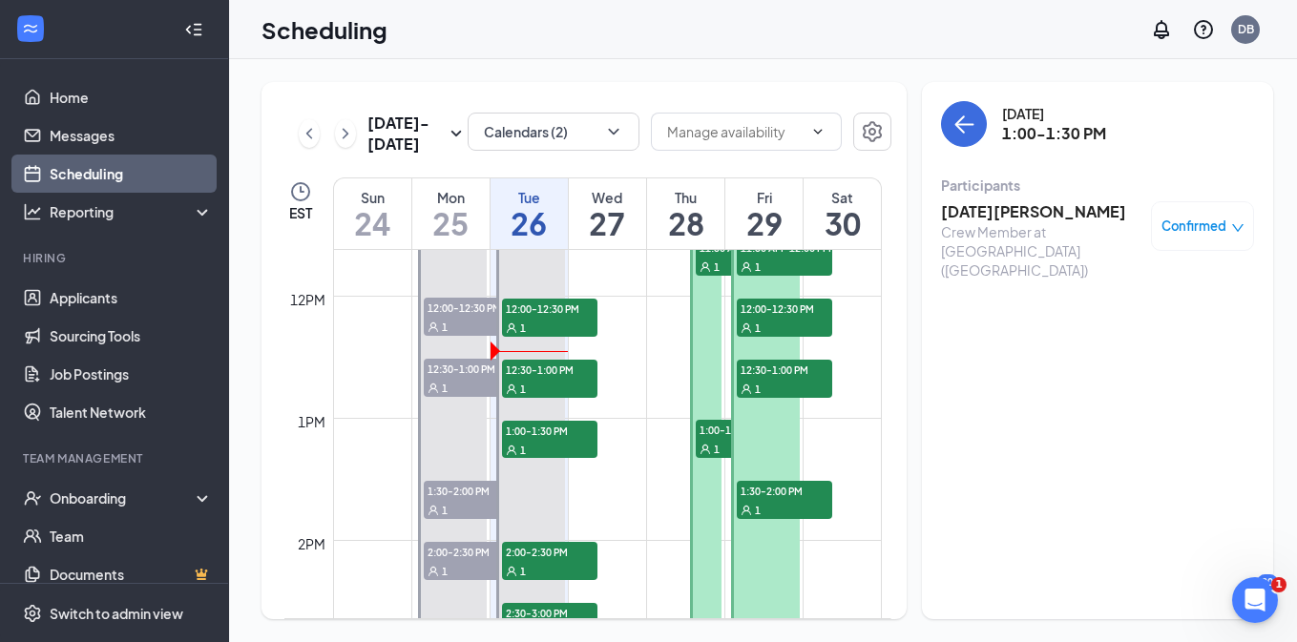
click at [1020, 222] on div "Crew Member at [GEOGRAPHIC_DATA] ([GEOGRAPHIC_DATA])" at bounding box center [1041, 250] width 200 height 57
click at [1003, 211] on h3 "[DATE][PERSON_NAME]" at bounding box center [1041, 211] width 200 height 21
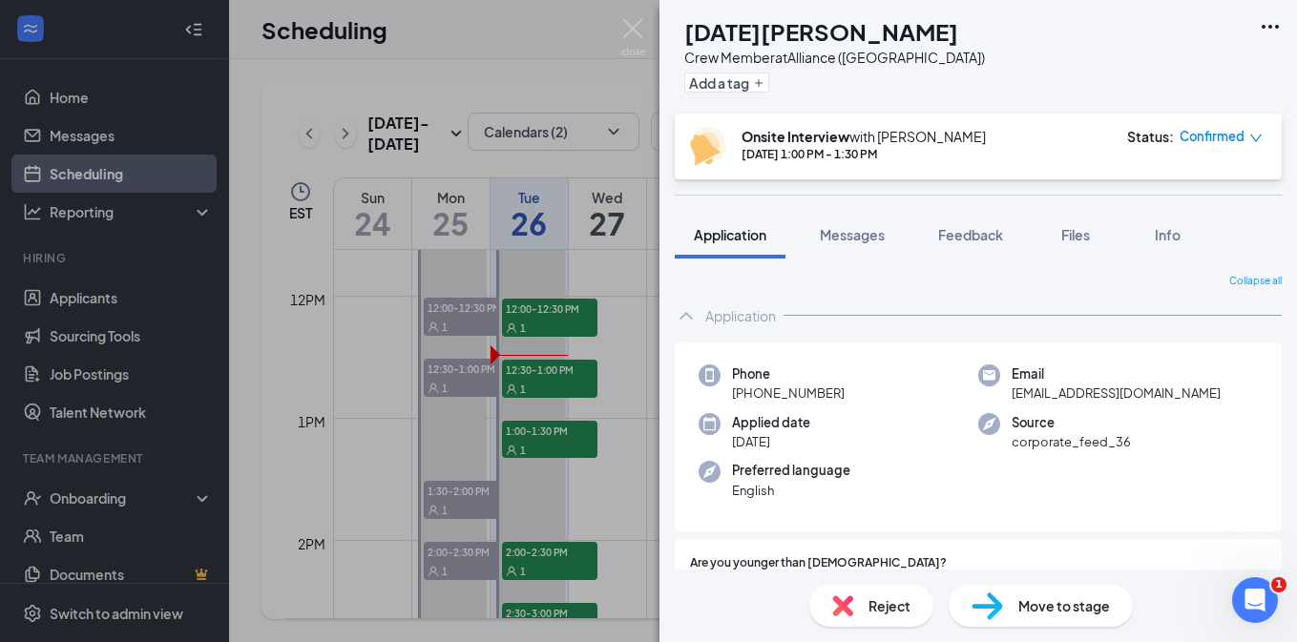
click at [579, 386] on div "NH [DATE][PERSON_NAME] Crew Member at Alliance ([GEOGRAPHIC_DATA]) Add a tag On…" at bounding box center [648, 321] width 1297 height 642
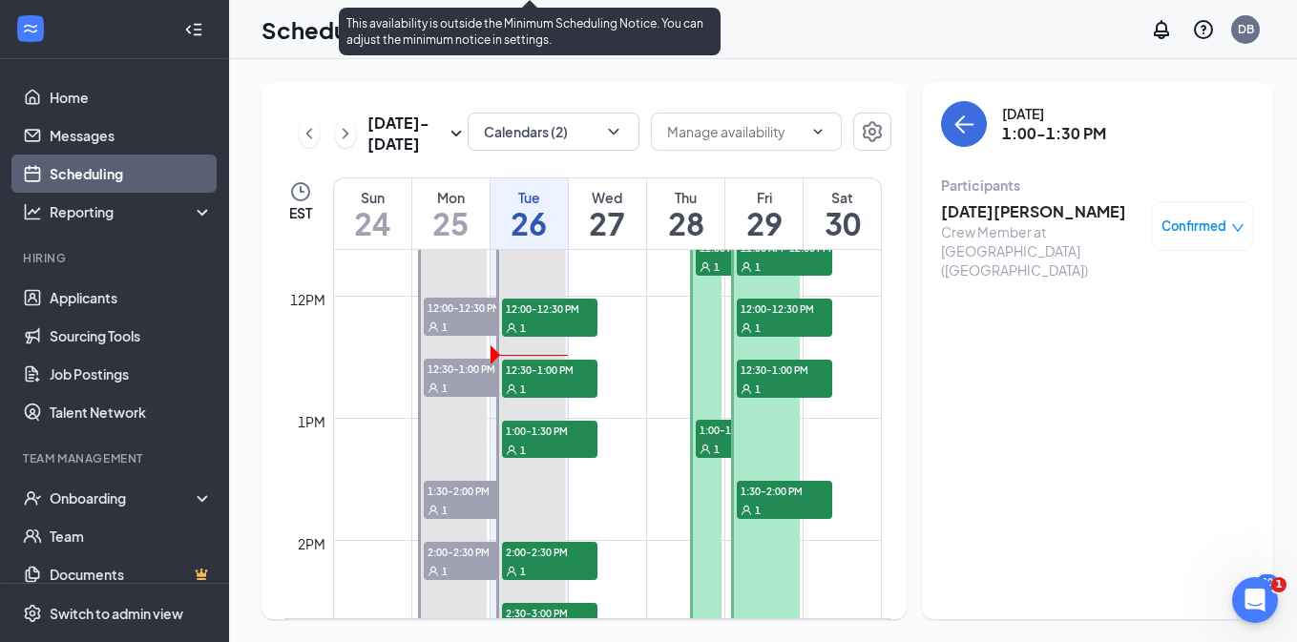
click at [555, 387] on div "1" at bounding box center [549, 388] width 95 height 19
click at [555, 379] on div "1" at bounding box center [549, 388] width 95 height 19
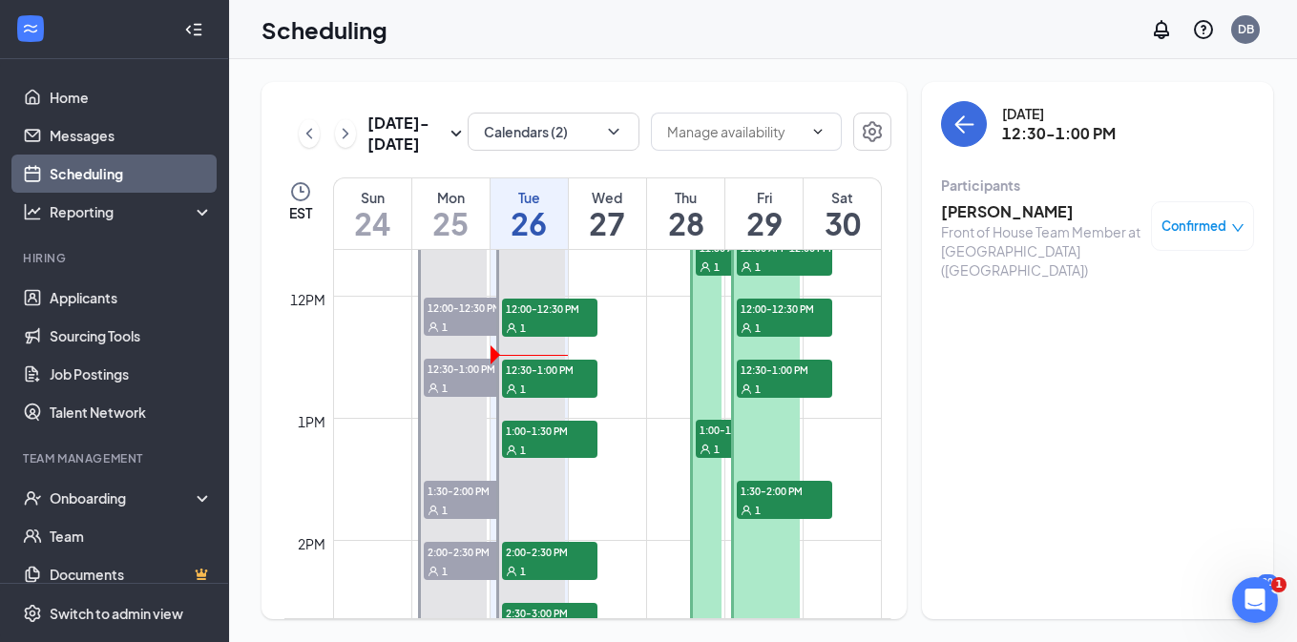
click at [1071, 450] on div "[DATE] 12:30-1:00 PM Participants [PERSON_NAME] Front of House Team Member at […" at bounding box center [1097, 350] width 351 height 537
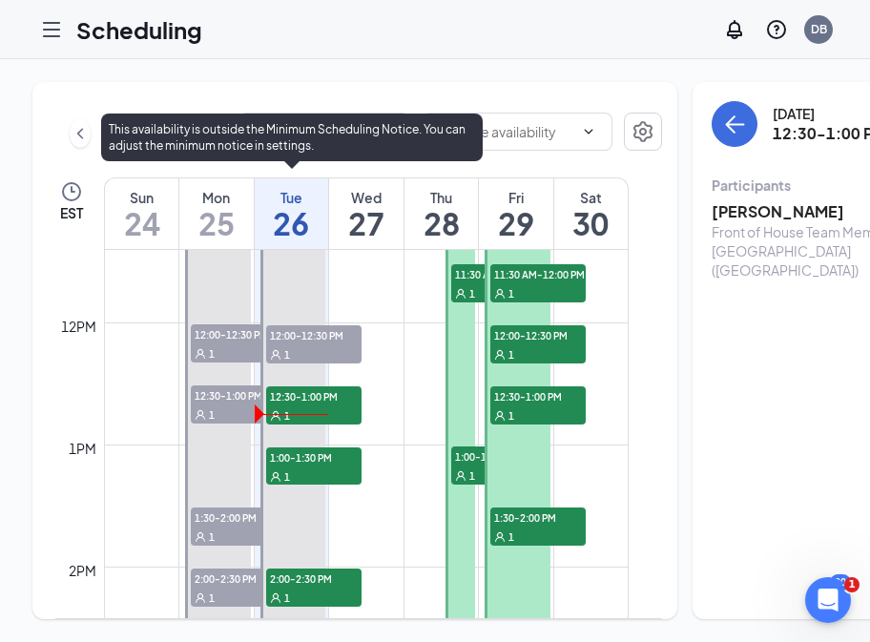
scroll to position [1502, 0]
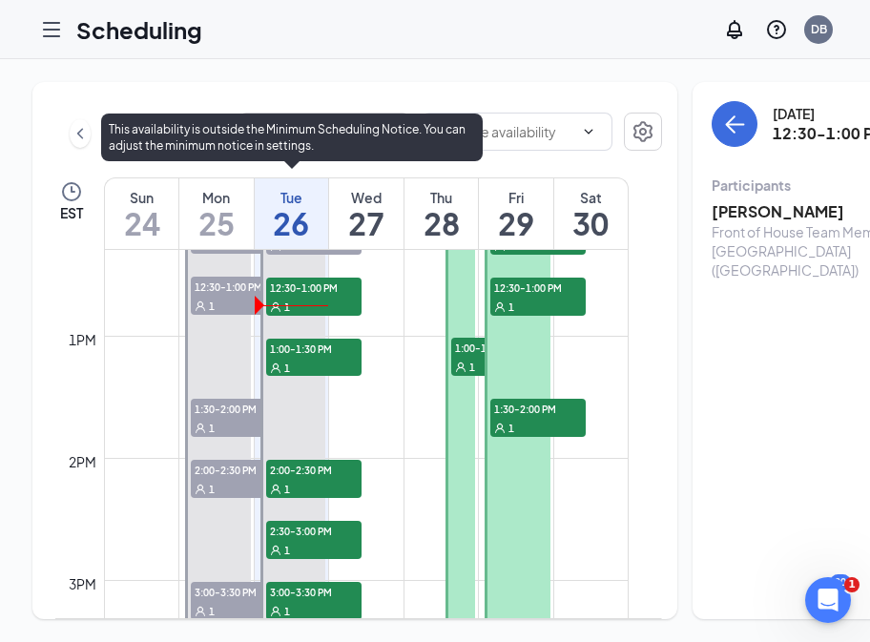
click at [310, 377] on div "1" at bounding box center [313, 367] width 95 height 19
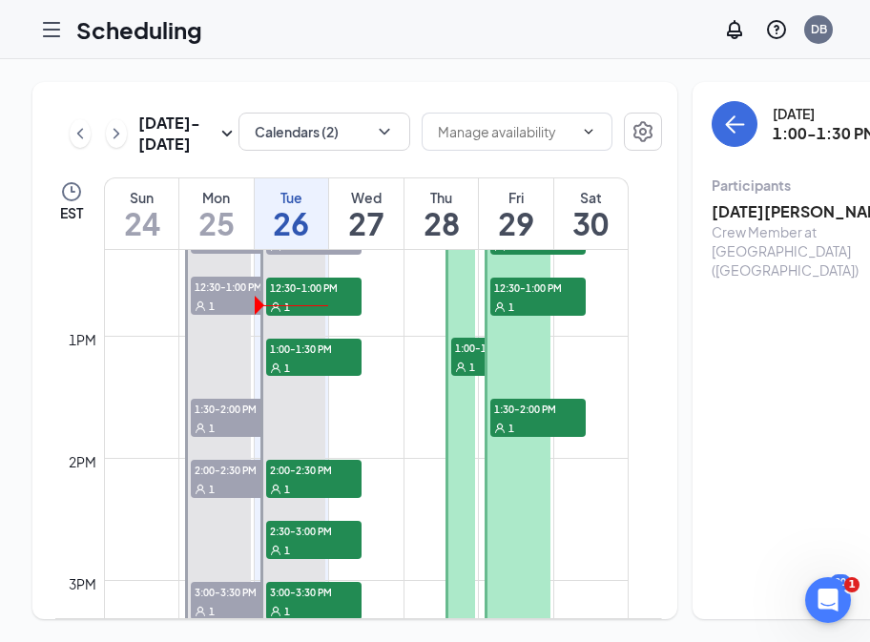
click at [717, 206] on h3 "[DATE][PERSON_NAME]" at bounding box center [812, 211] width 200 height 21
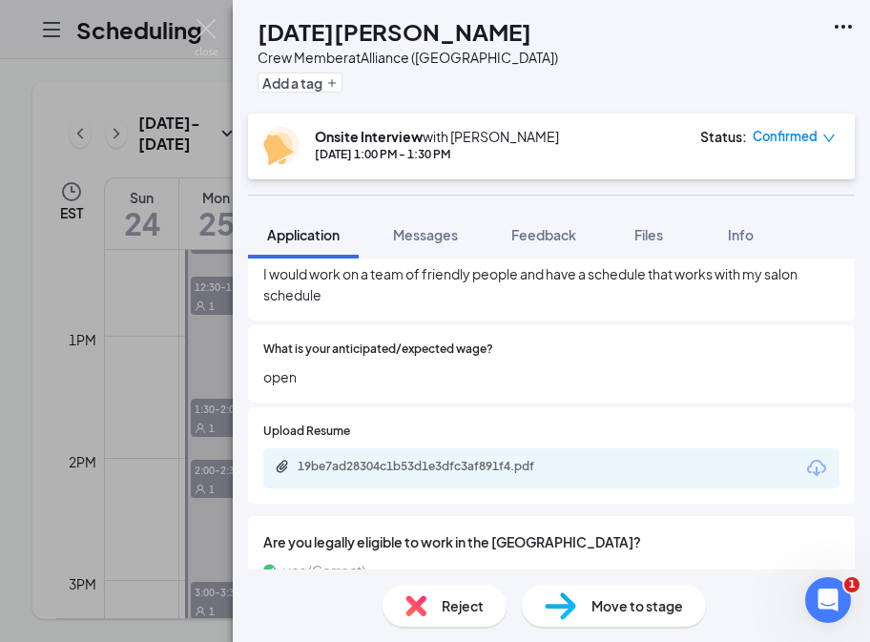
scroll to position [1427, 0]
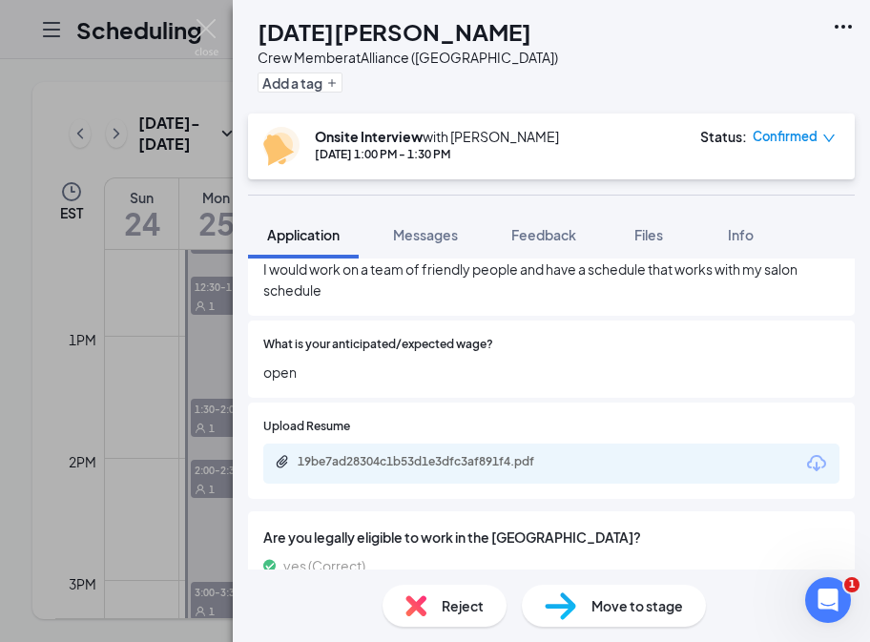
click at [113, 99] on div "NH [DATE][PERSON_NAME] Crew Member at Alliance ([GEOGRAPHIC_DATA]) Add a tag On…" at bounding box center [435, 321] width 870 height 642
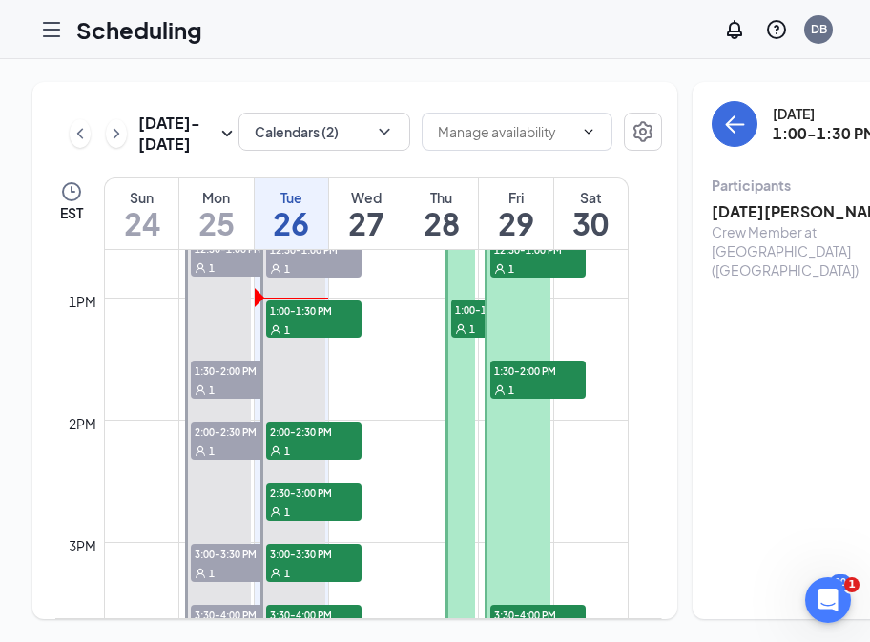
scroll to position [1545, 0]
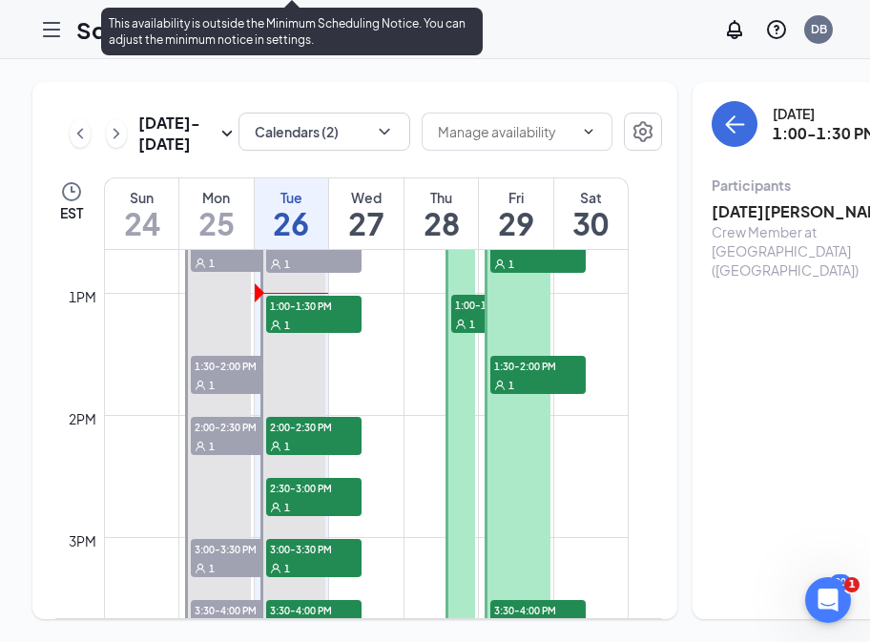
click at [357, 334] on div "1" at bounding box center [313, 324] width 95 height 19
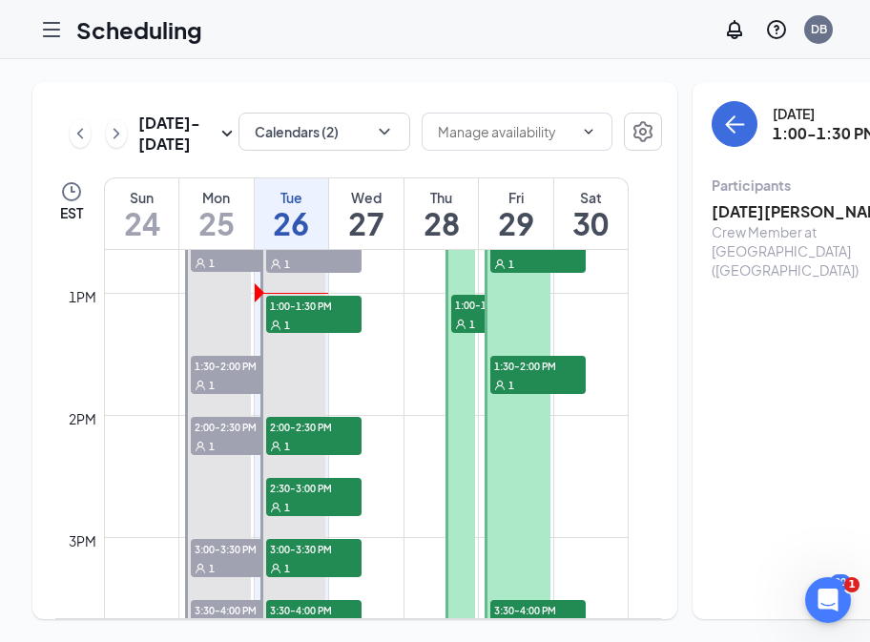
click at [734, 218] on h3 "[DATE][PERSON_NAME]" at bounding box center [812, 211] width 200 height 21
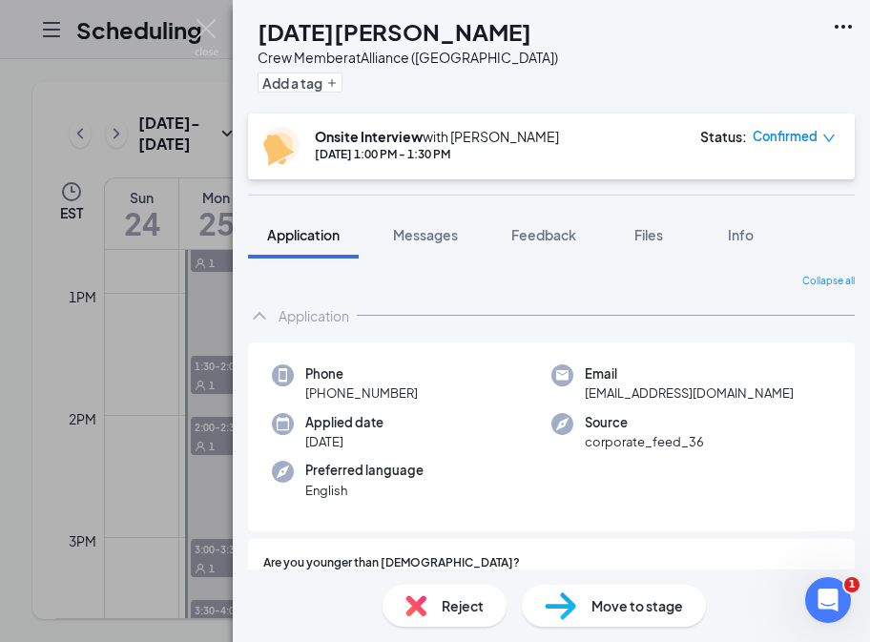
click at [606, 46] on div "NH [DATE][PERSON_NAME] Crew Member at [GEOGRAPHIC_DATA] ([GEOGRAPHIC_DATA]) Add…" at bounding box center [551, 57] width 637 height 114
click at [178, 261] on div "NH [DATE][PERSON_NAME] Crew Member at Alliance ([GEOGRAPHIC_DATA]) Add a tag On…" at bounding box center [435, 321] width 870 height 642
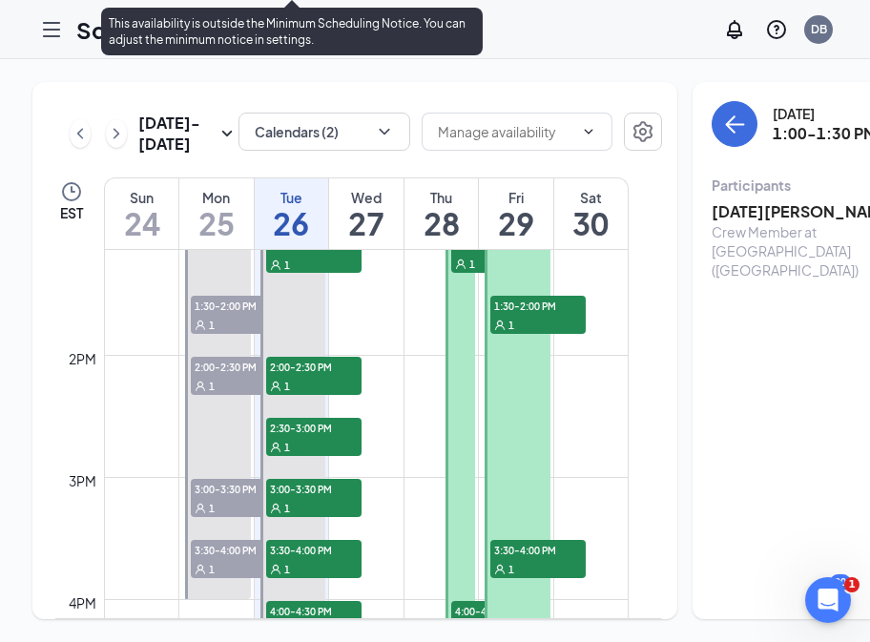
scroll to position [1606, 0]
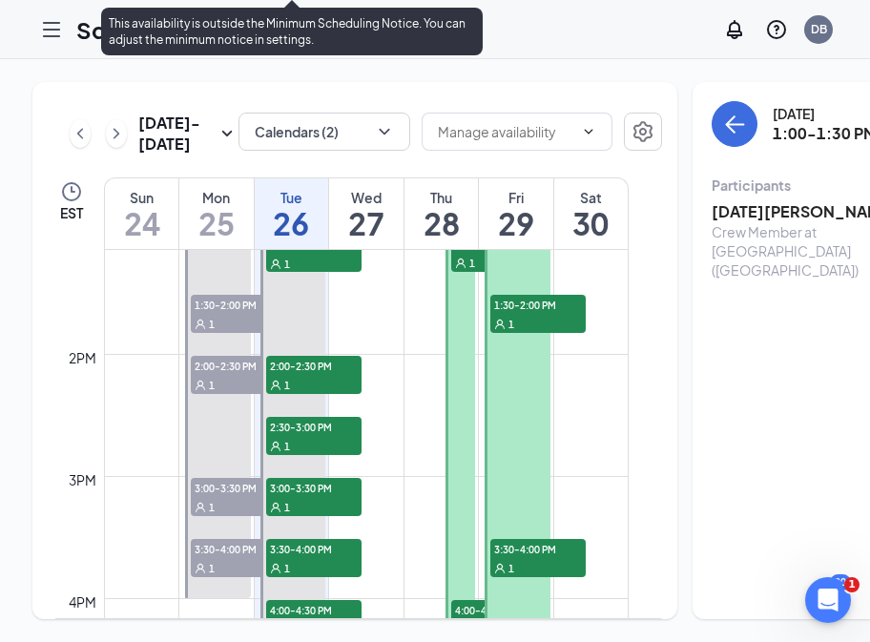
click at [335, 273] on div "1" at bounding box center [313, 263] width 95 height 19
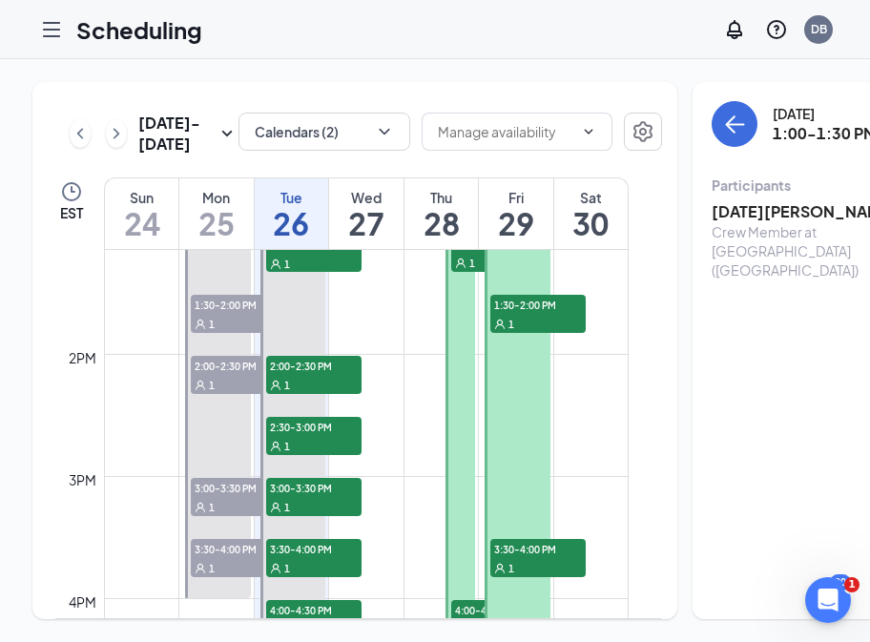
click at [735, 210] on h3 "[DATE][PERSON_NAME]" at bounding box center [812, 211] width 200 height 21
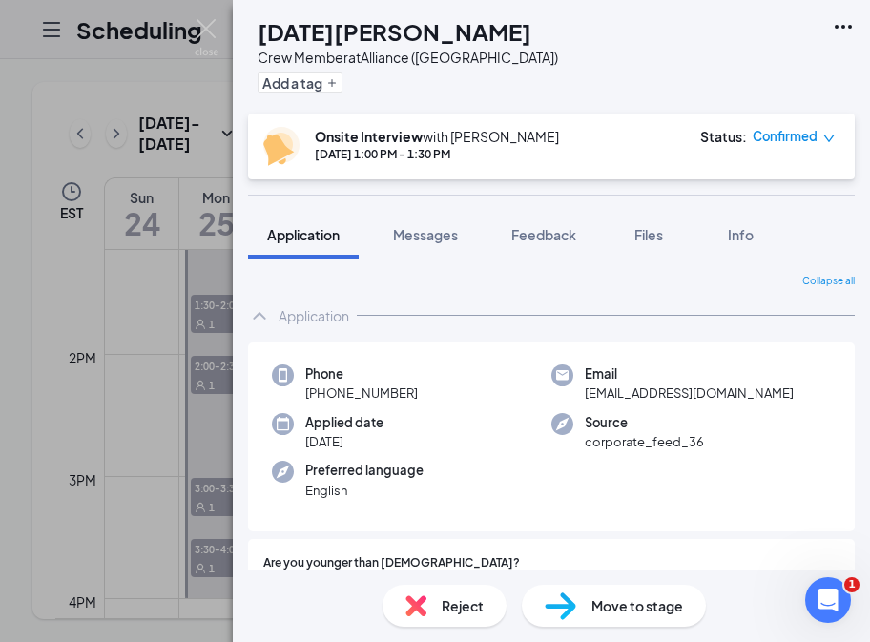
click at [617, 63] on div "NH [DATE][PERSON_NAME] Crew Member at [GEOGRAPHIC_DATA] ([GEOGRAPHIC_DATA]) Add…" at bounding box center [551, 57] width 637 height 114
click at [672, 44] on div "NH [DATE][PERSON_NAME] Crew Member at [GEOGRAPHIC_DATA] ([GEOGRAPHIC_DATA]) Add…" at bounding box center [551, 57] width 637 height 114
click at [673, 44] on div "NH [DATE][PERSON_NAME] Crew Member at [GEOGRAPHIC_DATA] ([GEOGRAPHIC_DATA]) Add…" at bounding box center [551, 57] width 637 height 114
click at [126, 72] on div "NH [DATE][PERSON_NAME] Crew Member at Alliance ([GEOGRAPHIC_DATA]) Add a tag On…" at bounding box center [435, 321] width 870 height 642
